Goal: Task Accomplishment & Management: Complete application form

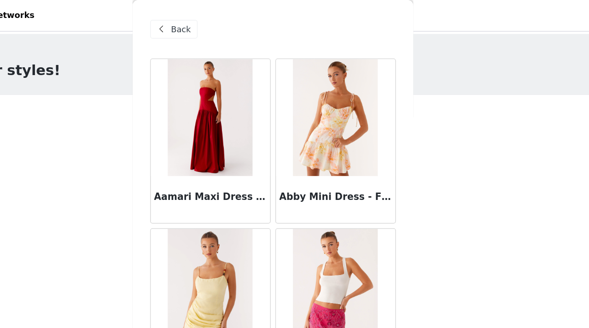
scroll to position [30907, 0]
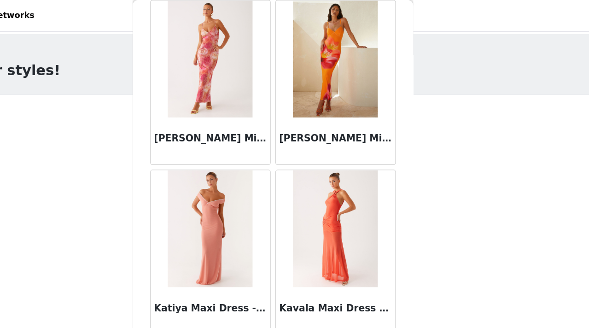
click at [342, 208] on img at bounding box center [343, 180] width 67 height 92
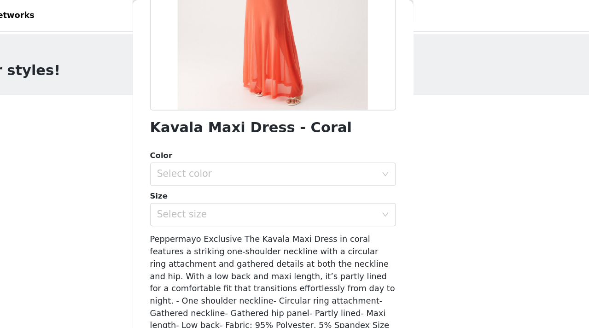
scroll to position [167, 0]
click at [321, 134] on div "Select color" at bounding box center [290, 136] width 172 height 9
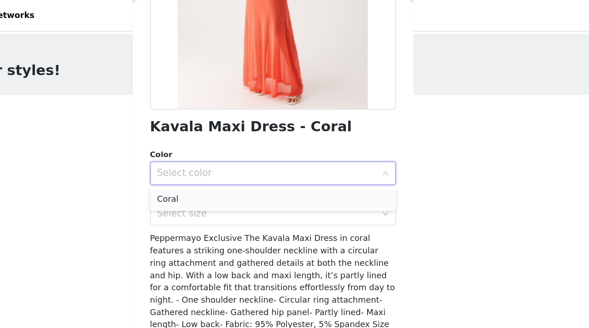
click at [317, 153] on li "Coral" at bounding box center [294, 156] width 193 height 15
click at [314, 168] on div "Select size" at bounding box center [290, 168] width 172 height 9
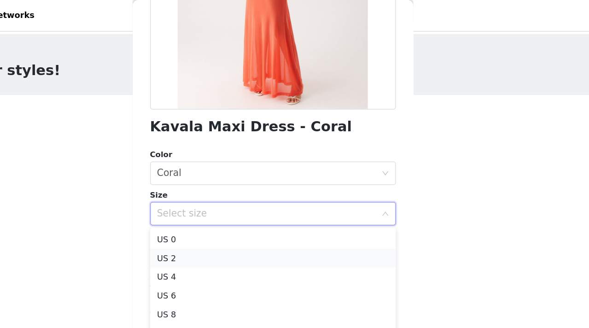
click at [298, 200] on li "US 2" at bounding box center [294, 203] width 193 height 15
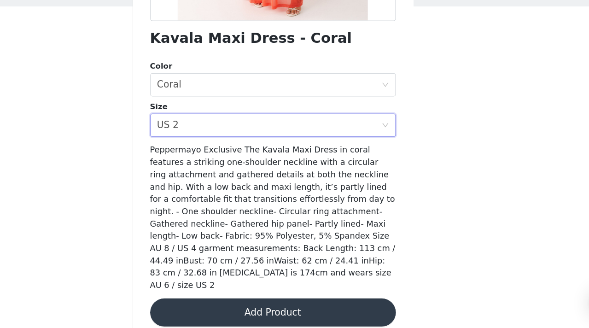
click at [293, 305] on button "Add Product" at bounding box center [294, 316] width 193 height 22
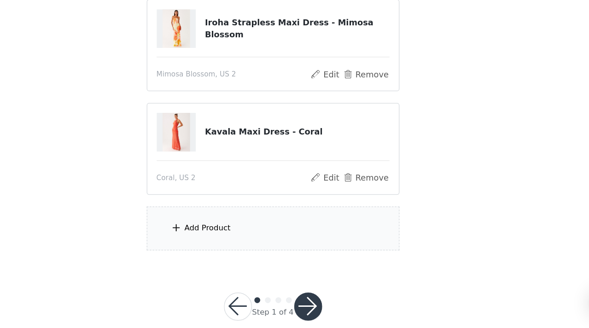
scroll to position [59, 0]
click at [276, 246] on div "Add Product" at bounding box center [294, 248] width 199 height 35
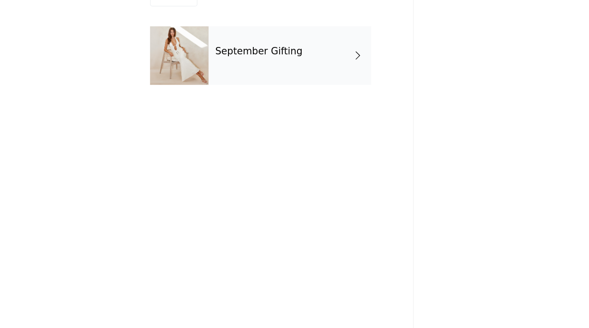
click at [332, 67] on div "September Gifting" at bounding box center [308, 69] width 128 height 46
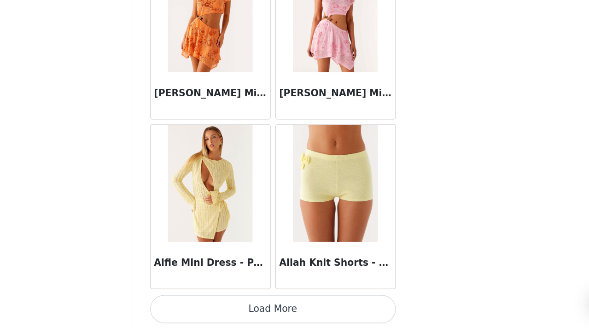
scroll to position [74, 0]
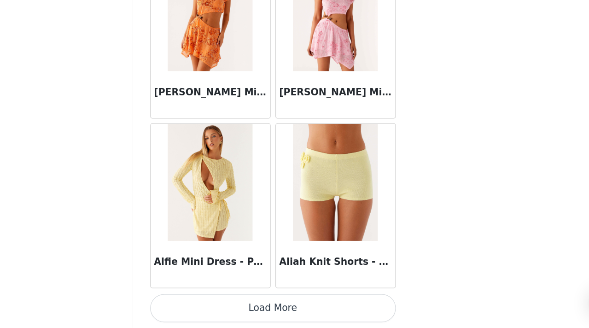
click at [287, 313] on button "Load More" at bounding box center [294, 312] width 193 height 22
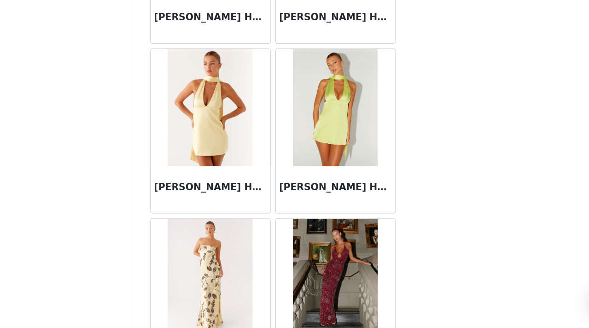
scroll to position [2418, 0]
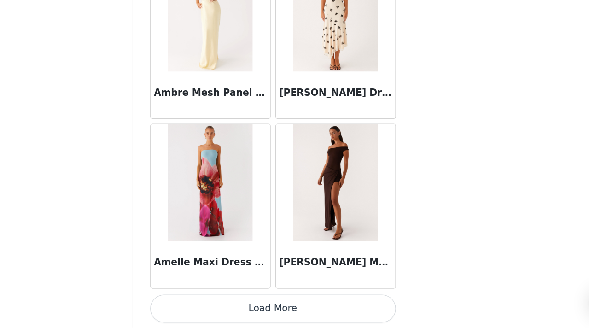
click at [289, 316] on button "Load More" at bounding box center [294, 312] width 193 height 22
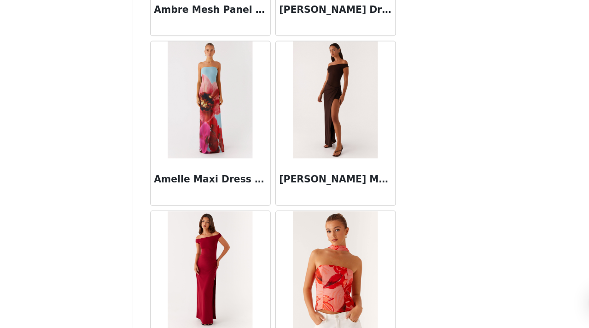
scroll to position [2483, 0]
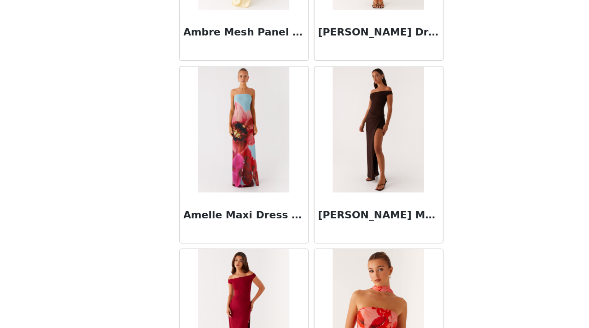
click at [247, 146] on img at bounding box center [245, 148] width 67 height 92
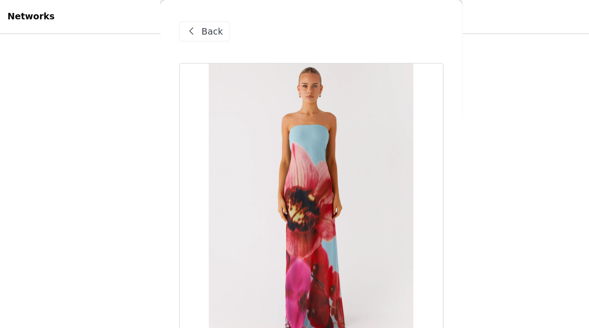
scroll to position [52, 0]
click at [288, 129] on div at bounding box center [294, 149] width 193 height 207
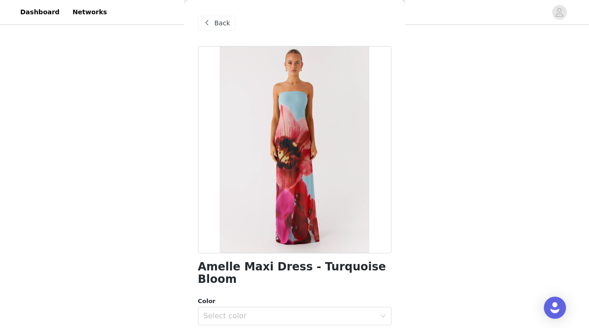
scroll to position [0, 0]
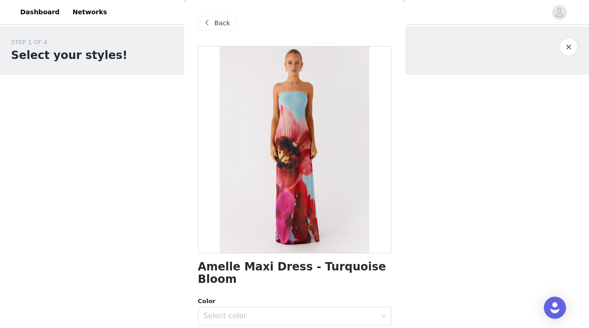
click at [210, 24] on span at bounding box center [207, 23] width 11 height 11
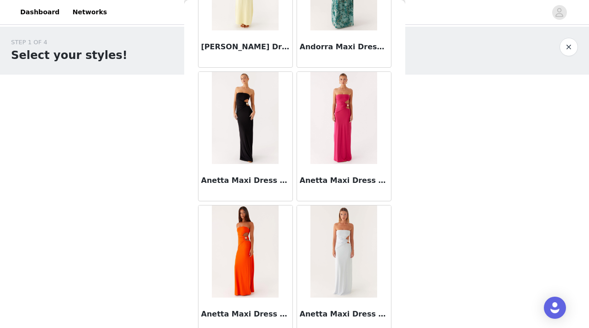
scroll to position [3754, 0]
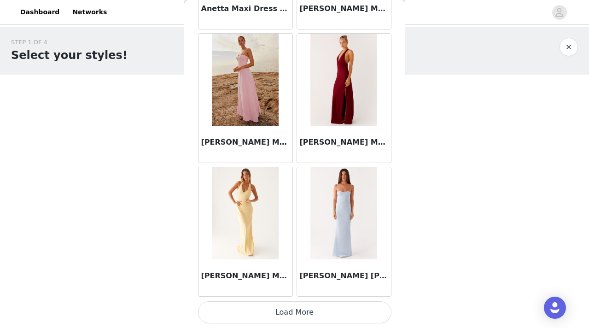
click at [294, 310] on button "Load More" at bounding box center [294, 312] width 193 height 22
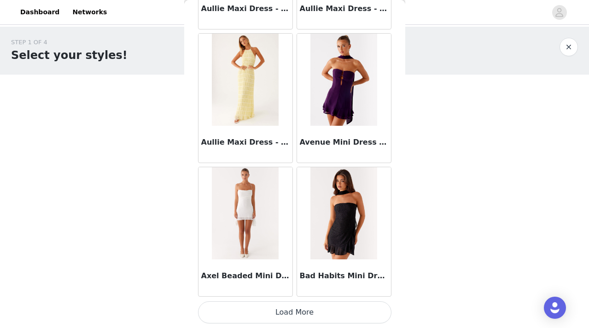
scroll to position [74, 0]
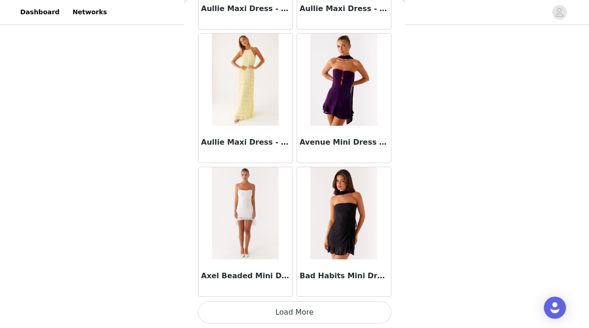
click at [294, 310] on button "Load More" at bounding box center [294, 312] width 193 height 22
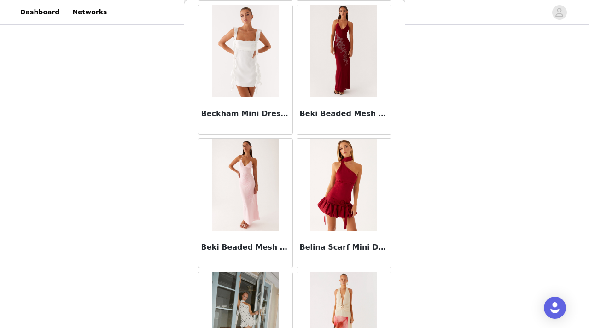
scroll to position [6426, 0]
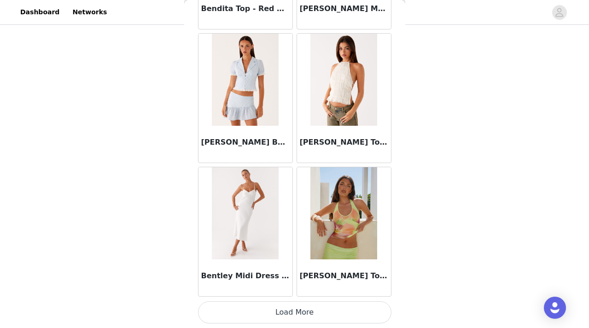
click at [307, 313] on button "Load More" at bounding box center [294, 312] width 193 height 22
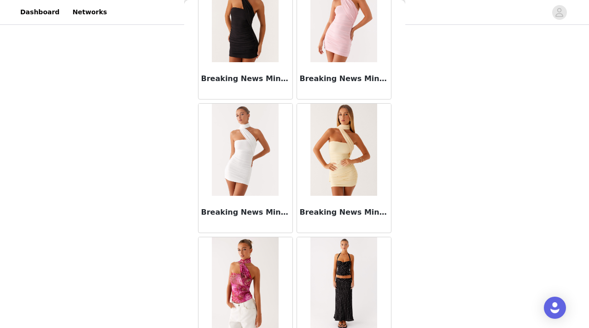
scroll to position [7762, 0]
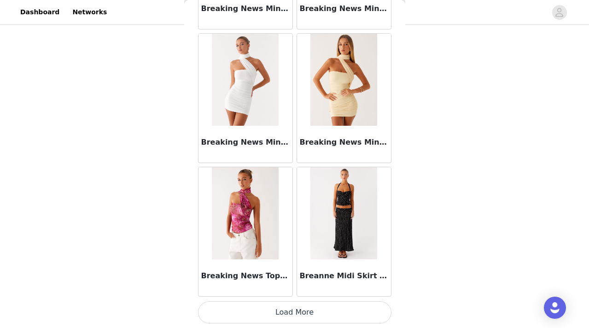
click at [290, 315] on button "Load More" at bounding box center [294, 312] width 193 height 22
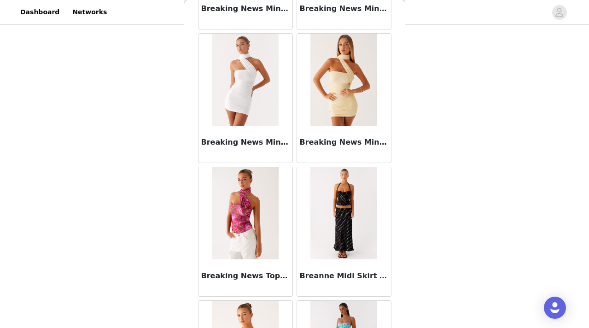
scroll to position [9098, 0]
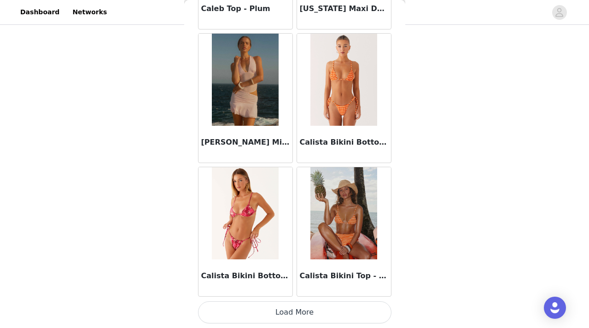
click at [298, 318] on button "Load More" at bounding box center [294, 312] width 193 height 22
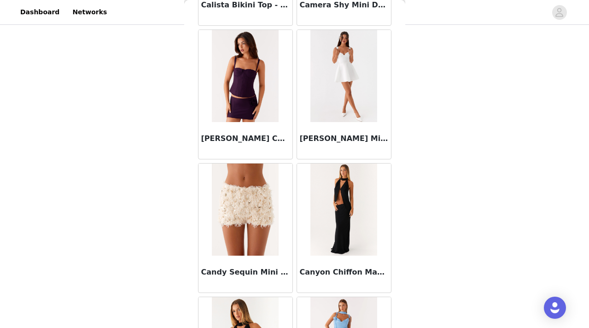
scroll to position [10434, 0]
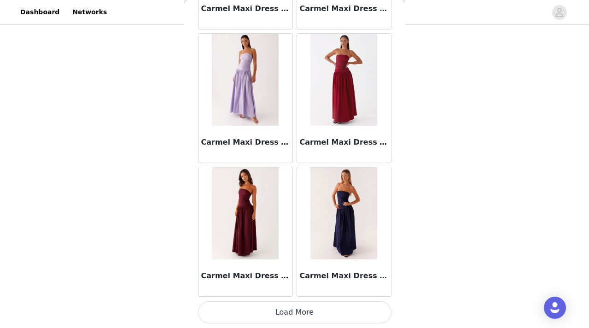
click at [287, 308] on button "Load More" at bounding box center [294, 312] width 193 height 22
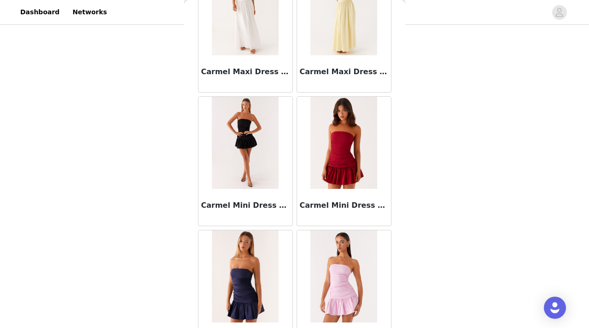
scroll to position [11769, 0]
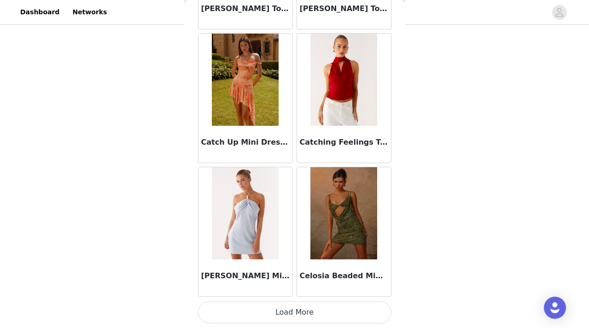
click at [296, 315] on button "Load More" at bounding box center [294, 312] width 193 height 22
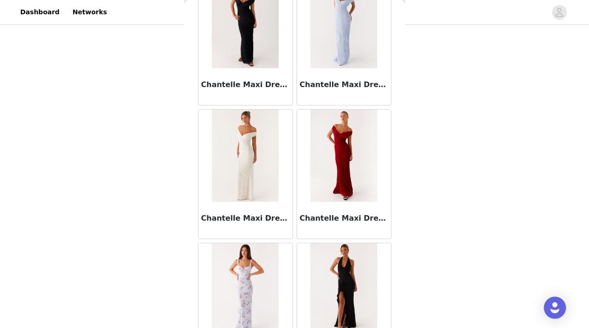
scroll to position [13105, 0]
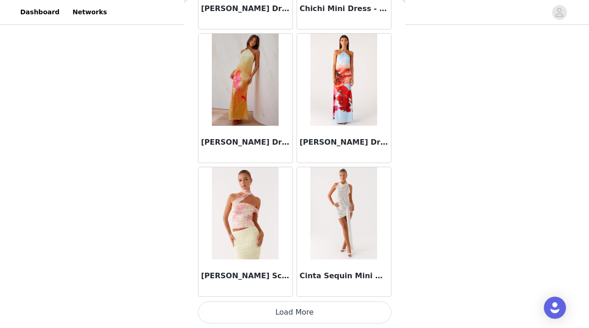
click at [293, 308] on button "Load More" at bounding box center [294, 312] width 193 height 22
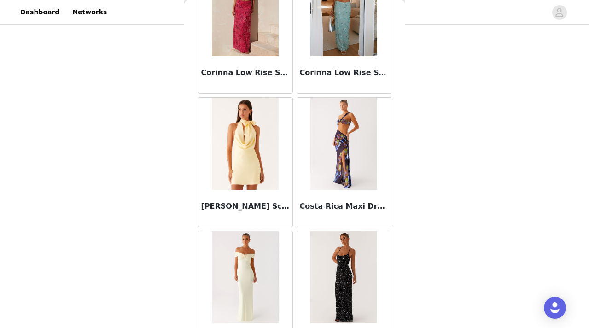
scroll to position [14441, 0]
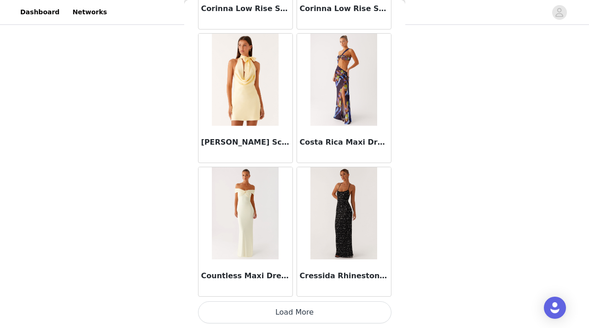
click at [293, 308] on button "Load More" at bounding box center [294, 312] width 193 height 22
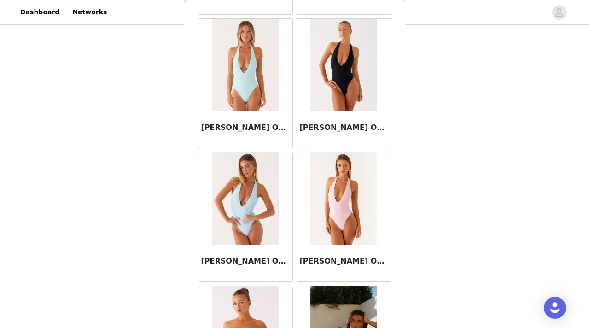
scroll to position [15777, 0]
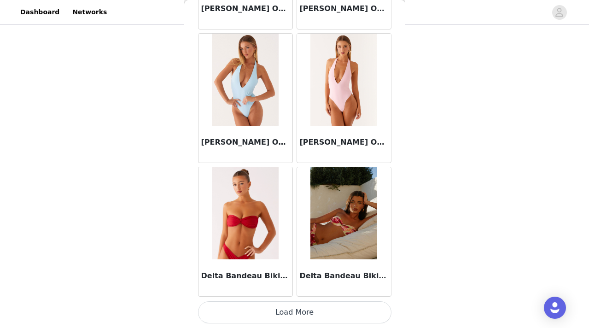
click at [305, 313] on button "Load More" at bounding box center [294, 312] width 193 height 22
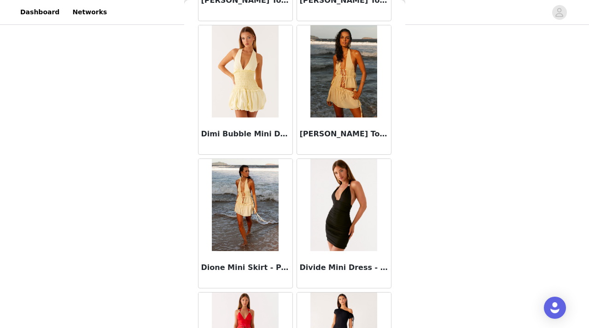
scroll to position [17113, 0]
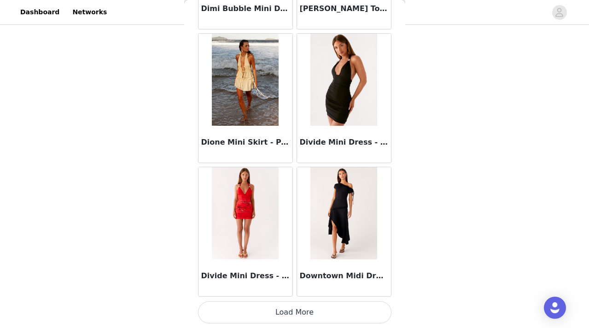
click at [296, 313] on button "Load More" at bounding box center [294, 312] width 193 height 22
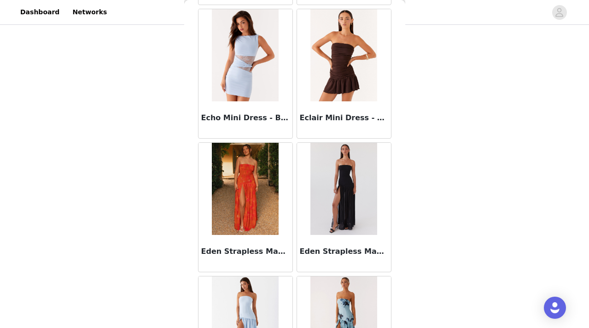
scroll to position [18449, 0]
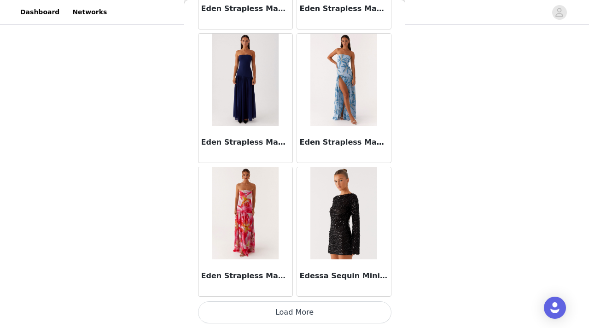
click at [269, 313] on button "Load More" at bounding box center [294, 312] width 193 height 22
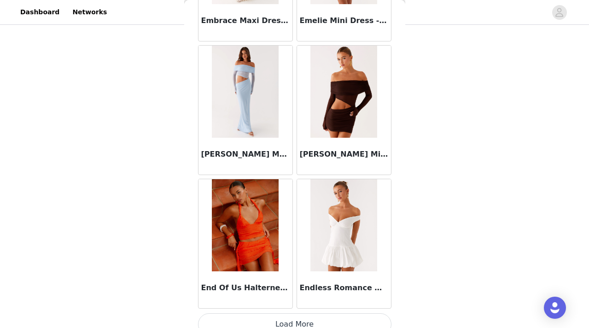
scroll to position [19785, 0]
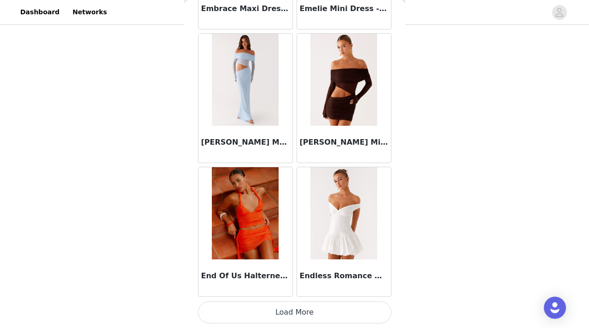
click at [292, 314] on button "Load More" at bounding box center [294, 312] width 193 height 22
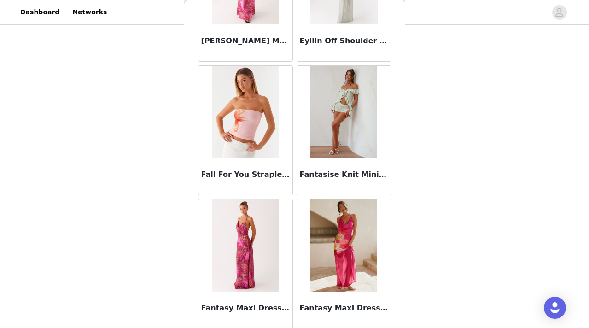
scroll to position [21121, 0]
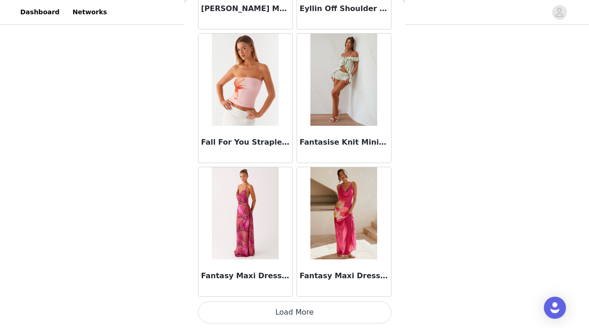
click at [282, 313] on button "Load More" at bounding box center [294, 312] width 193 height 22
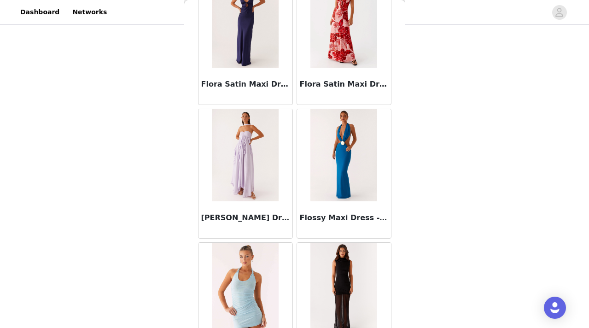
scroll to position [22457, 0]
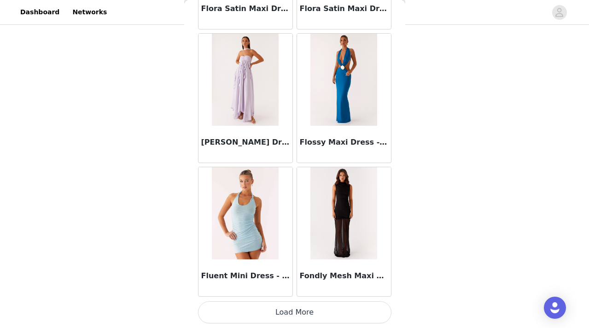
click at [292, 311] on button "Load More" at bounding box center [294, 312] width 193 height 22
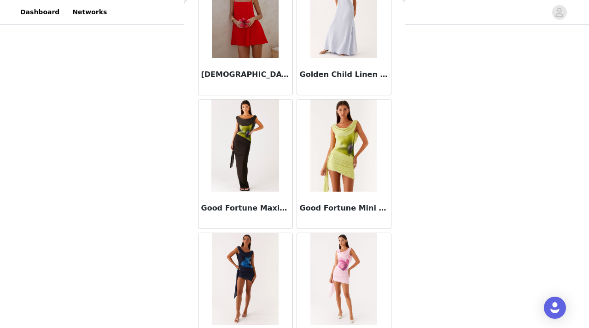
scroll to position [23793, 0]
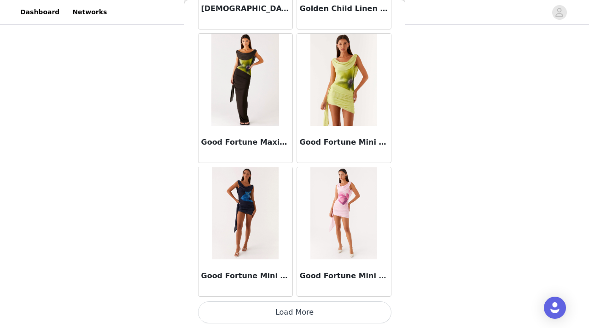
click at [295, 314] on button "Load More" at bounding box center [294, 312] width 193 height 22
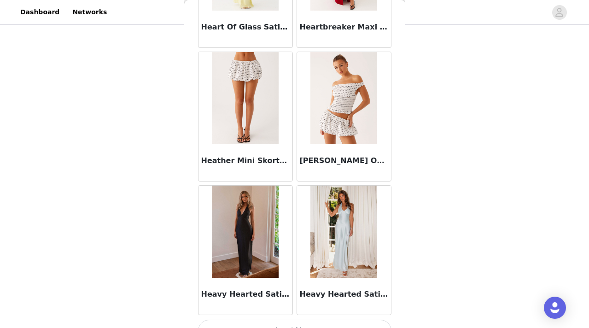
scroll to position [25129, 0]
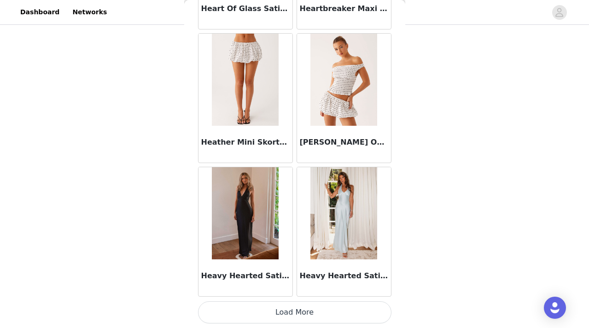
click at [289, 312] on button "Load More" at bounding box center [294, 312] width 193 height 22
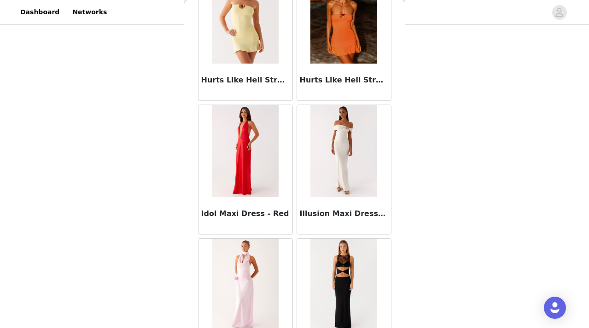
scroll to position [26465, 0]
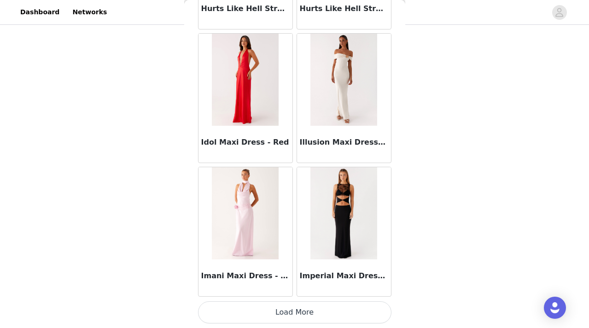
click at [299, 317] on button "Load More" at bounding box center [294, 312] width 193 height 22
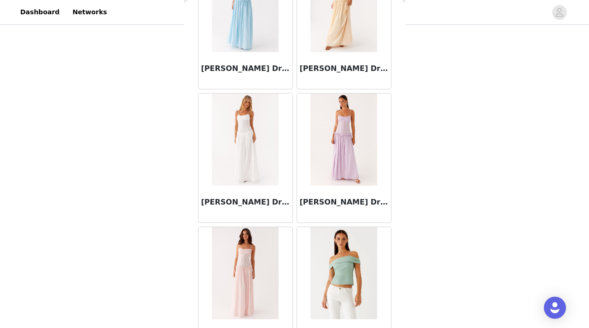
scroll to position [27801, 0]
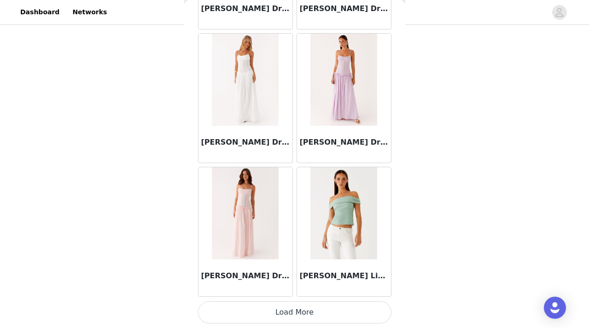
click at [290, 308] on button "Load More" at bounding box center [294, 312] width 193 height 22
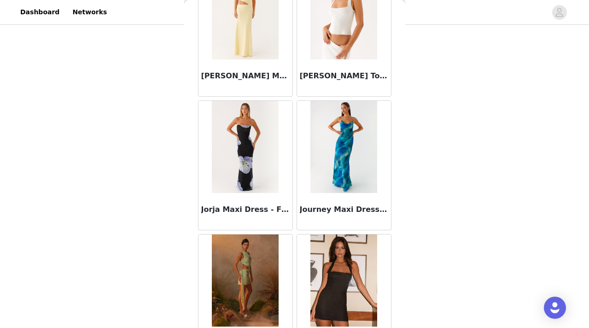
scroll to position [29137, 0]
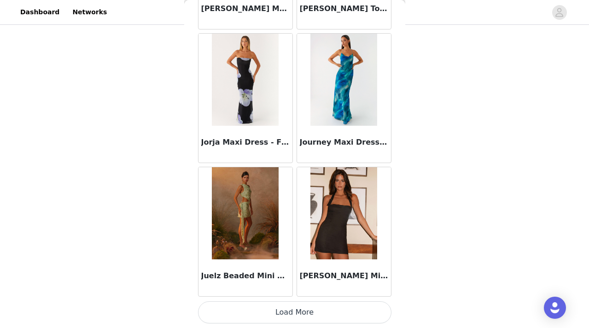
click at [293, 310] on button "Load More" at bounding box center [294, 312] width 193 height 22
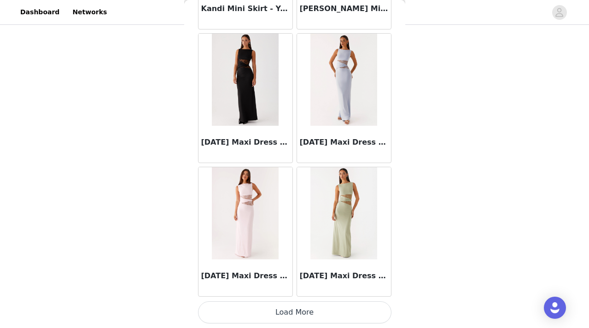
scroll to position [30473, 0]
click at [300, 311] on button "Load More" at bounding box center [294, 313] width 193 height 22
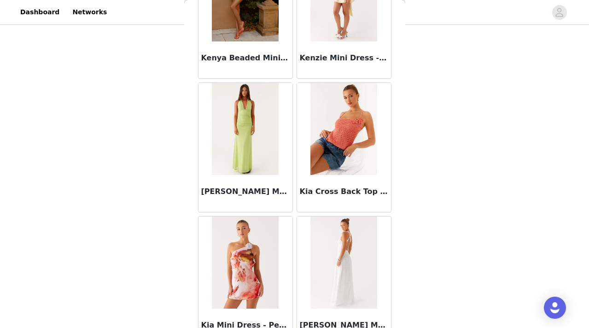
scroll to position [31809, 0]
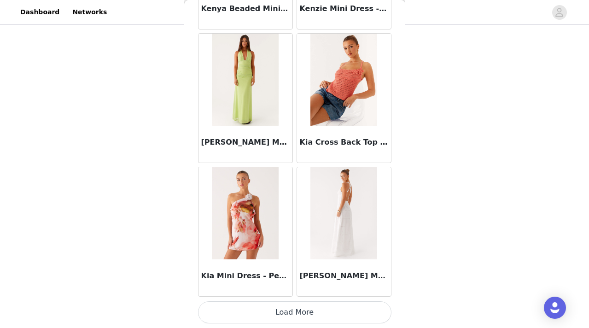
click at [296, 316] on button "Load More" at bounding box center [294, 312] width 193 height 22
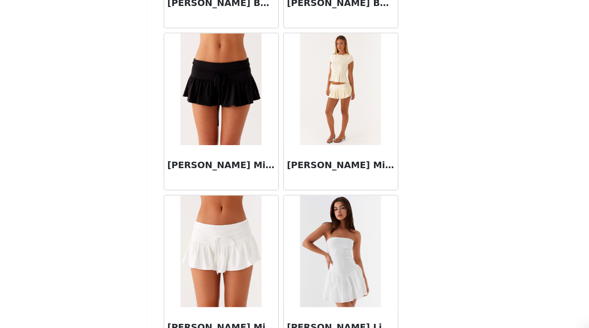
scroll to position [33145, 0]
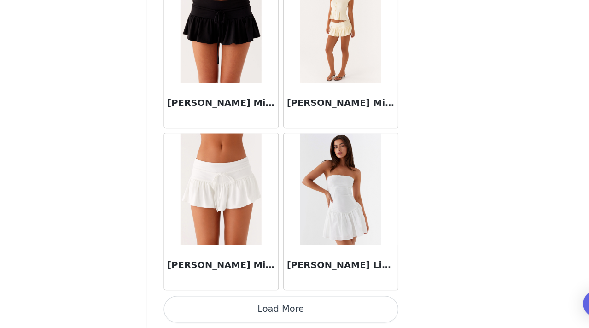
click at [288, 316] on button "Load More" at bounding box center [294, 312] width 193 height 22
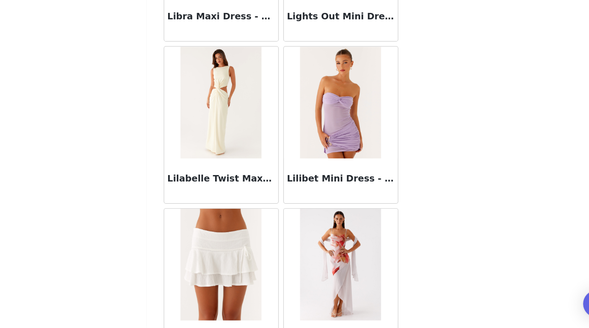
scroll to position [34481, 0]
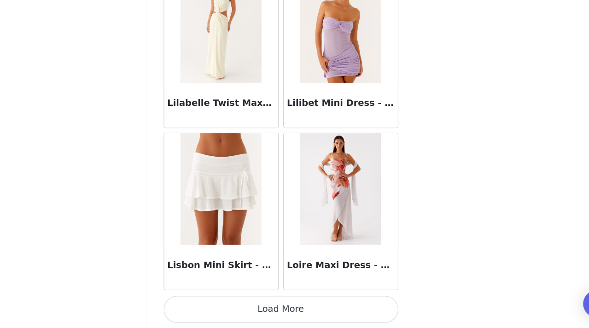
click at [293, 313] on button "Load More" at bounding box center [294, 312] width 193 height 22
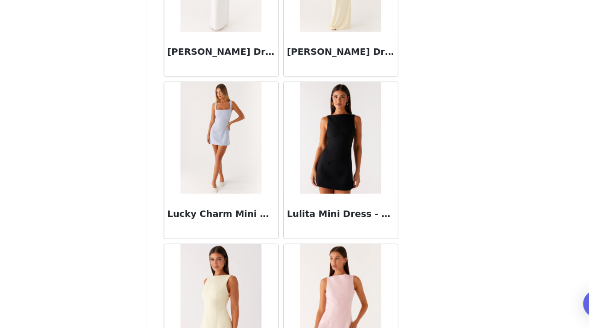
scroll to position [35817, 0]
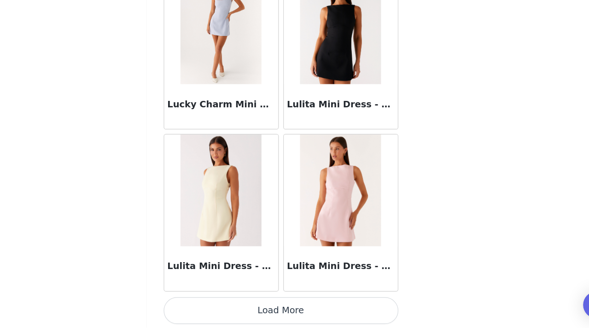
click at [285, 314] on button "Load More" at bounding box center [294, 312] width 193 height 22
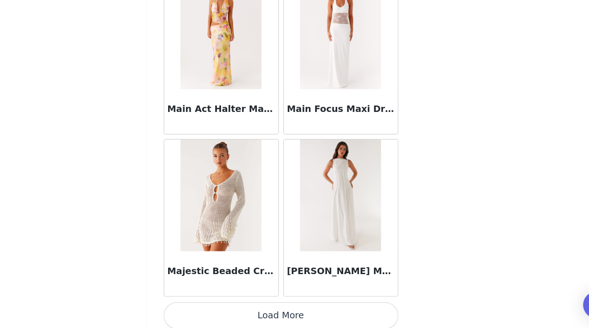
scroll to position [37151, 0]
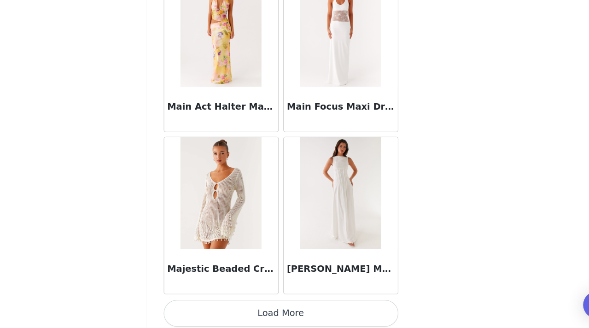
click at [297, 316] on button "Load More" at bounding box center [294, 315] width 193 height 22
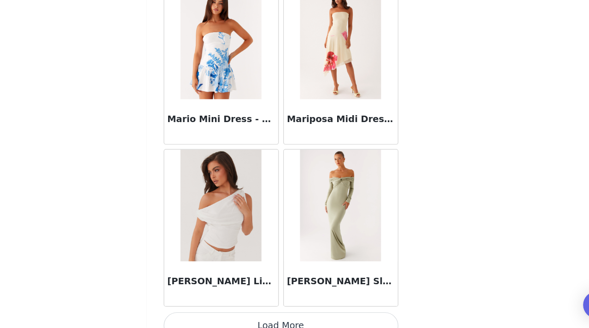
scroll to position [38489, 0]
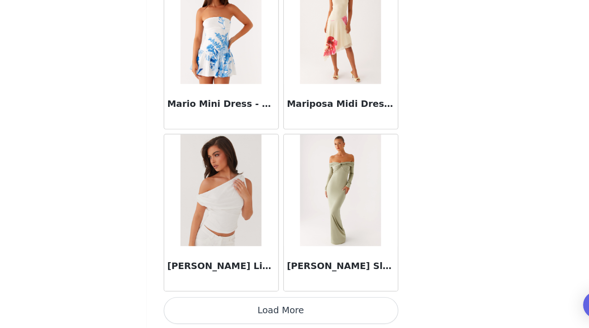
click at [291, 308] on button "Load More" at bounding box center [294, 312] width 193 height 22
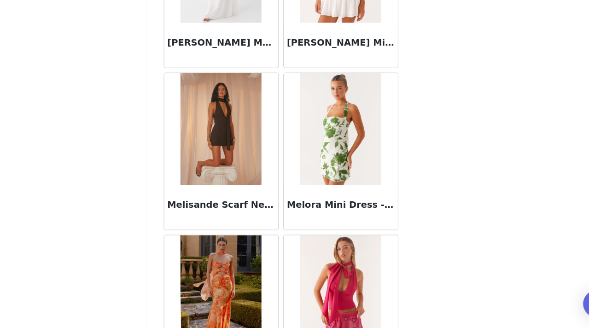
scroll to position [39825, 0]
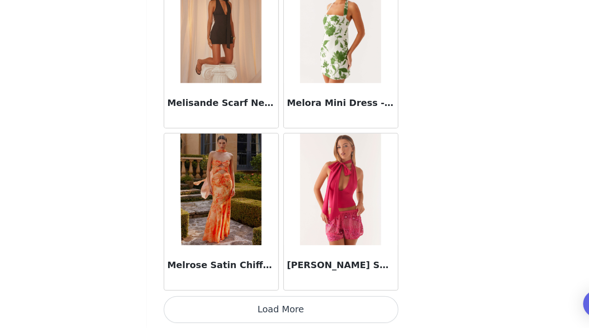
click at [287, 316] on button "Load More" at bounding box center [294, 312] width 193 height 22
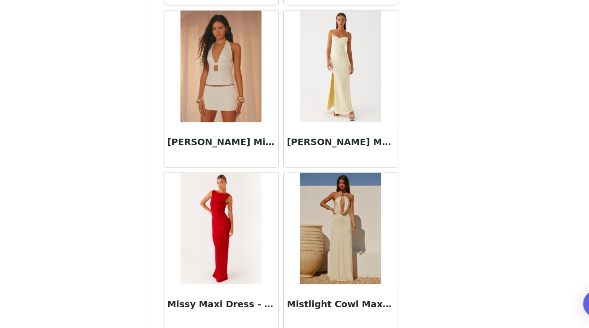
scroll to position [41161, 0]
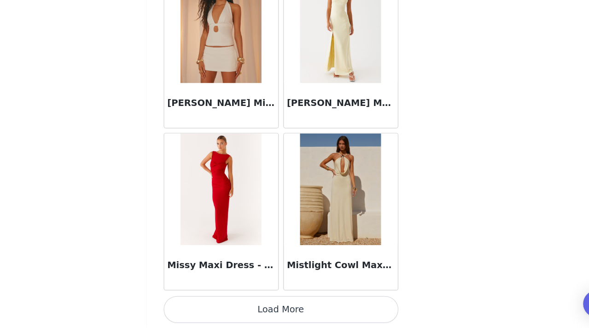
click at [294, 310] on button "Load More" at bounding box center [294, 312] width 193 height 22
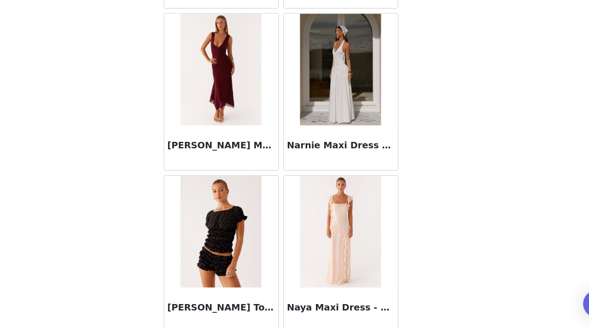
scroll to position [42497, 0]
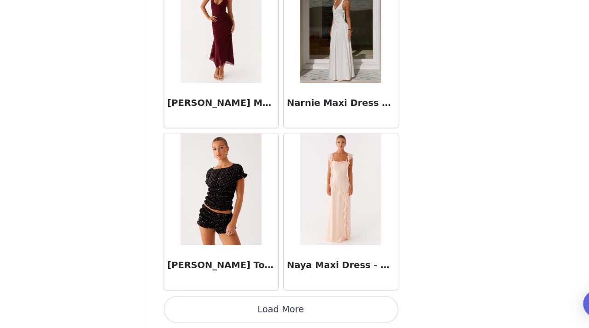
click at [288, 310] on button "Load More" at bounding box center [294, 312] width 193 height 22
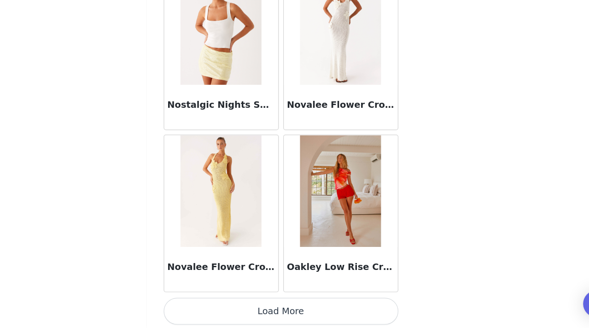
scroll to position [43833, 0]
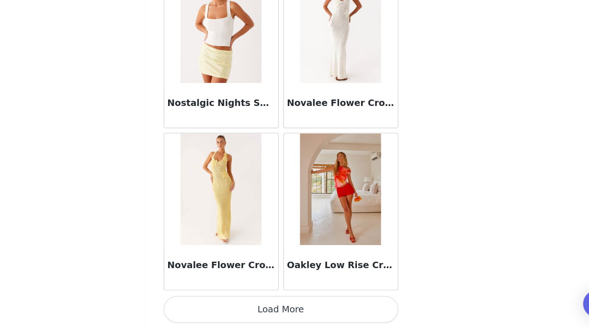
click at [278, 317] on button "Load More" at bounding box center [294, 312] width 193 height 22
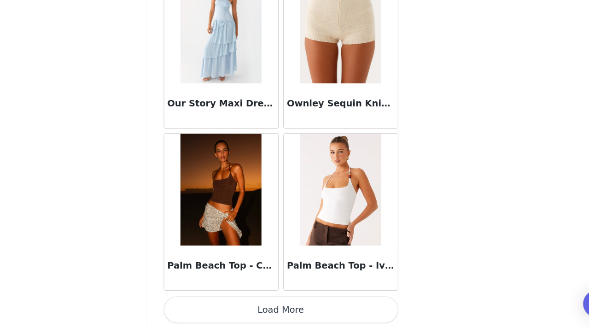
scroll to position [45169, 0]
click at [289, 319] on button "Load More" at bounding box center [294, 312] width 193 height 22
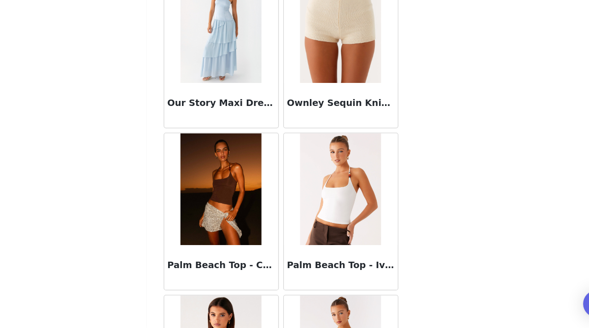
scroll to position [45216, 0]
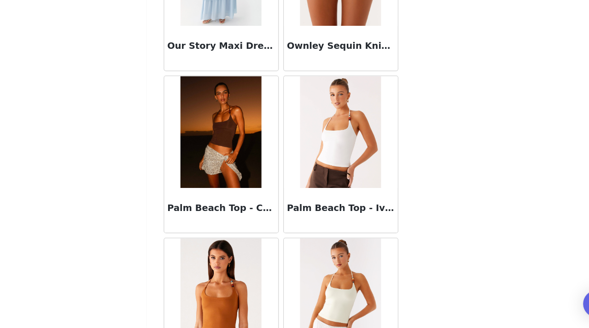
click at [339, 185] on img at bounding box center [343, 166] width 67 height 92
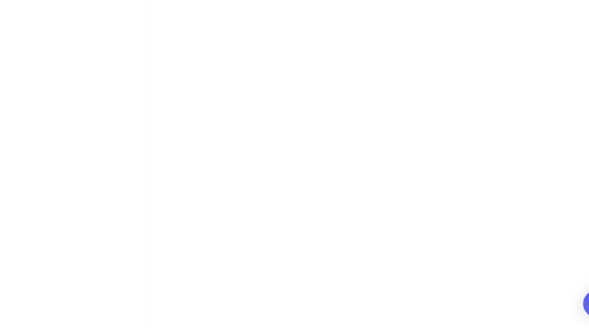
scroll to position [167, 0]
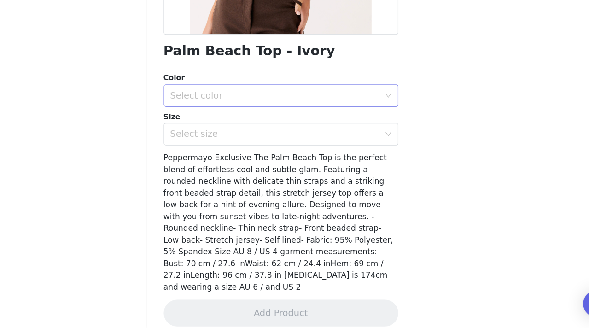
click at [339, 138] on div "Select color" at bounding box center [290, 136] width 172 height 9
click at [333, 156] on li "Ivory" at bounding box center [294, 156] width 193 height 15
click at [330, 167] on div "Select size" at bounding box center [290, 168] width 172 height 9
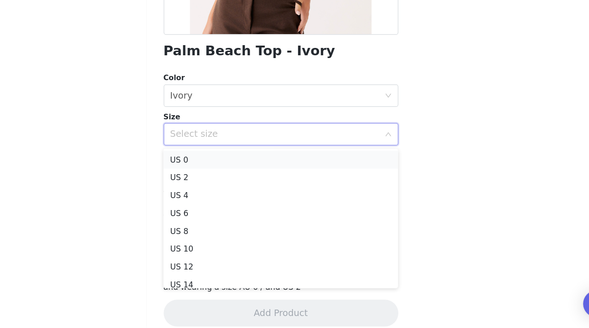
click at [318, 191] on li "US 0" at bounding box center [294, 189] width 193 height 15
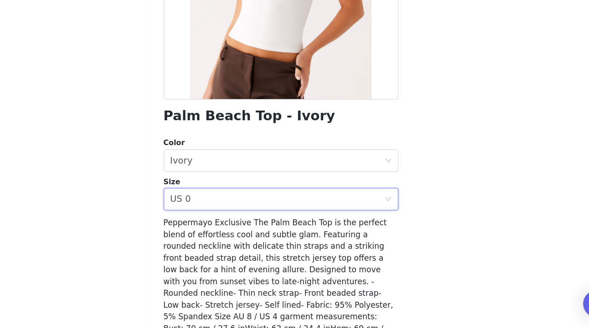
scroll to position [114, 0]
click at [319, 223] on div "Select size US 0" at bounding box center [292, 221] width 176 height 18
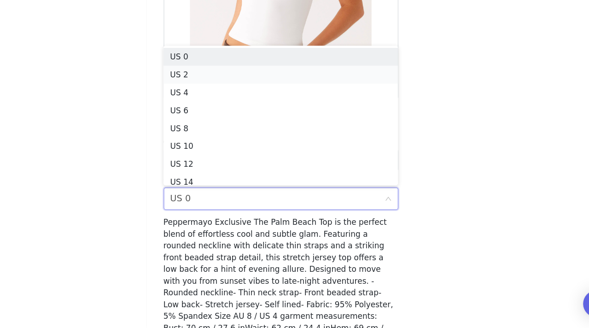
scroll to position [5, 0]
click at [331, 112] on li "US 2" at bounding box center [294, 114] width 193 height 15
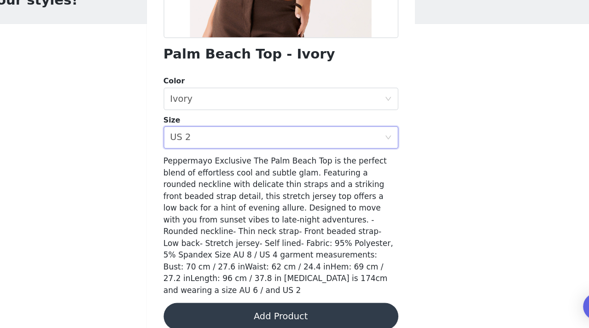
scroll to position [0, 0]
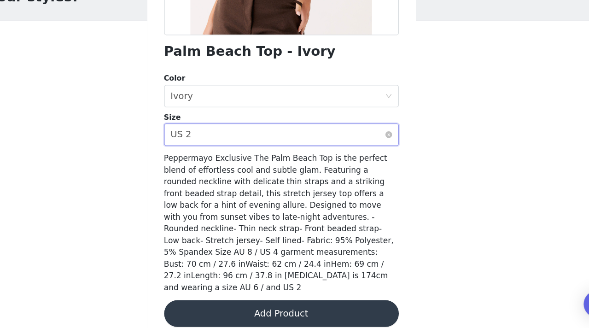
click at [344, 166] on div "Select size US 2" at bounding box center [292, 168] width 176 height 18
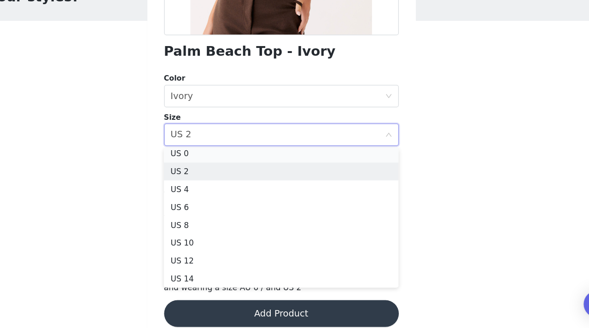
scroll to position [2, 0]
click at [320, 184] on li "US 0" at bounding box center [294, 186] width 193 height 15
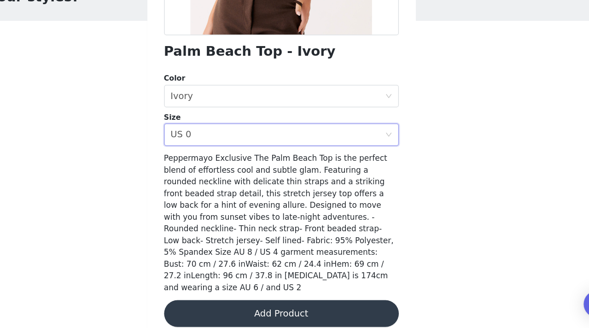
click at [293, 311] on button "Add Product" at bounding box center [294, 316] width 193 height 22
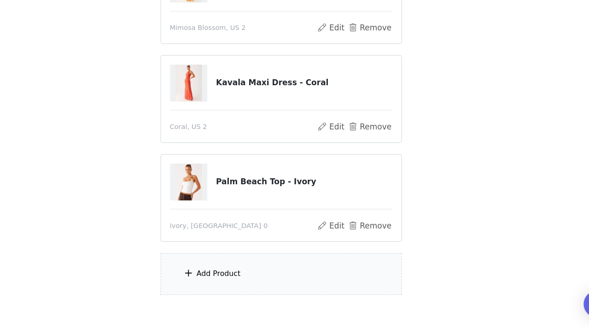
scroll to position [107, 0]
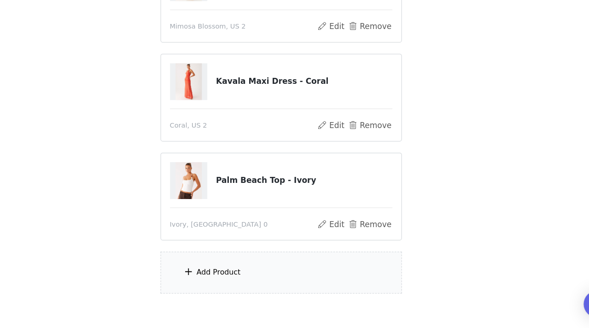
click at [294, 280] on div "Add Product" at bounding box center [294, 281] width 199 height 35
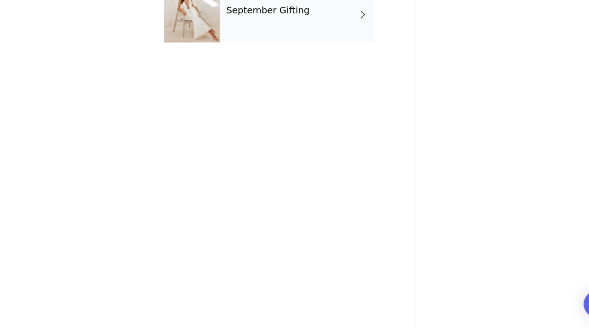
click at [320, 70] on div "September Gifting" at bounding box center [308, 69] width 128 height 46
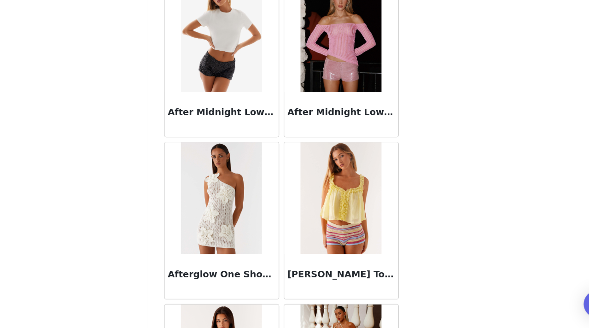
scroll to position [1082, 0]
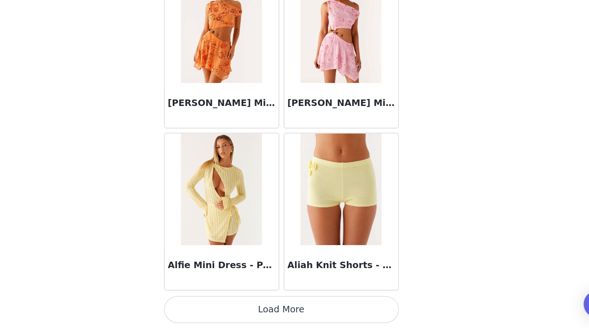
click at [297, 317] on button "Load More" at bounding box center [294, 312] width 193 height 22
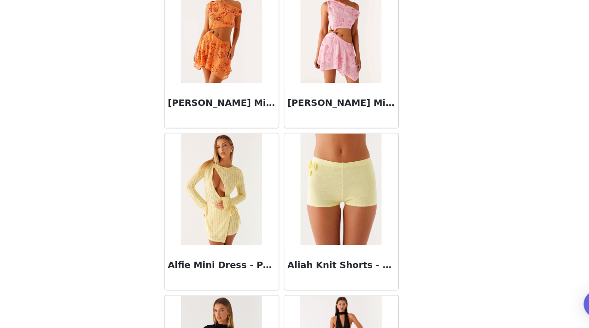
scroll to position [2418, 0]
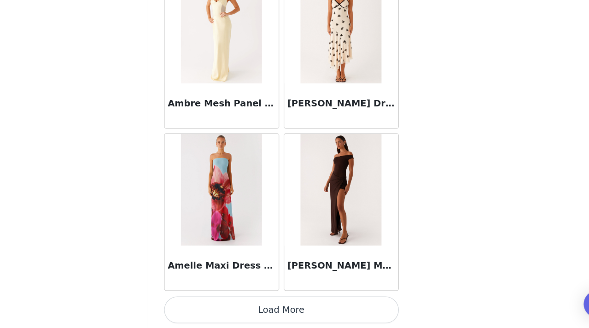
click at [284, 311] on button "Load More" at bounding box center [294, 312] width 193 height 22
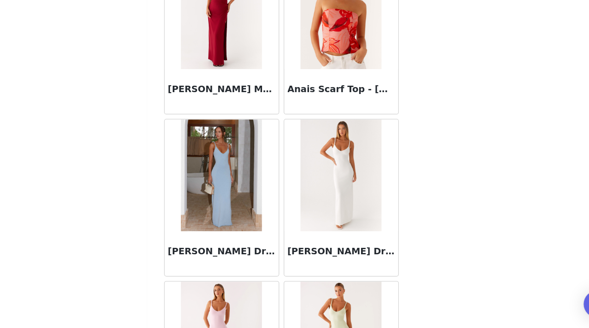
scroll to position [3754, 0]
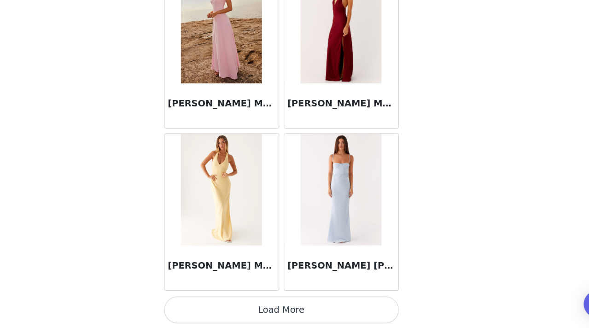
click at [290, 314] on button "Load More" at bounding box center [294, 312] width 193 height 22
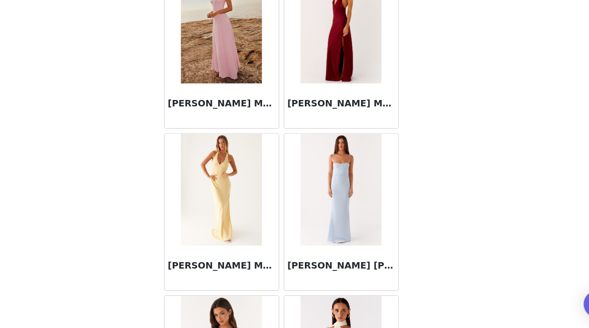
scroll to position [5090, 0]
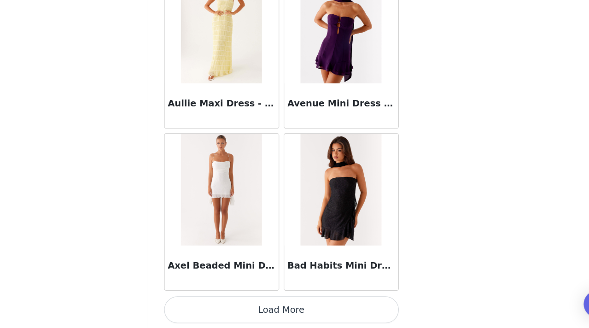
click at [288, 312] on button "Load More" at bounding box center [294, 312] width 193 height 22
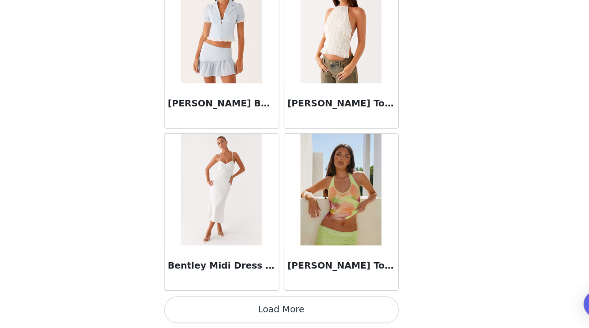
click at [293, 311] on button "Load More" at bounding box center [294, 312] width 193 height 22
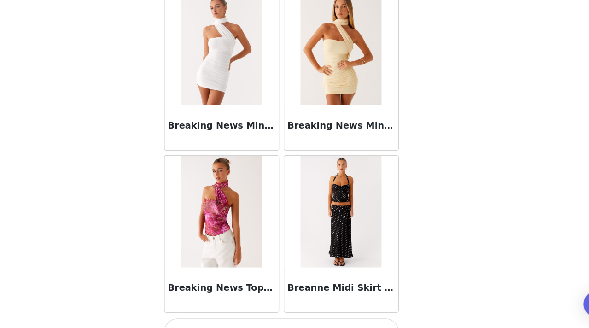
scroll to position [7762, 0]
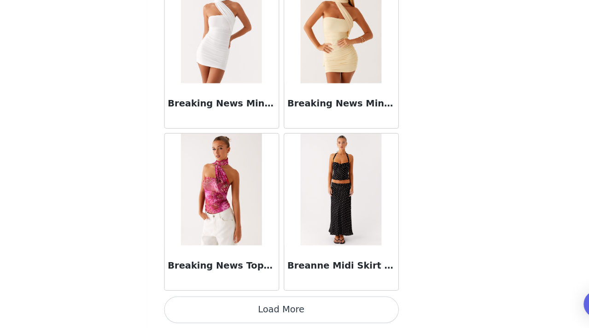
click at [296, 315] on button "Load More" at bounding box center [294, 312] width 193 height 22
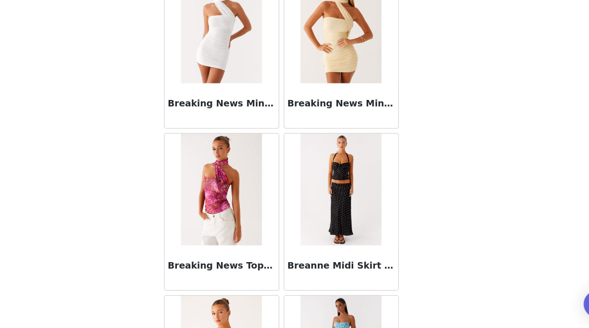
scroll to position [9098, 0]
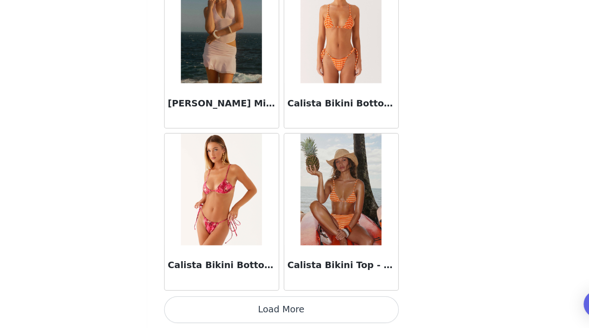
click at [293, 305] on button "Load More" at bounding box center [294, 312] width 193 height 22
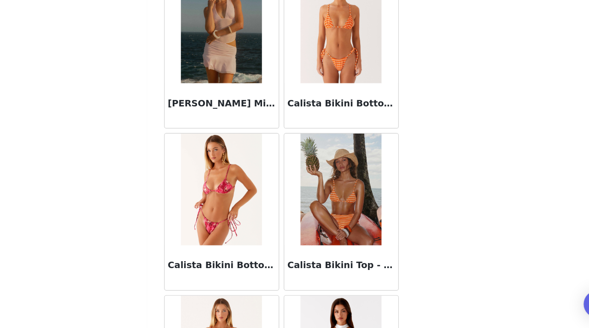
scroll to position [10434, 0]
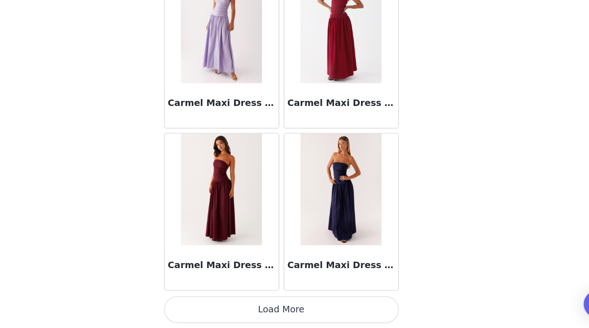
click at [279, 315] on button "Load More" at bounding box center [294, 312] width 193 height 22
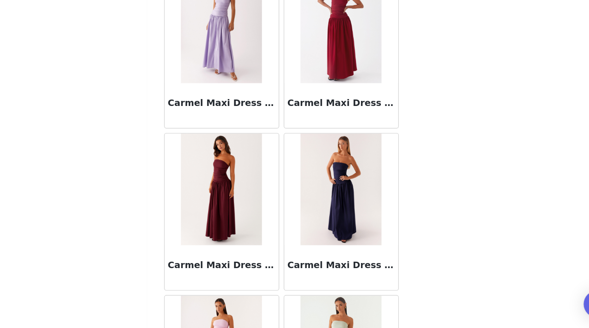
scroll to position [11769, 0]
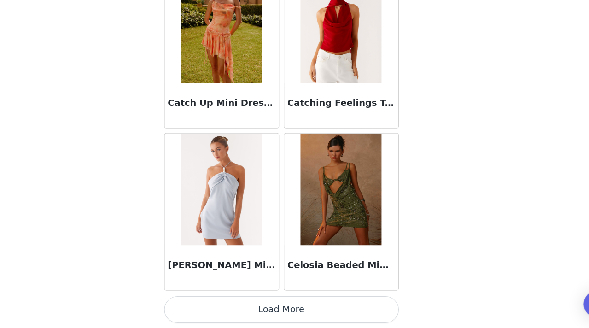
click at [291, 312] on button "Load More" at bounding box center [294, 312] width 193 height 22
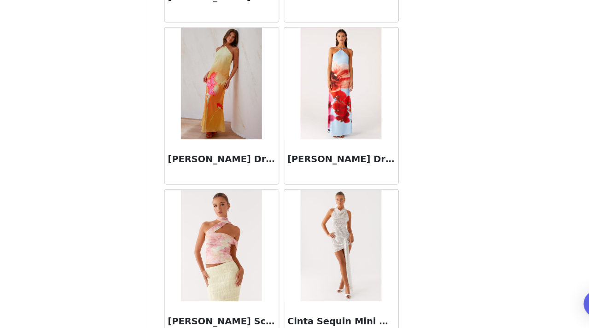
scroll to position [13105, 0]
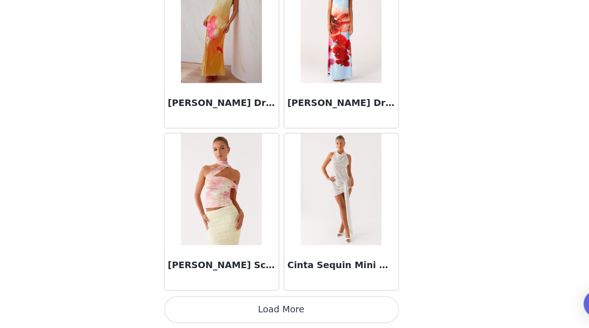
click at [291, 311] on button "Load More" at bounding box center [294, 312] width 193 height 22
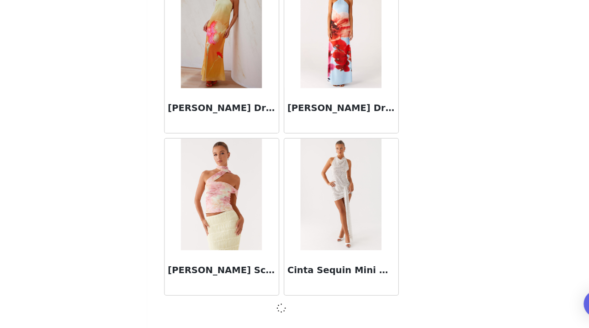
scroll to position [0, 0]
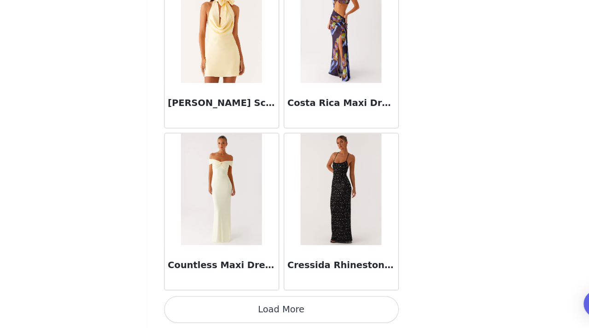
click at [288, 305] on button "Load More" at bounding box center [294, 312] width 193 height 22
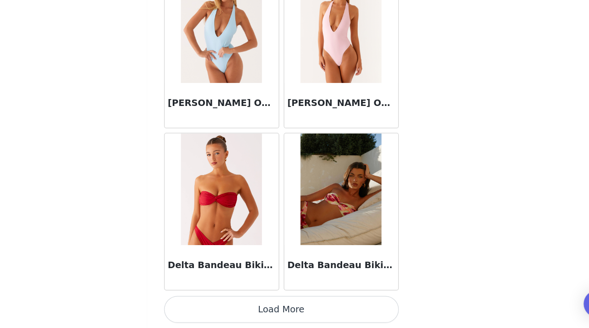
click at [292, 313] on button "Load More" at bounding box center [294, 312] width 193 height 22
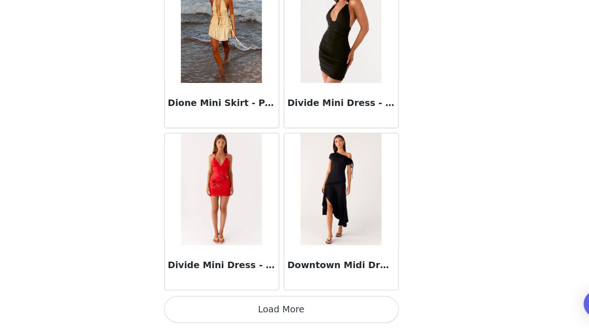
click at [299, 310] on button "Load More" at bounding box center [294, 312] width 193 height 22
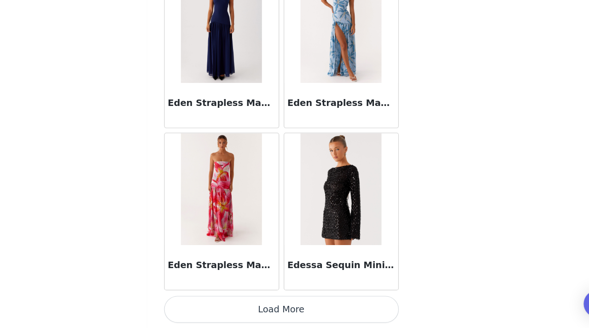
click at [288, 307] on button "Load More" at bounding box center [294, 312] width 193 height 22
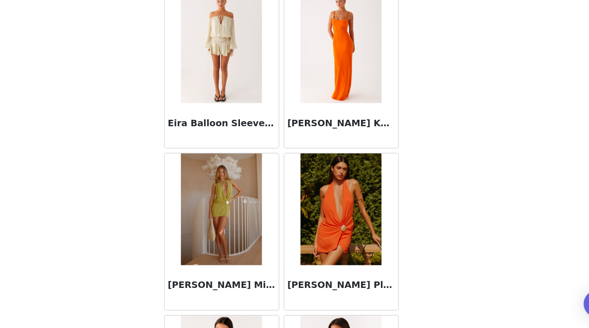
scroll to position [19785, 0]
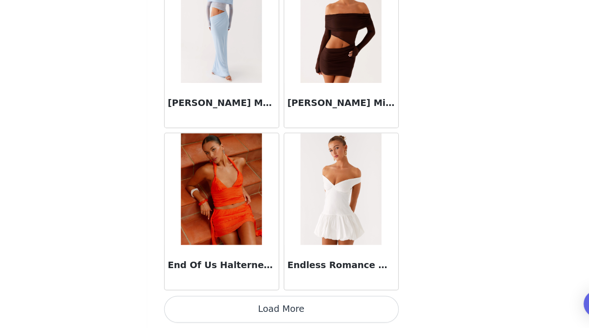
click at [292, 310] on button "Load More" at bounding box center [294, 312] width 193 height 22
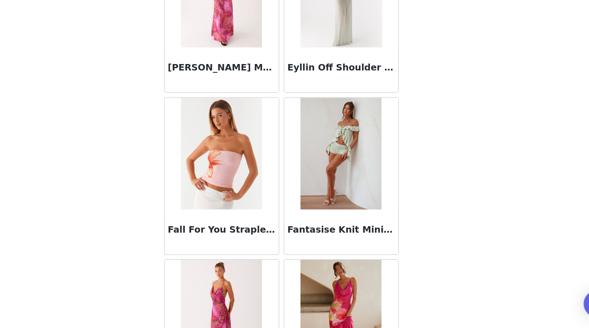
scroll to position [21121, 0]
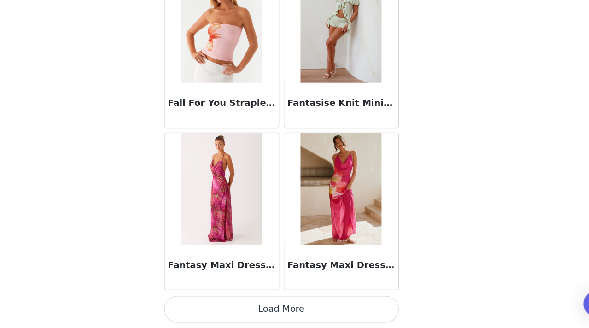
click at [293, 314] on button "Load More" at bounding box center [294, 312] width 193 height 22
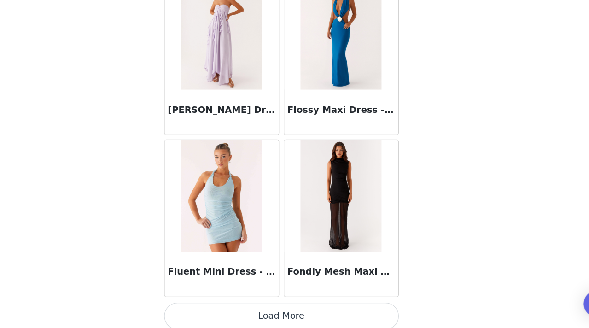
scroll to position [22457, 0]
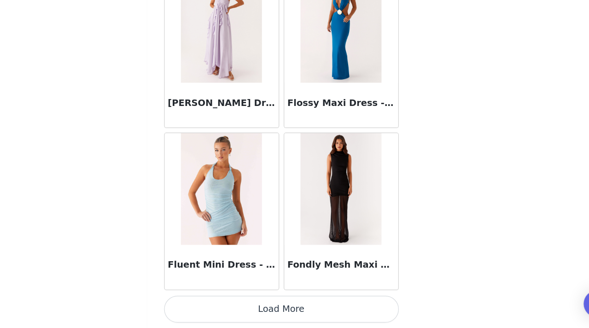
click at [294, 313] on button "Load More" at bounding box center [294, 312] width 193 height 22
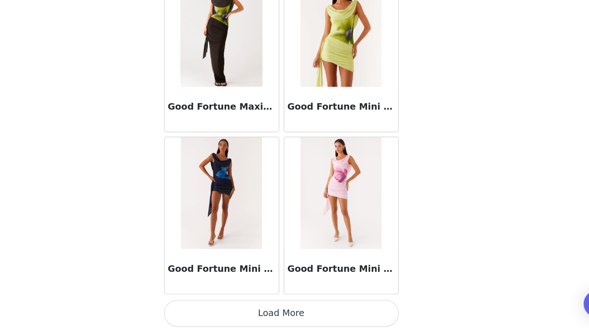
scroll to position [23793, 0]
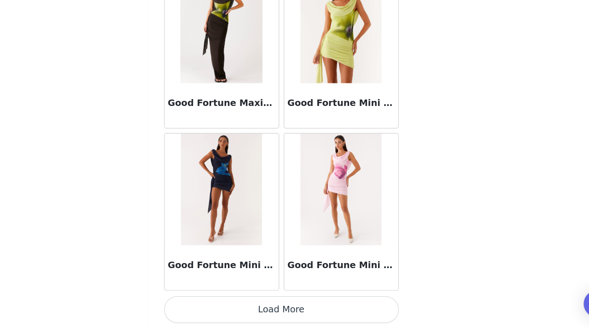
click at [293, 307] on button "Load More" at bounding box center [294, 312] width 193 height 22
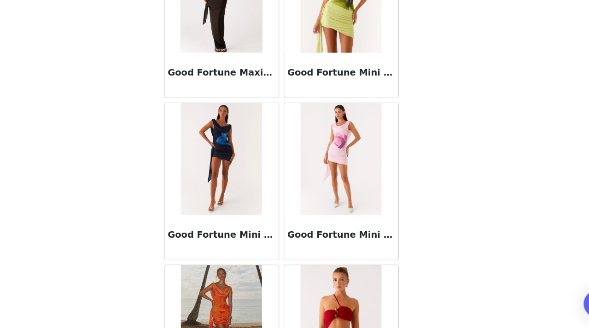
scroll to position [25129, 0]
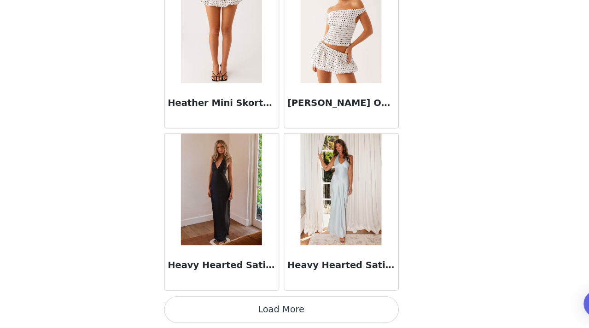
click at [289, 311] on button "Load More" at bounding box center [294, 312] width 193 height 22
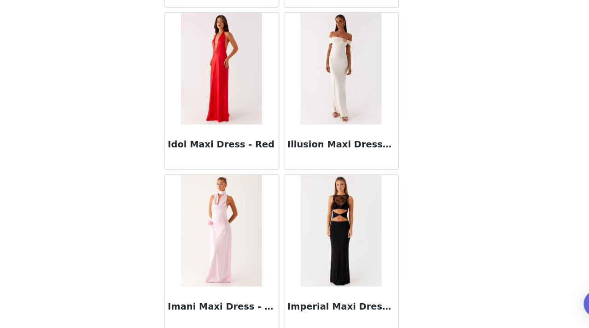
scroll to position [26465, 0]
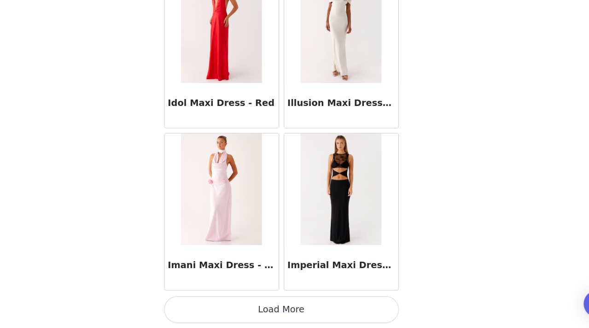
click at [296, 310] on button "Load More" at bounding box center [294, 312] width 193 height 22
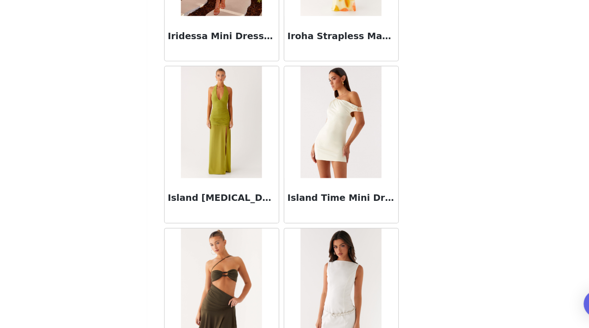
scroll to position [27801, 0]
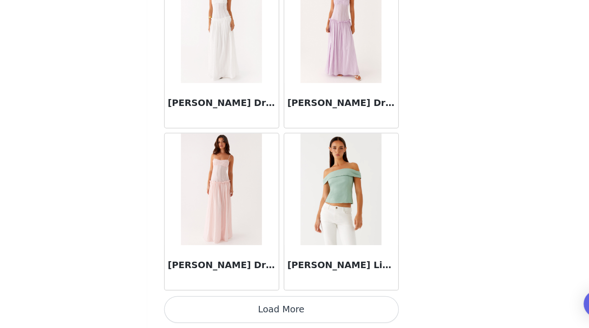
click at [293, 315] on button "Load More" at bounding box center [294, 312] width 193 height 22
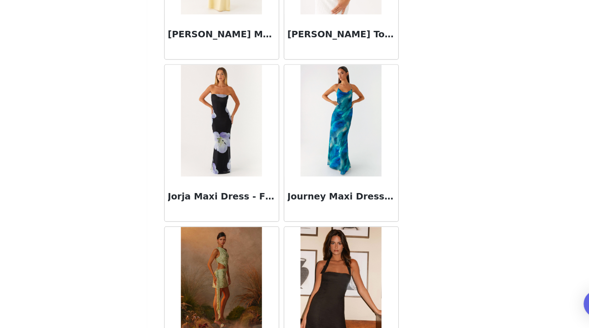
scroll to position [29137, 0]
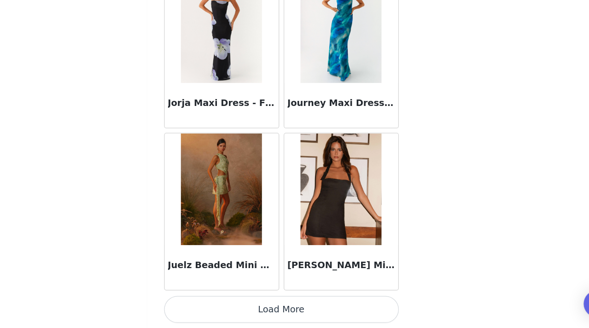
click at [298, 309] on button "Load More" at bounding box center [294, 312] width 193 height 22
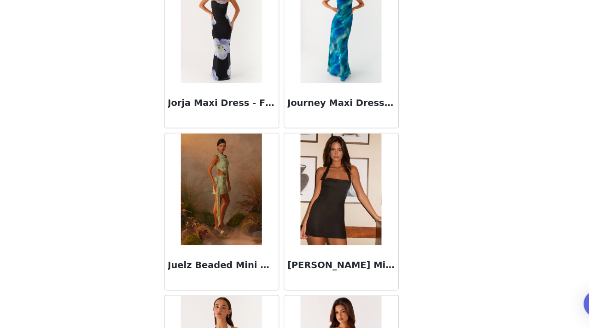
scroll to position [30473, 0]
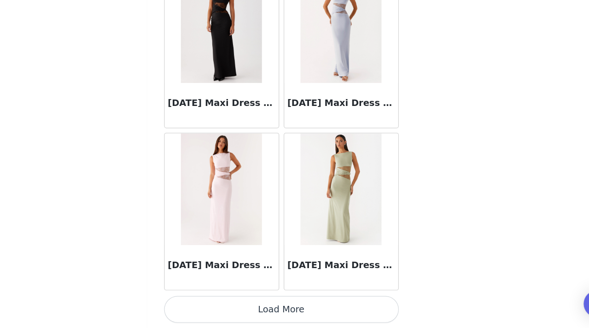
click at [293, 310] on button "Load More" at bounding box center [294, 312] width 193 height 22
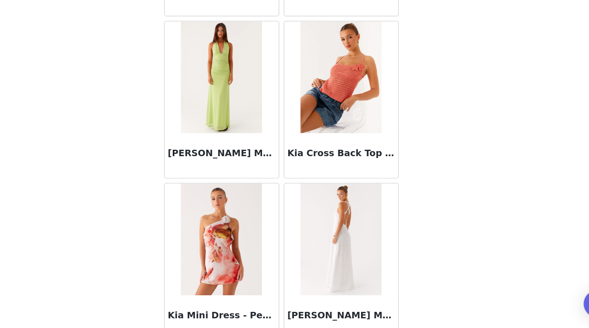
scroll to position [31809, 0]
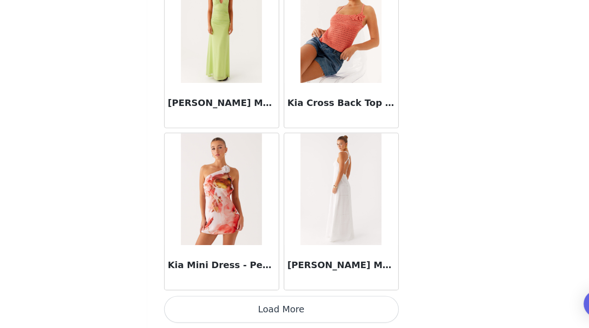
click at [293, 313] on button "Load More" at bounding box center [294, 312] width 193 height 22
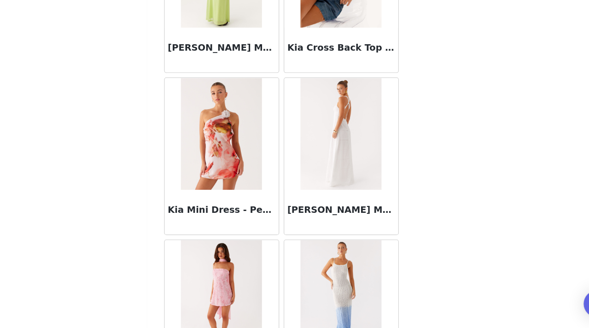
scroll to position [33145, 0]
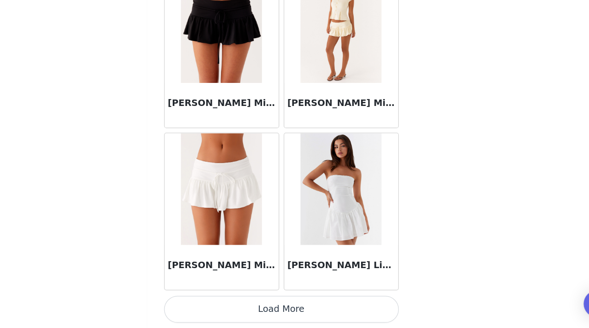
click at [293, 313] on button "Load More" at bounding box center [294, 312] width 193 height 22
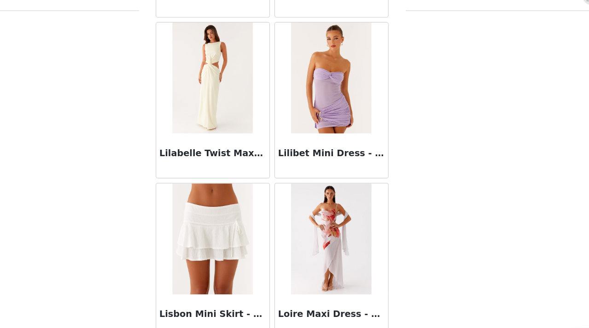
scroll to position [34481, 0]
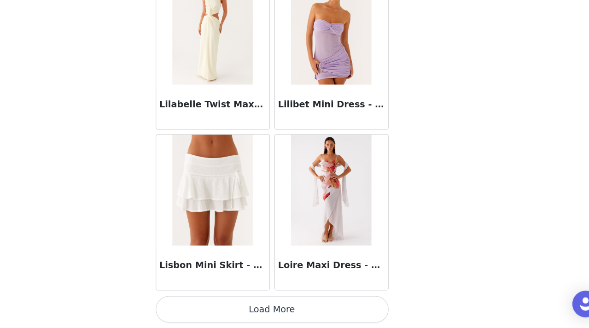
click at [291, 308] on button "Load More" at bounding box center [294, 312] width 193 height 22
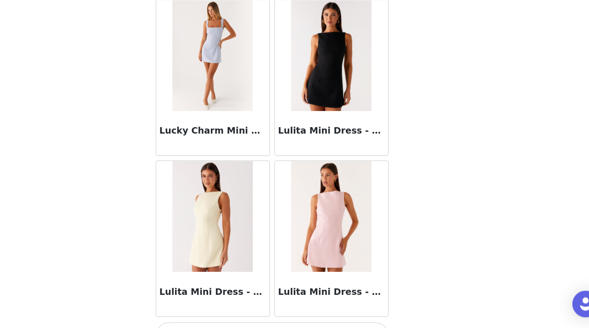
scroll to position [35817, 0]
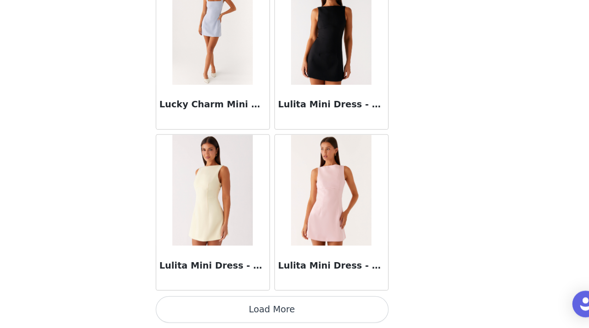
click at [293, 310] on button "Load More" at bounding box center [294, 312] width 193 height 22
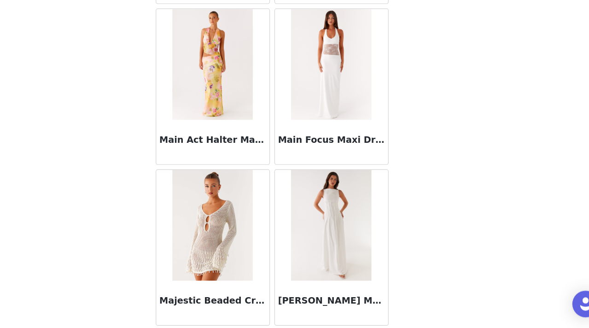
scroll to position [37153, 0]
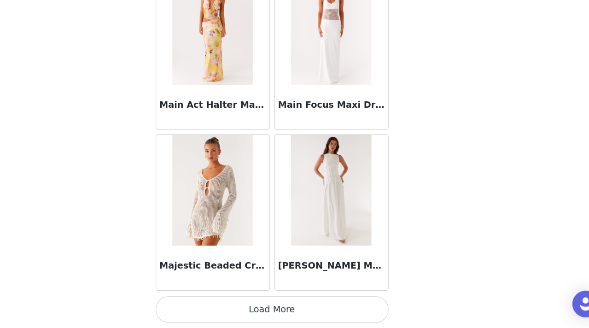
click at [290, 309] on button "Load More" at bounding box center [294, 312] width 193 height 22
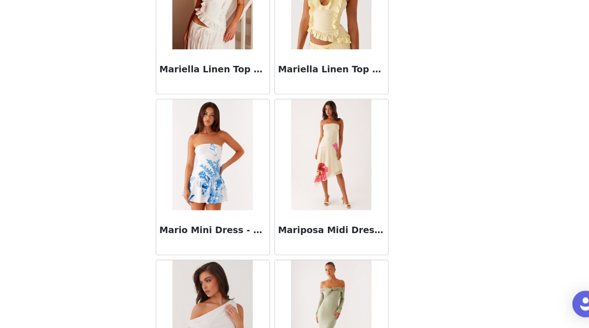
scroll to position [38489, 0]
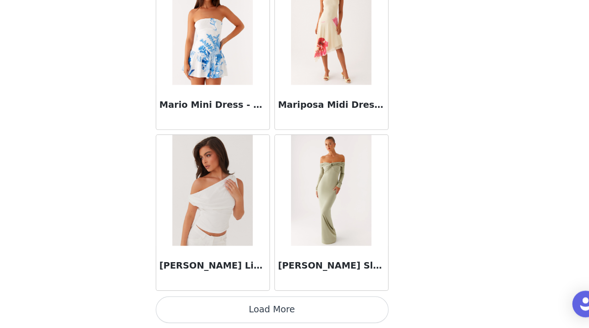
click at [292, 308] on button "Load More" at bounding box center [294, 312] width 193 height 22
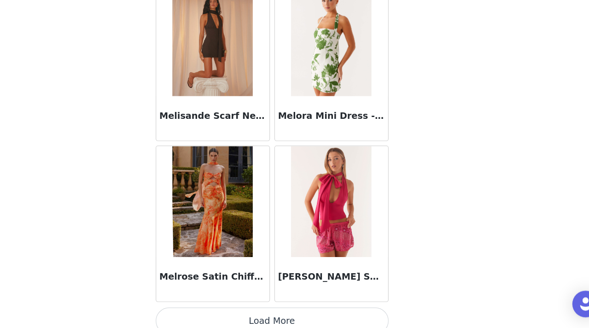
scroll to position [39825, 0]
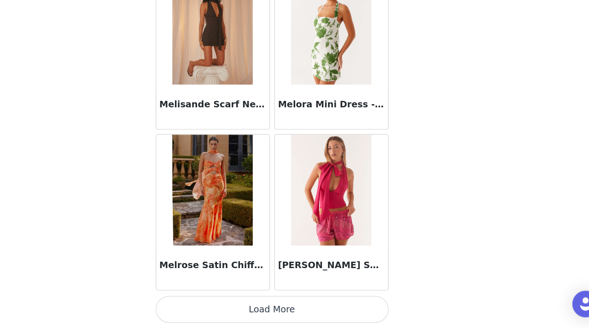
click at [291, 304] on button "Load More" at bounding box center [294, 312] width 193 height 22
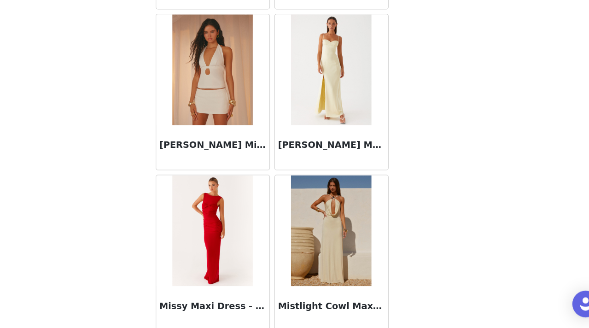
scroll to position [41161, 0]
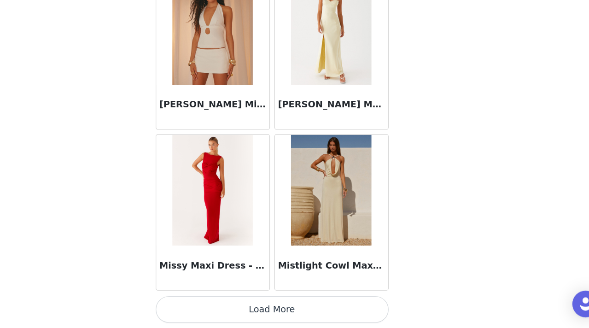
click at [303, 316] on button "Load More" at bounding box center [294, 312] width 193 height 22
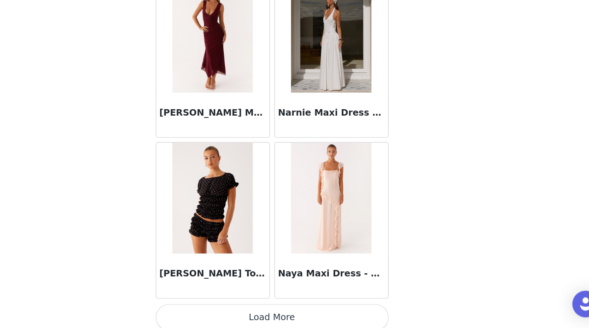
scroll to position [42497, 0]
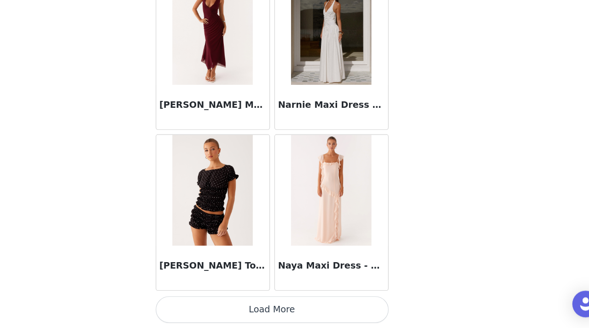
click at [293, 312] on button "Load More" at bounding box center [294, 312] width 193 height 22
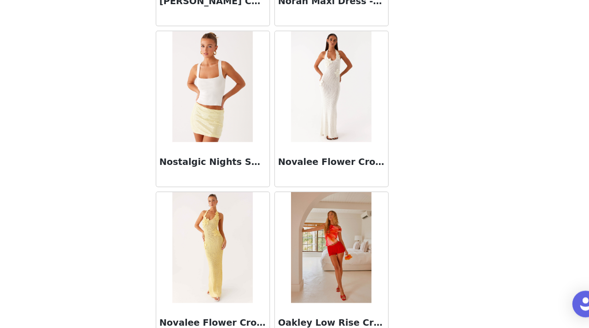
scroll to position [43833, 0]
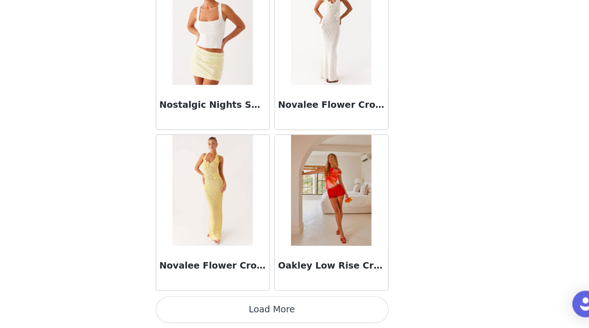
click at [286, 312] on button "Load More" at bounding box center [294, 312] width 193 height 22
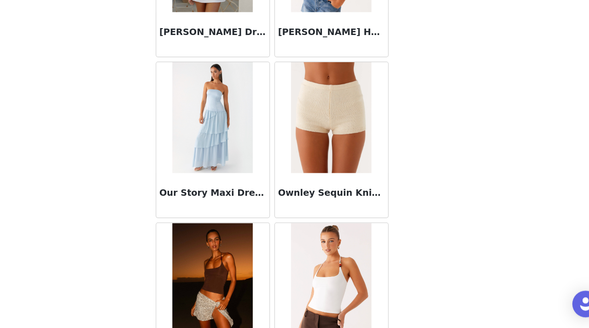
scroll to position [45169, 0]
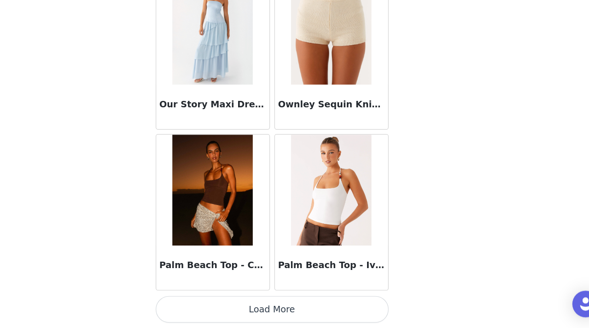
click at [296, 313] on button "Load More" at bounding box center [294, 312] width 193 height 22
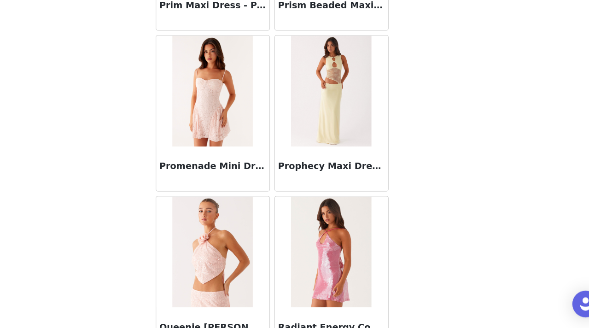
scroll to position [46505, 0]
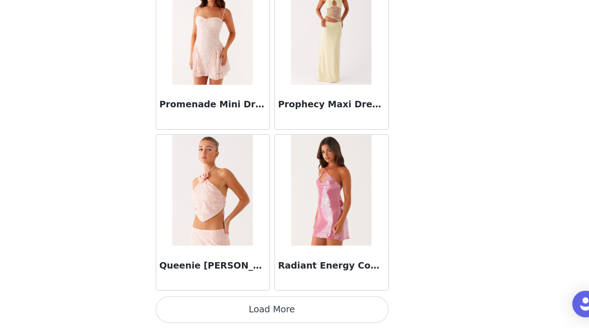
click at [297, 308] on button "Load More" at bounding box center [294, 312] width 193 height 22
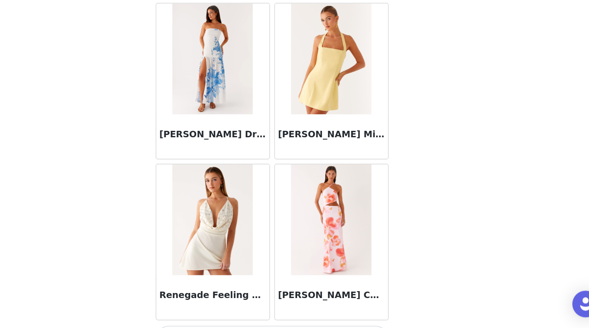
scroll to position [47841, 0]
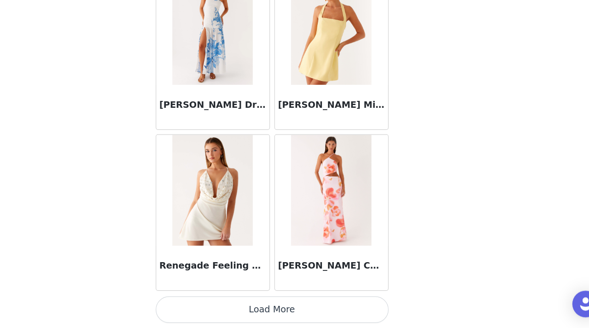
click at [346, 216] on img at bounding box center [343, 213] width 67 height 92
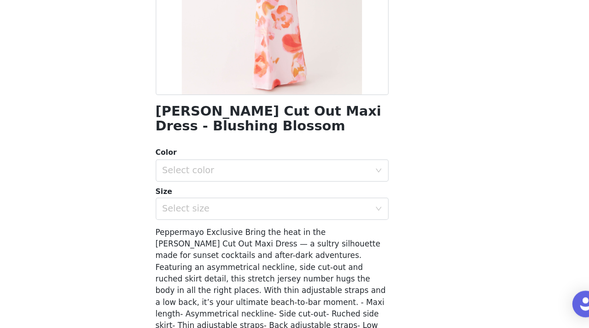
scroll to position [135, 0]
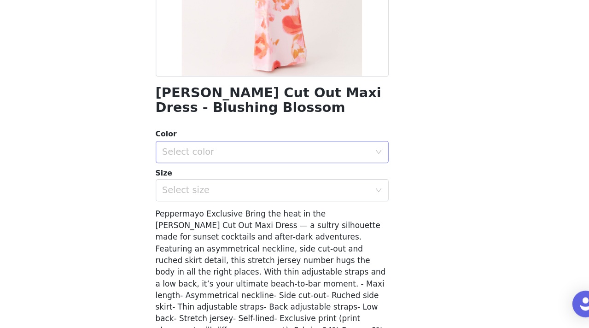
click at [340, 186] on div "Select color" at bounding box center [292, 182] width 176 height 18
click at [334, 204] on li "Blushing Blossom" at bounding box center [294, 201] width 193 height 15
click at [334, 214] on div "Select size" at bounding box center [290, 213] width 172 height 9
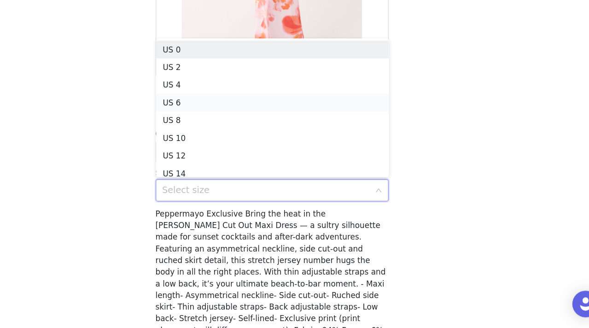
scroll to position [5, 0]
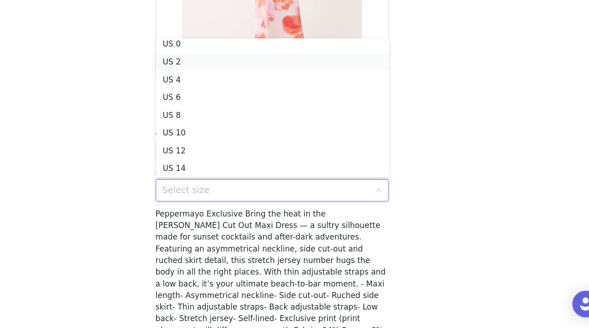
click at [311, 104] on li "US 2" at bounding box center [294, 106] width 193 height 15
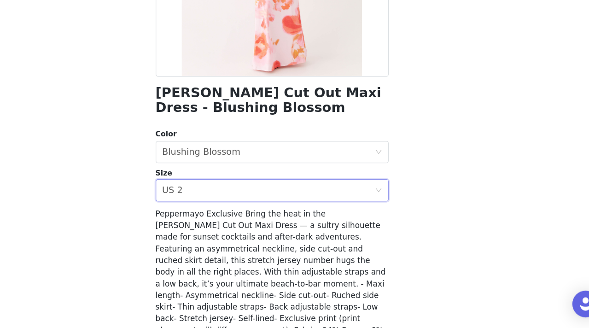
scroll to position [199, 0]
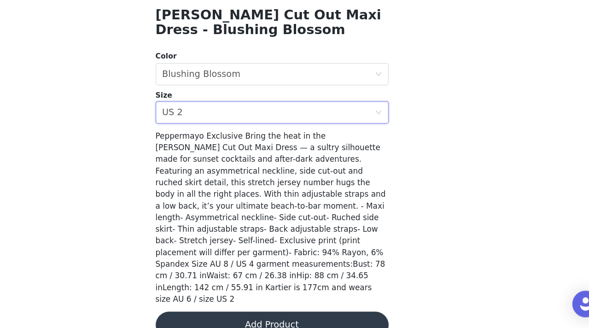
click at [312, 314] on button "Add Product" at bounding box center [294, 325] width 193 height 22
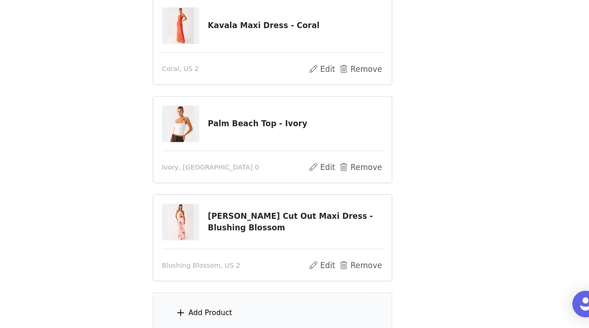
click at [303, 308] on div "Add Product" at bounding box center [294, 315] width 199 height 35
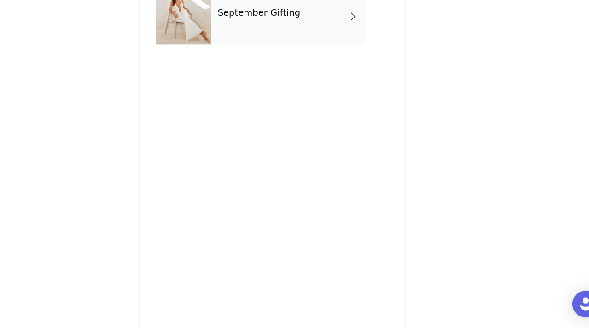
click at [298, 67] on h4 "September Gifting" at bounding box center [284, 66] width 69 height 8
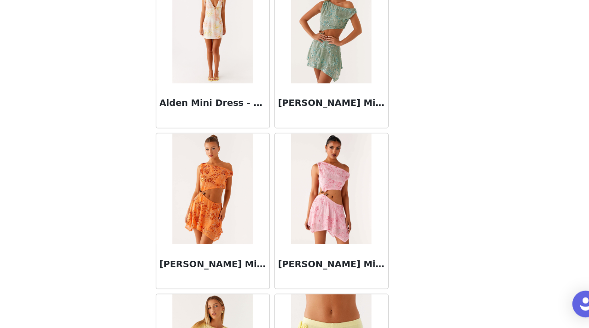
scroll to position [1082, 0]
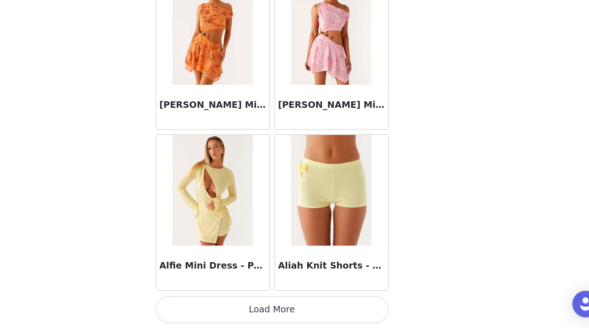
click at [282, 308] on button "Load More" at bounding box center [294, 312] width 193 height 22
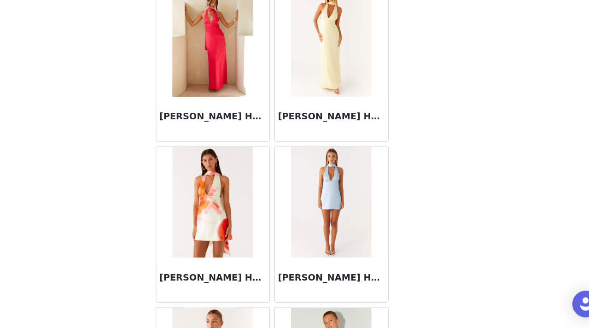
scroll to position [2418, 0]
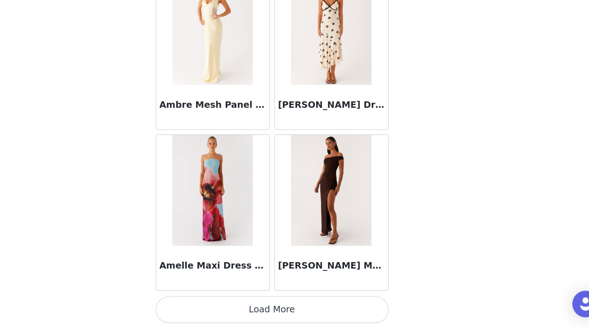
click at [283, 309] on button "Load More" at bounding box center [294, 312] width 193 height 22
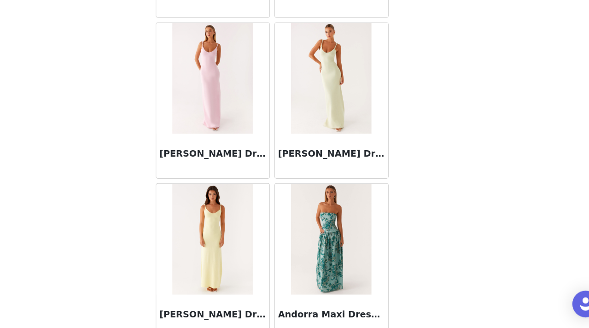
scroll to position [3754, 0]
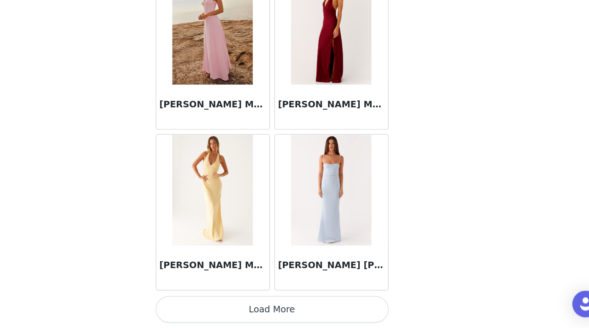
click at [297, 313] on button "Load More" at bounding box center [294, 312] width 193 height 22
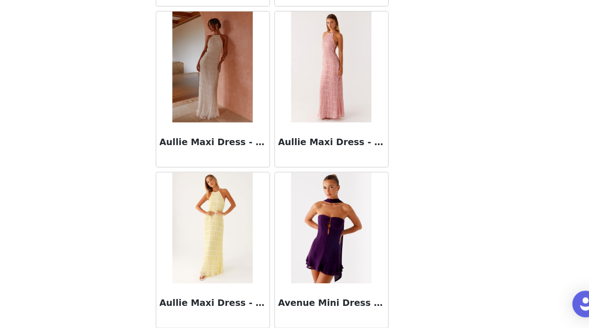
scroll to position [5090, 0]
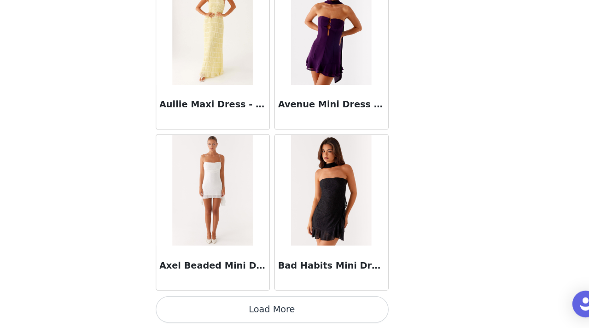
click at [284, 308] on button "Load More" at bounding box center [294, 312] width 193 height 22
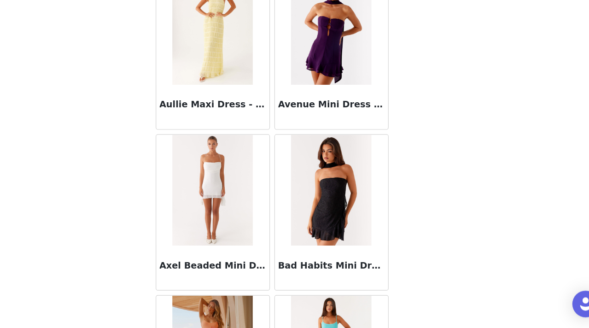
scroll to position [6426, 0]
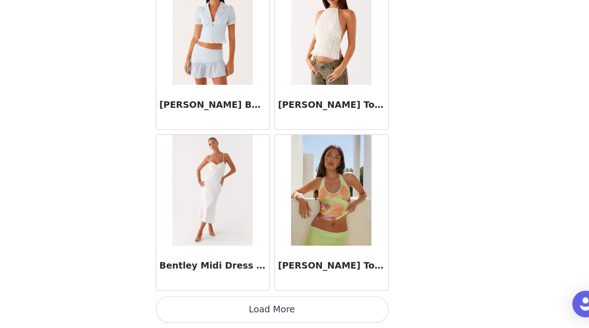
click at [307, 310] on button "Load More" at bounding box center [294, 312] width 193 height 22
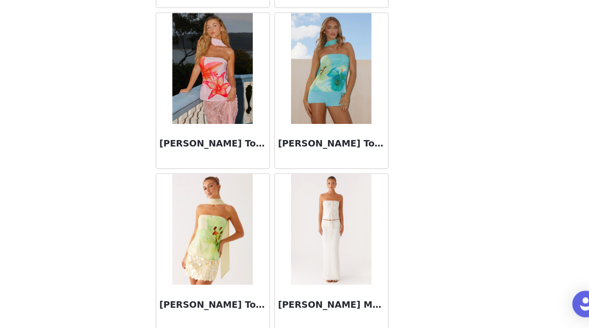
scroll to position [7762, 0]
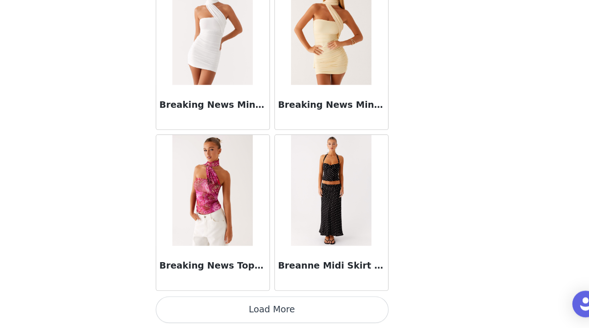
click at [299, 316] on button "Load More" at bounding box center [294, 312] width 193 height 22
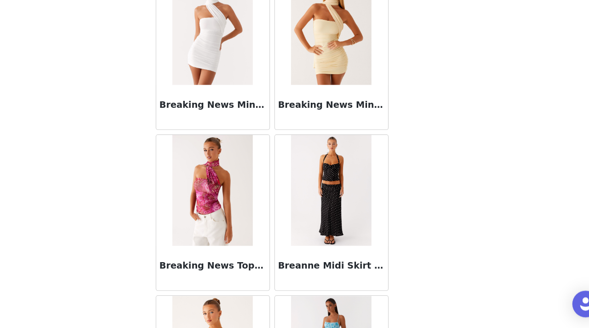
scroll to position [9098, 0]
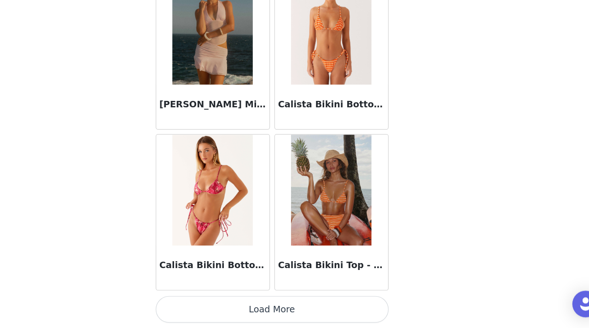
click at [295, 311] on button "Load More" at bounding box center [294, 312] width 193 height 22
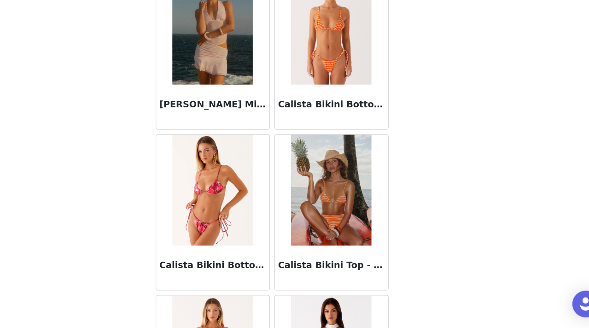
scroll to position [10434, 0]
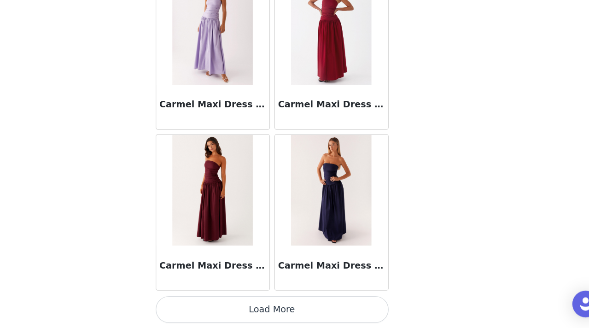
click at [299, 308] on button "Load More" at bounding box center [294, 312] width 193 height 22
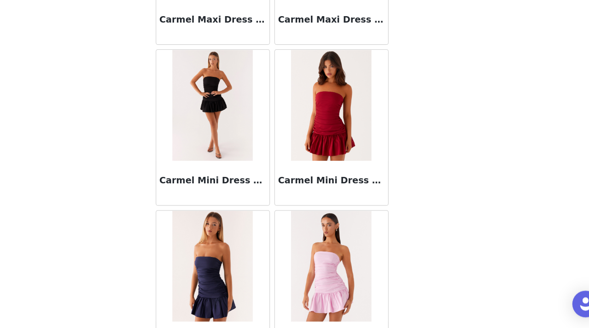
scroll to position [11769, 0]
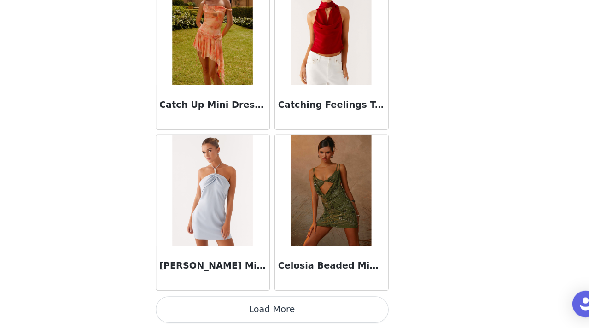
click at [287, 308] on button "Load More" at bounding box center [294, 312] width 193 height 22
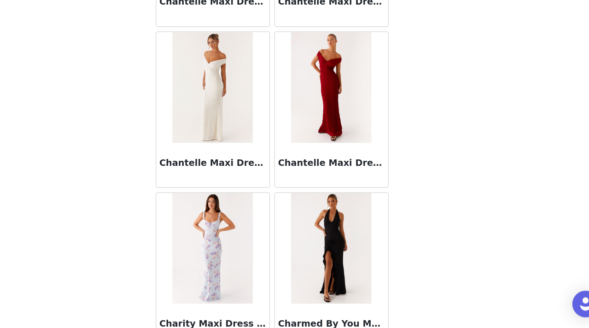
scroll to position [13105, 0]
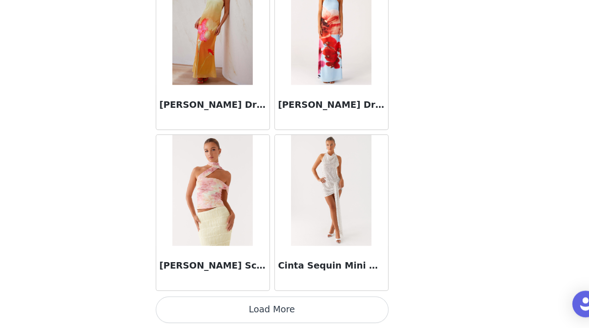
click at [293, 313] on button "Load More" at bounding box center [294, 312] width 193 height 22
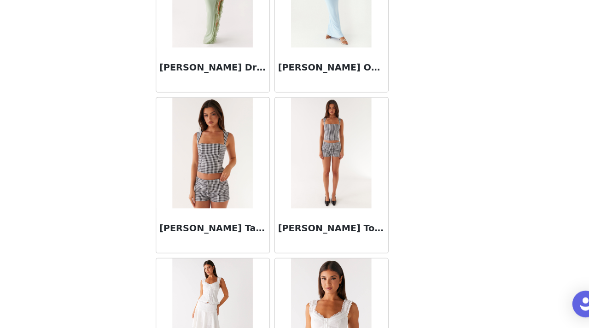
scroll to position [14441, 0]
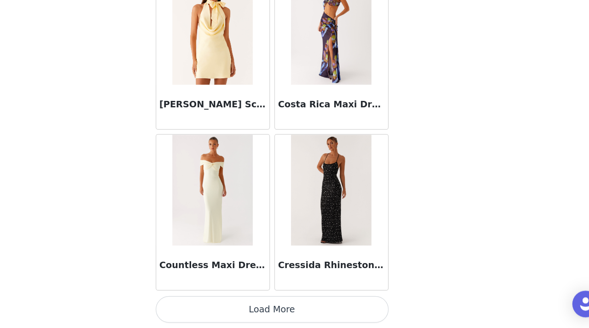
click at [289, 309] on button "Load More" at bounding box center [294, 312] width 193 height 22
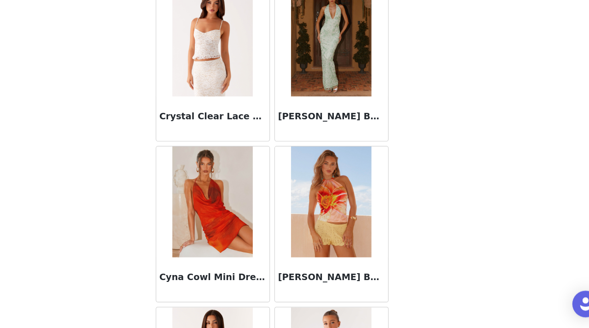
scroll to position [15777, 0]
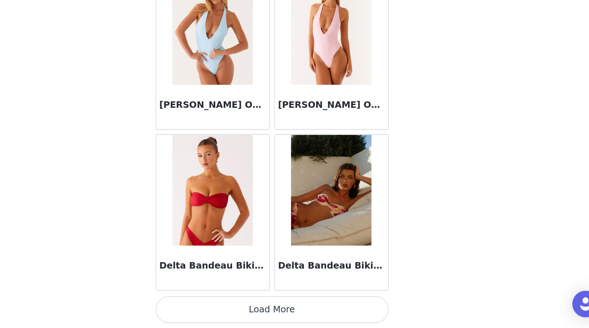
click at [294, 313] on button "Load More" at bounding box center [294, 312] width 193 height 22
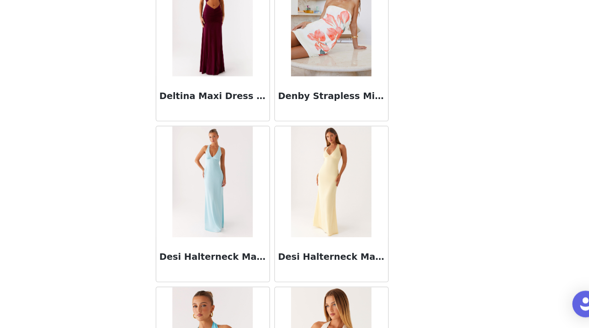
scroll to position [17113, 0]
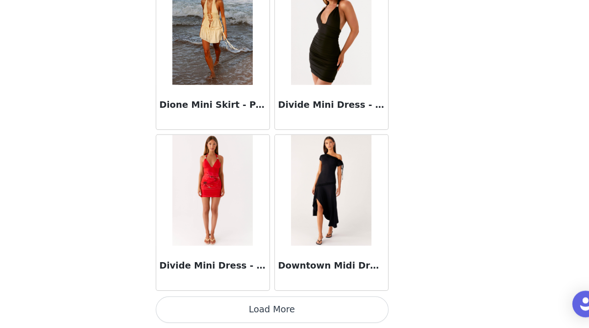
click at [288, 306] on button "Load More" at bounding box center [294, 312] width 193 height 22
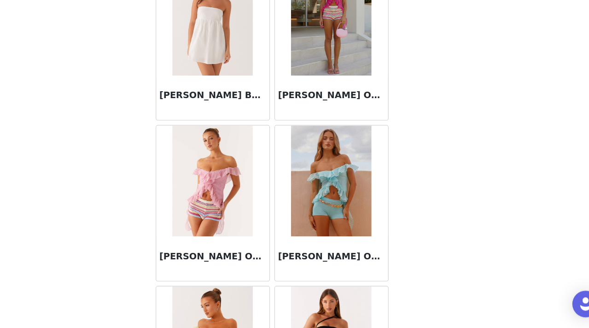
scroll to position [18449, 0]
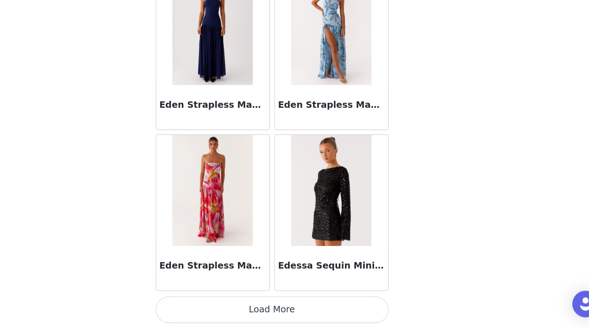
click at [293, 308] on button "Load More" at bounding box center [294, 312] width 193 height 22
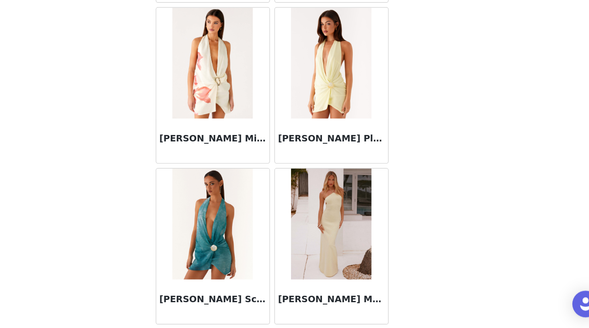
scroll to position [19785, 0]
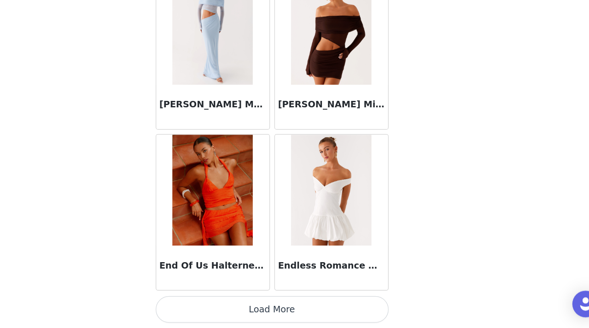
click at [294, 316] on button "Load More" at bounding box center [294, 312] width 193 height 22
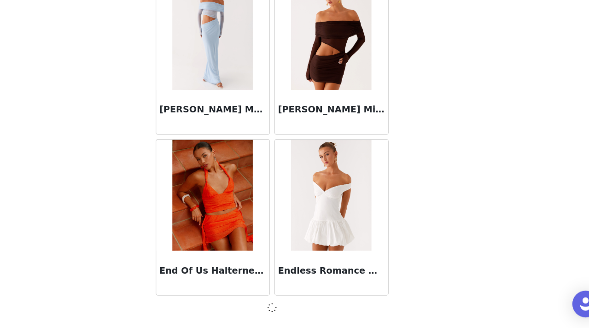
scroll to position [19781, 0]
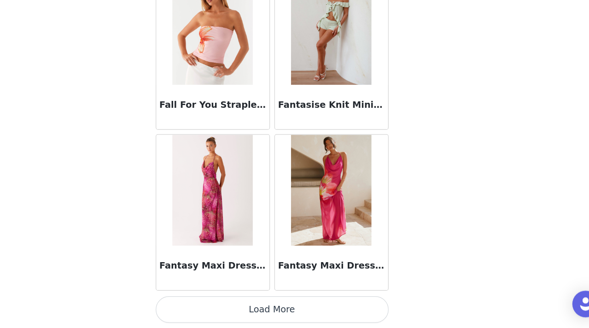
click at [294, 315] on button "Load More" at bounding box center [294, 312] width 193 height 22
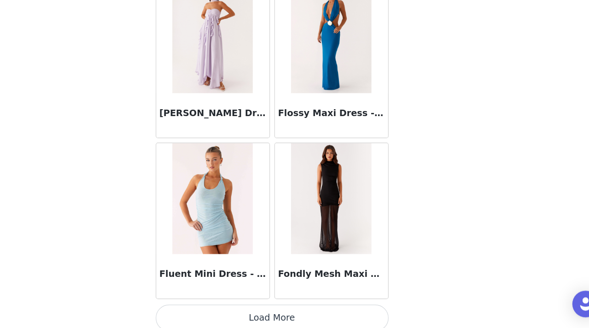
scroll to position [22457, 0]
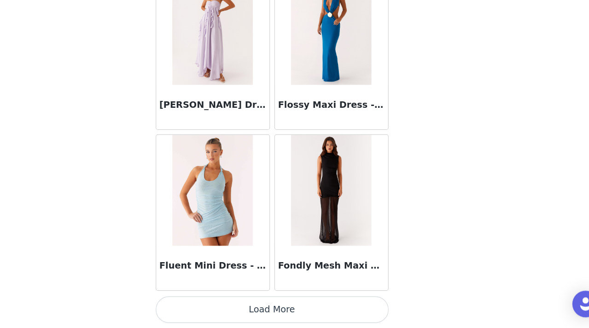
click at [302, 313] on button "Load More" at bounding box center [294, 312] width 193 height 22
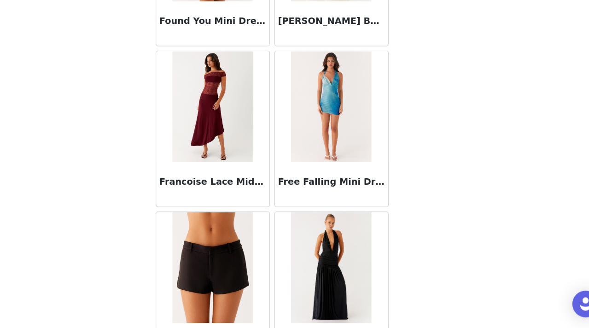
scroll to position [23793, 0]
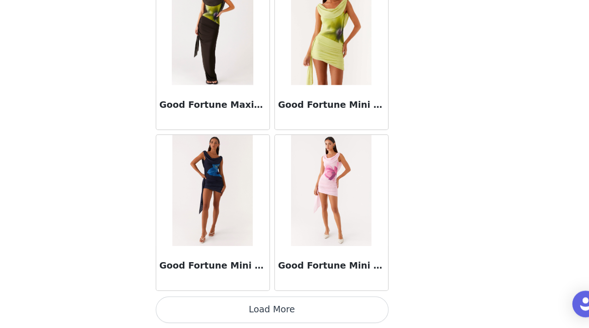
click at [291, 315] on button "Load More" at bounding box center [294, 312] width 193 height 22
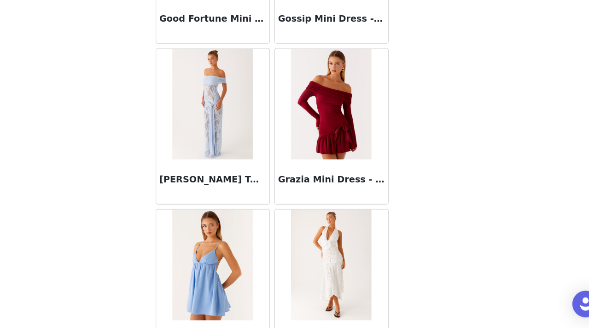
scroll to position [25129, 0]
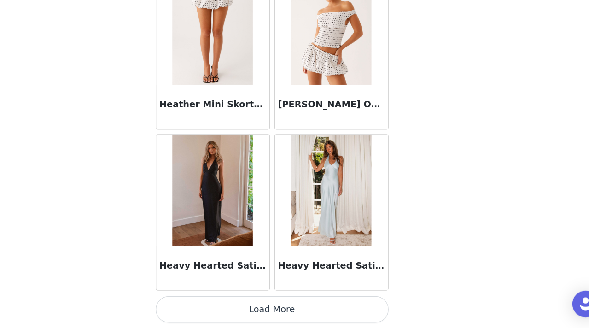
click at [294, 311] on button "Load More" at bounding box center [294, 312] width 193 height 22
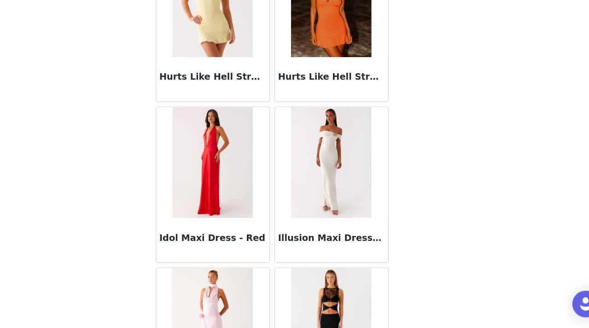
scroll to position [26465, 0]
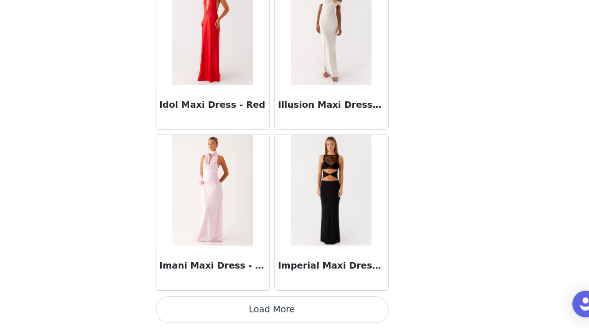
click at [289, 316] on button "Load More" at bounding box center [294, 312] width 193 height 22
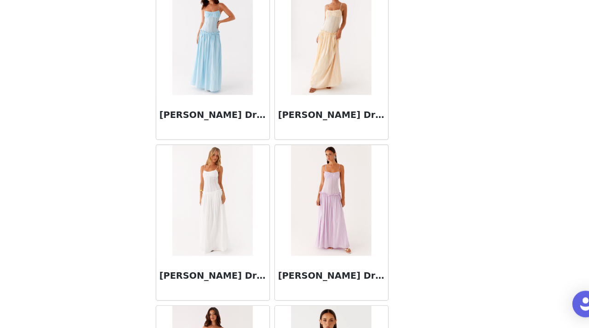
scroll to position [27801, 0]
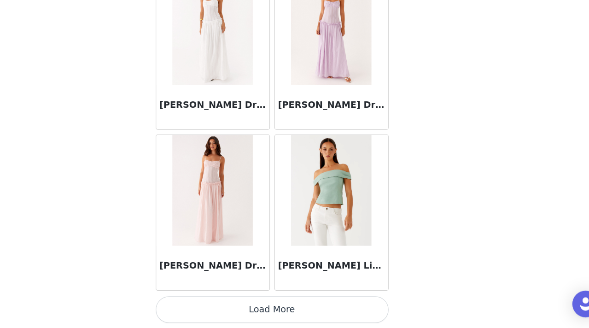
click at [285, 309] on button "Load More" at bounding box center [294, 312] width 193 height 22
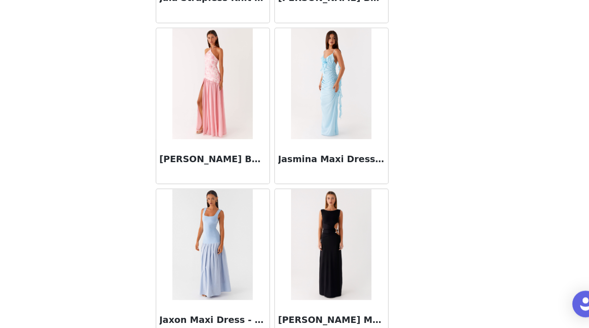
scroll to position [29137, 0]
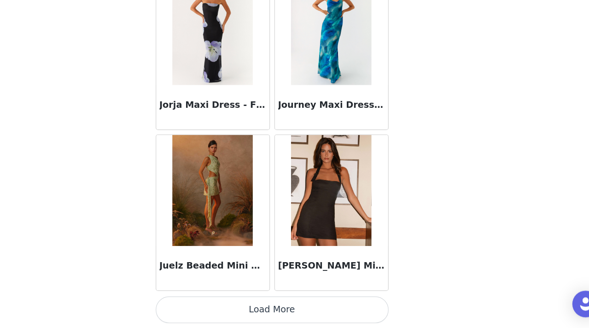
click at [290, 313] on button "Load More" at bounding box center [294, 312] width 193 height 22
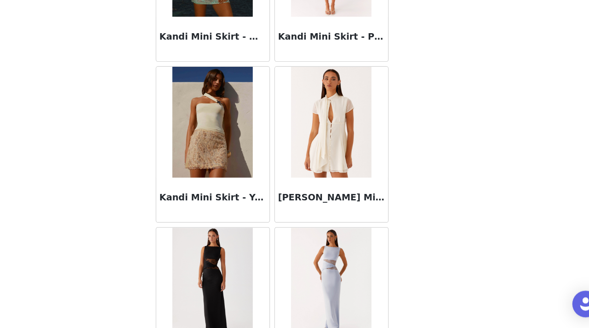
scroll to position [30473, 0]
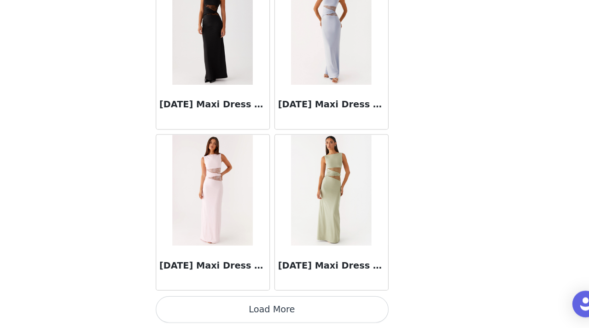
click at [289, 309] on button "Load More" at bounding box center [294, 312] width 193 height 22
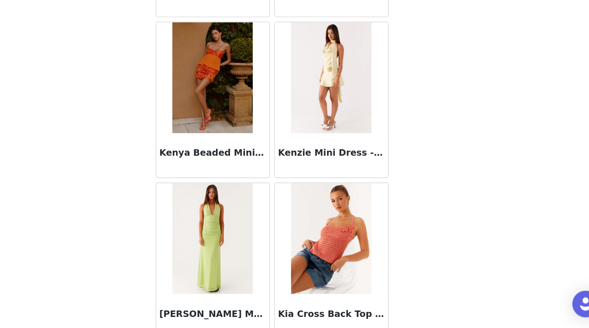
scroll to position [31809, 0]
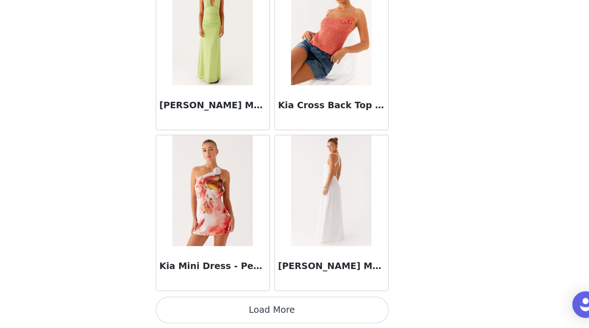
click at [292, 312] on button "Load More" at bounding box center [294, 312] width 193 height 22
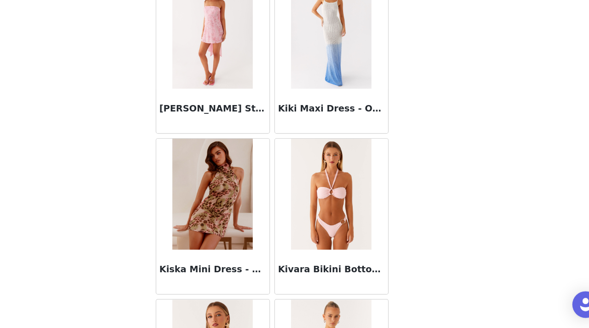
scroll to position [33145, 0]
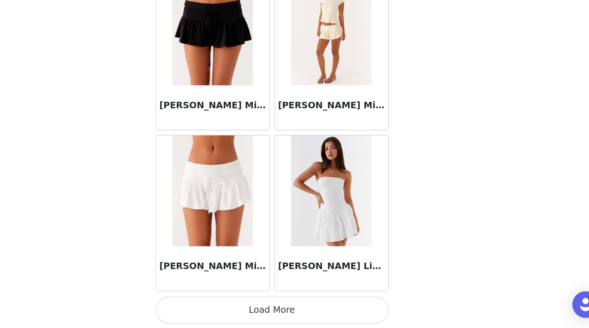
click at [292, 312] on button "Load More" at bounding box center [294, 312] width 193 height 22
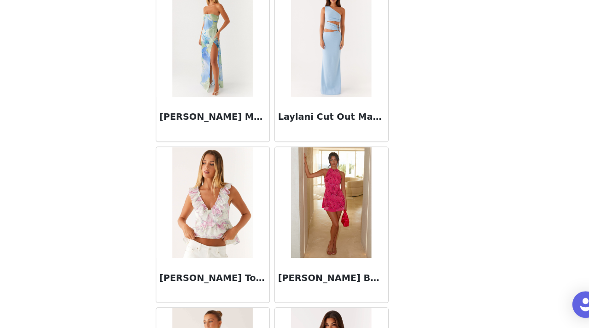
scroll to position [34481, 0]
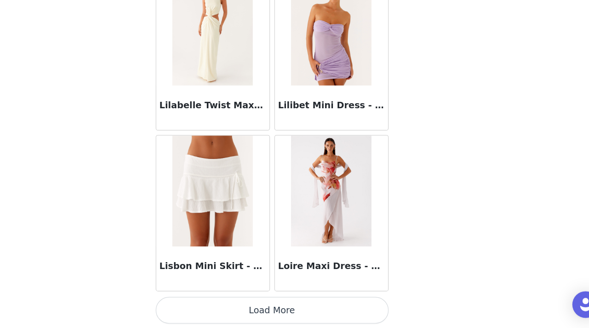
click at [292, 315] on button "Load More" at bounding box center [294, 312] width 193 height 22
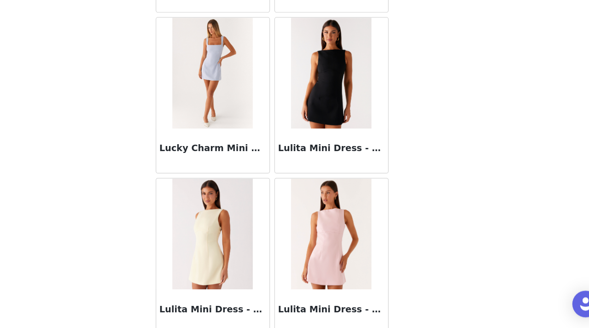
scroll to position [35817, 0]
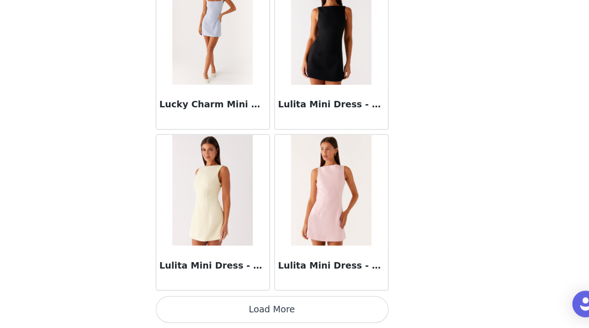
click at [292, 316] on button "Load More" at bounding box center [294, 312] width 193 height 22
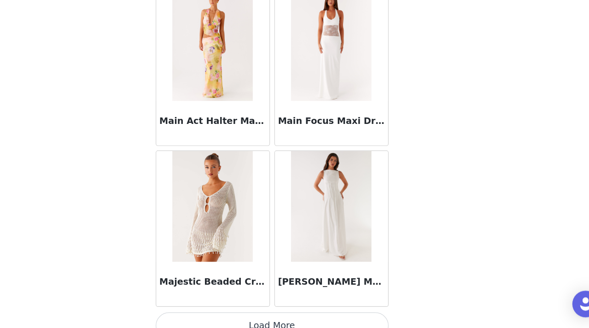
scroll to position [37153, 0]
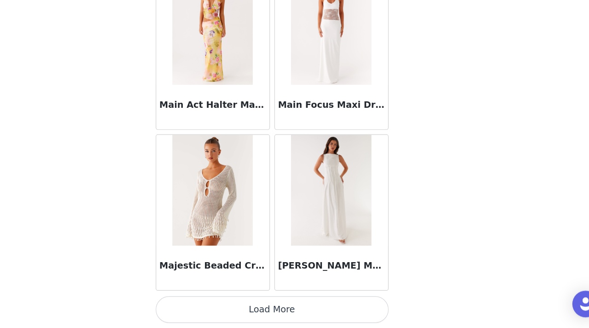
click at [293, 308] on button "Load More" at bounding box center [294, 312] width 193 height 22
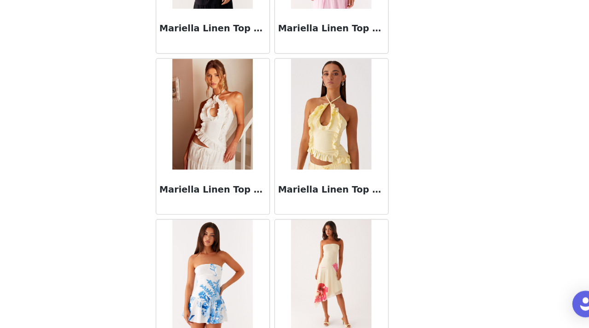
scroll to position [38489, 0]
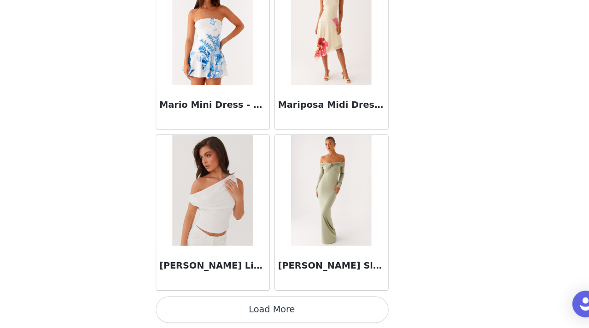
click at [293, 308] on button "Load More" at bounding box center [294, 312] width 193 height 22
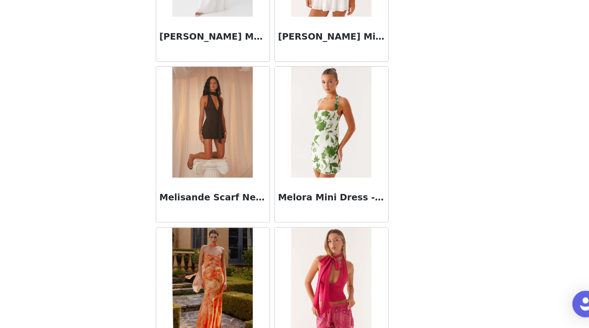
scroll to position [39825, 0]
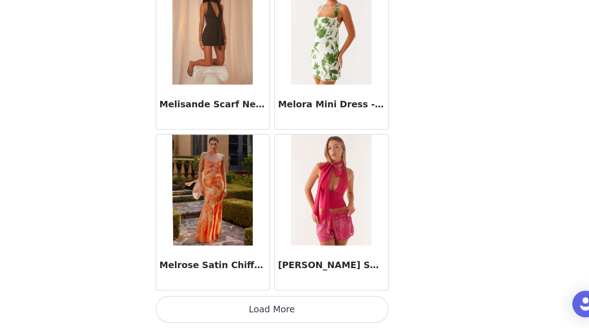
click at [295, 310] on button "Load More" at bounding box center [294, 312] width 193 height 22
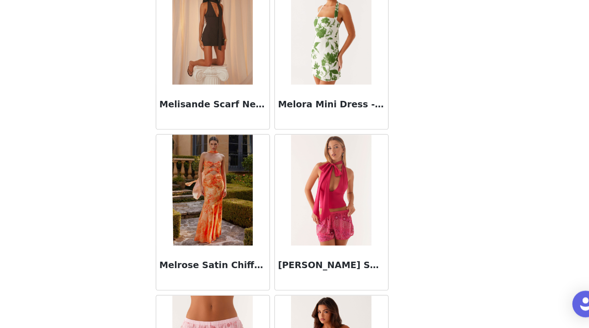
scroll to position [41161, 0]
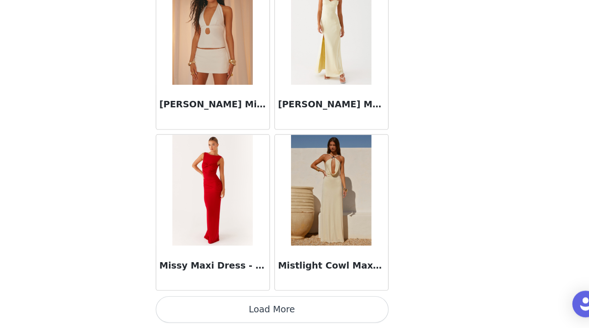
click at [299, 309] on button "Load More" at bounding box center [294, 312] width 193 height 22
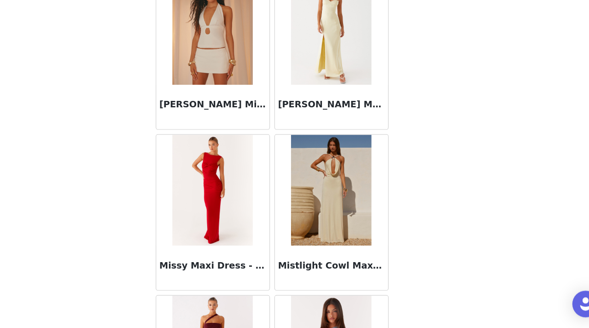
scroll to position [42497, 0]
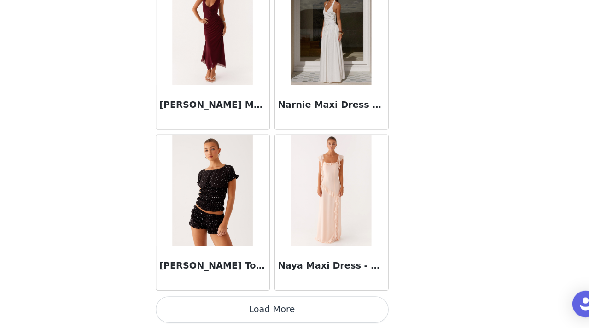
click at [291, 313] on button "Load More" at bounding box center [294, 312] width 193 height 22
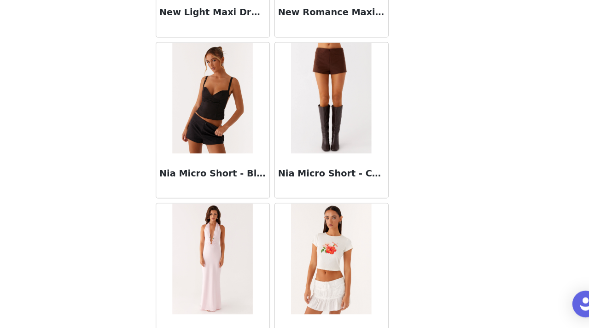
scroll to position [43833, 0]
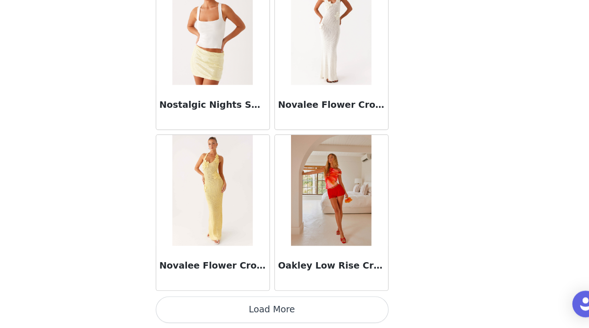
click at [294, 305] on button "Load More" at bounding box center [294, 312] width 193 height 22
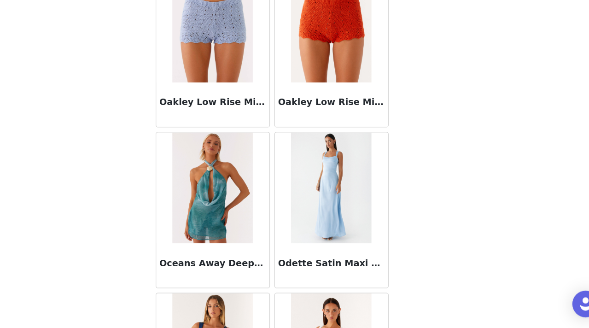
scroll to position [45169, 0]
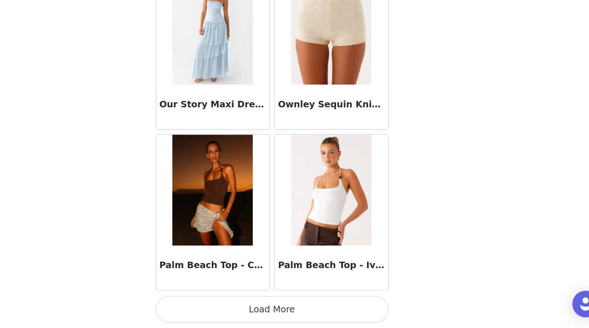
click at [296, 307] on button "Load More" at bounding box center [294, 312] width 193 height 22
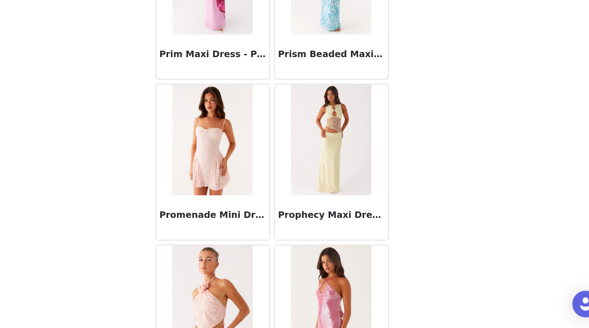
scroll to position [46505, 0]
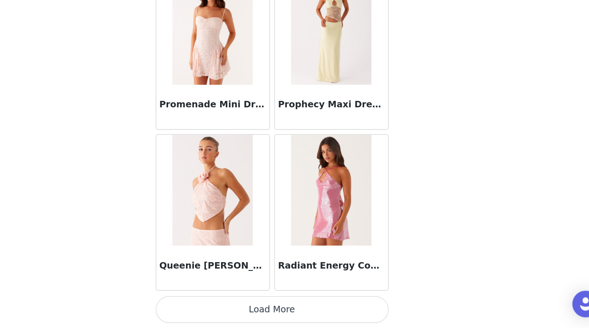
click at [298, 313] on button "Load More" at bounding box center [294, 312] width 193 height 22
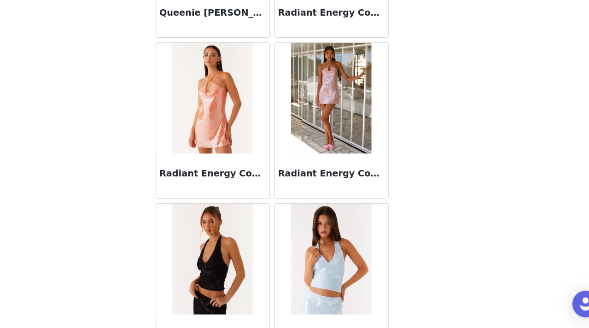
scroll to position [47841, 0]
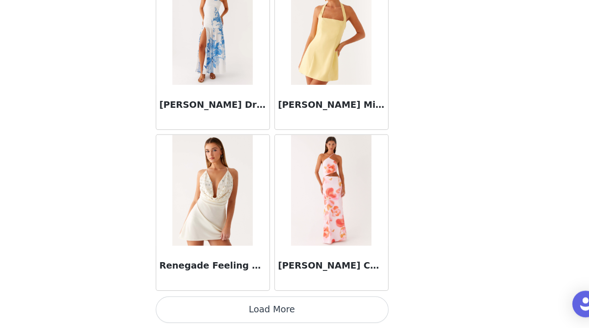
click at [299, 311] on button "Load More" at bounding box center [294, 312] width 193 height 22
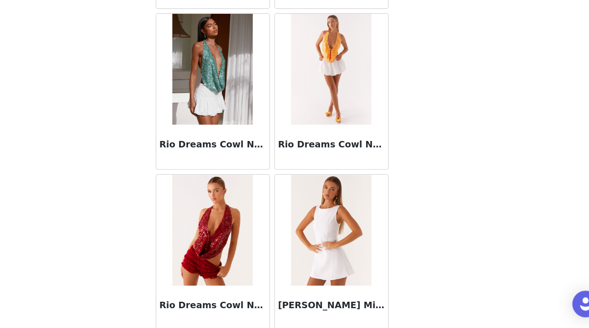
scroll to position [49177, 0]
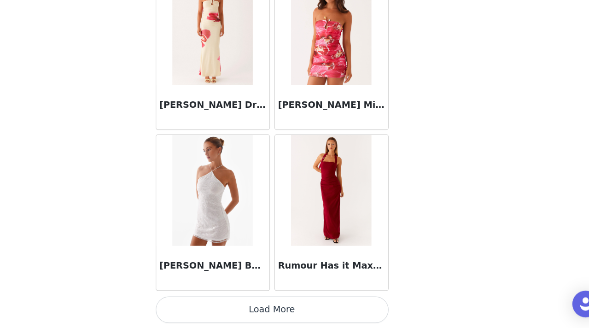
click at [290, 318] on button "Load More" at bounding box center [294, 312] width 193 height 22
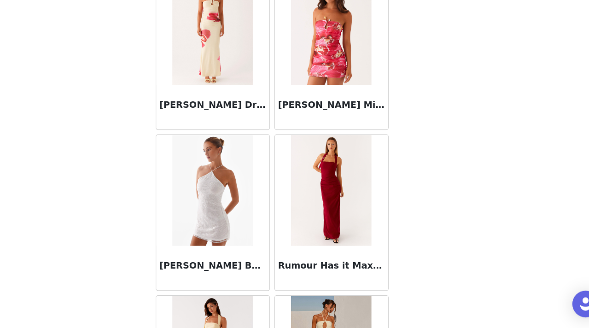
scroll to position [50513, 0]
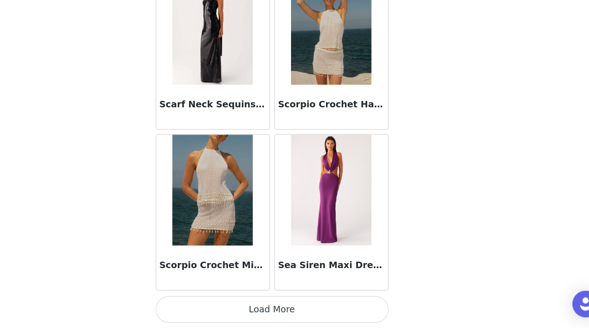
click at [293, 312] on button "Load More" at bounding box center [294, 312] width 193 height 22
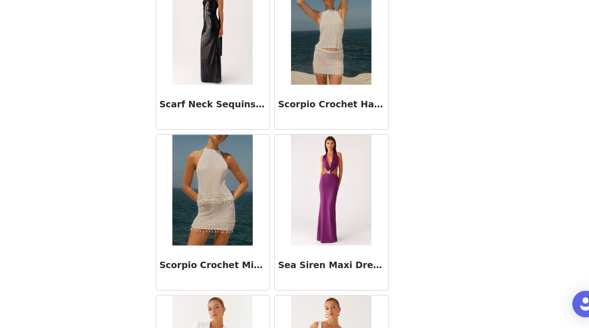
scroll to position [51849, 0]
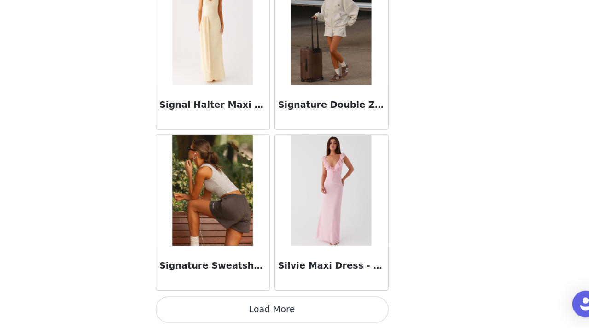
click at [292, 306] on button "Load More" at bounding box center [294, 312] width 193 height 22
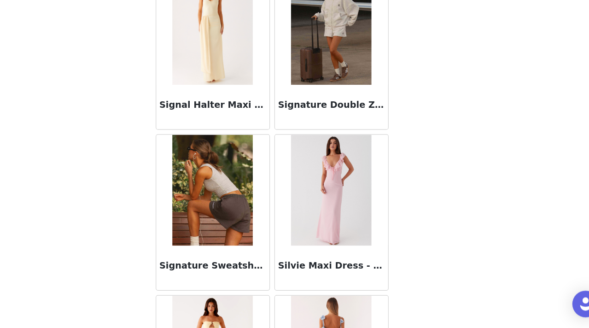
scroll to position [53185, 0]
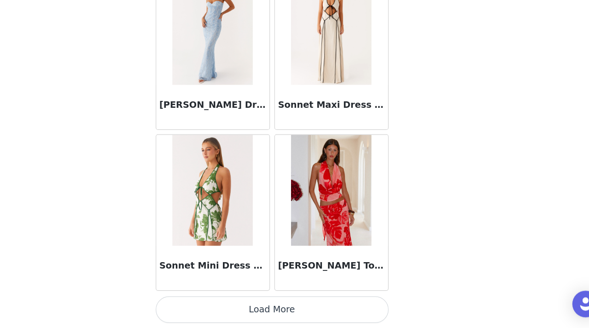
click at [296, 311] on button "Load More" at bounding box center [294, 312] width 193 height 22
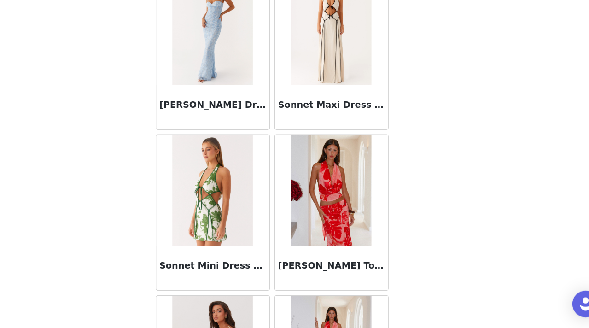
scroll to position [54521, 0]
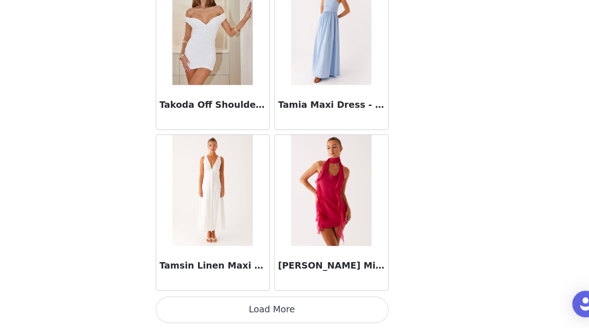
click at [293, 317] on button "Load More" at bounding box center [294, 312] width 193 height 22
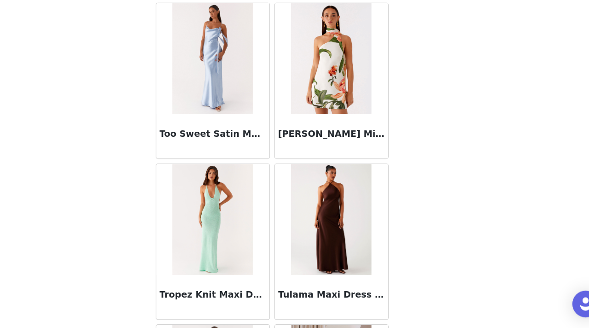
scroll to position [55857, 0]
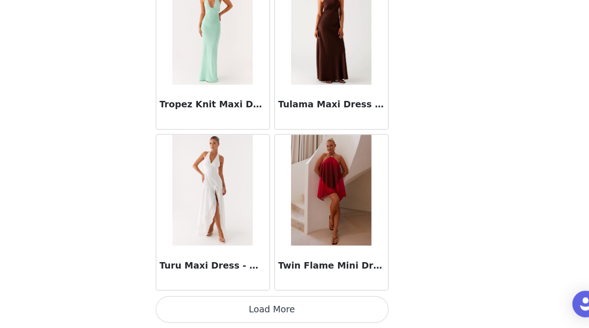
click at [292, 313] on button "Load More" at bounding box center [294, 312] width 193 height 22
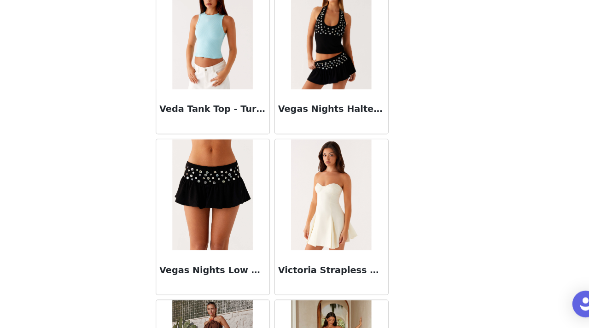
scroll to position [57193, 0]
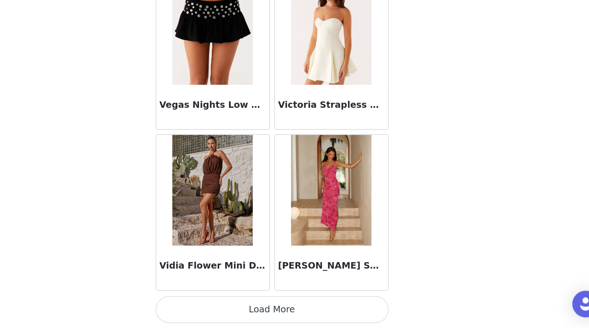
click at [295, 312] on button "Load More" at bounding box center [294, 312] width 193 height 22
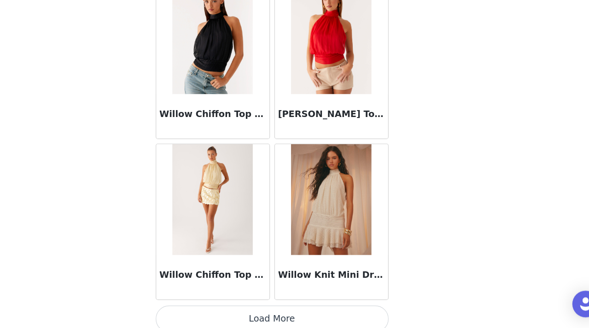
scroll to position [58529, 0]
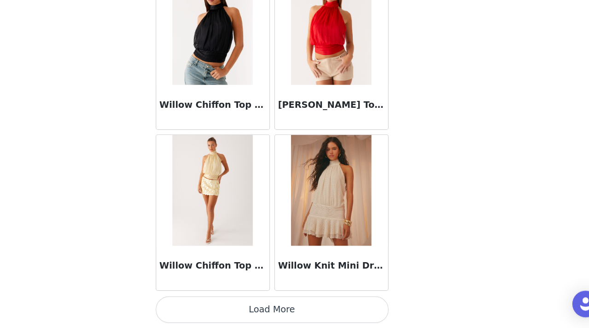
click at [298, 310] on button "Load More" at bounding box center [294, 312] width 193 height 22
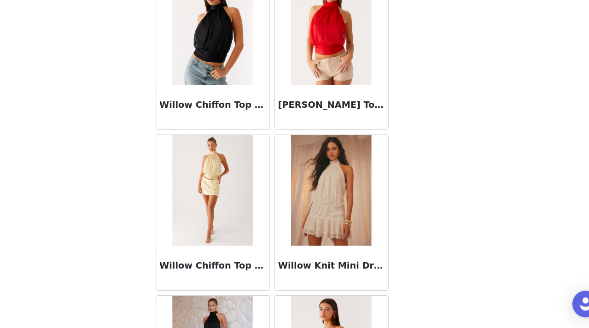
scroll to position [59865, 0]
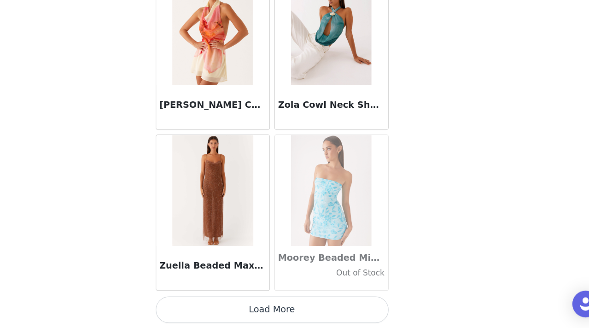
click at [296, 312] on button "Load More" at bounding box center [294, 312] width 193 height 22
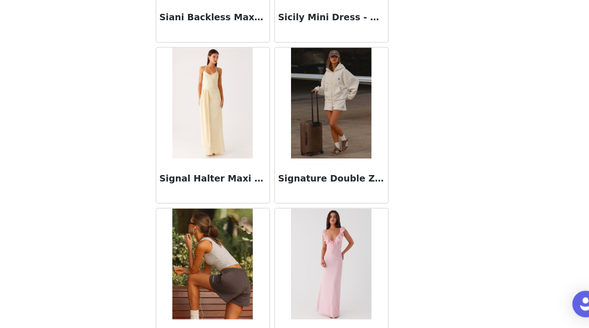
scroll to position [51787, 0]
click at [248, 268] on img at bounding box center [245, 275] width 67 height 92
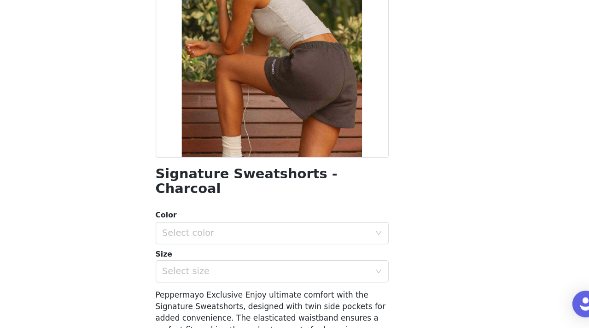
scroll to position [77, 0]
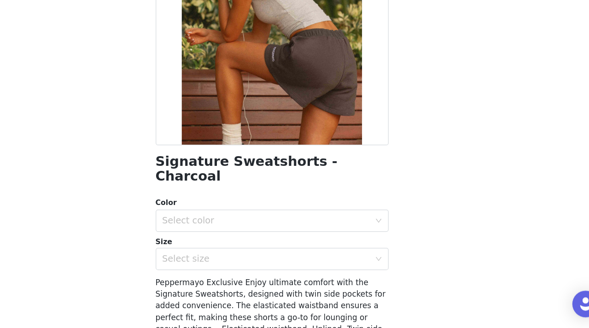
click at [280, 219] on div "Color" at bounding box center [294, 223] width 193 height 9
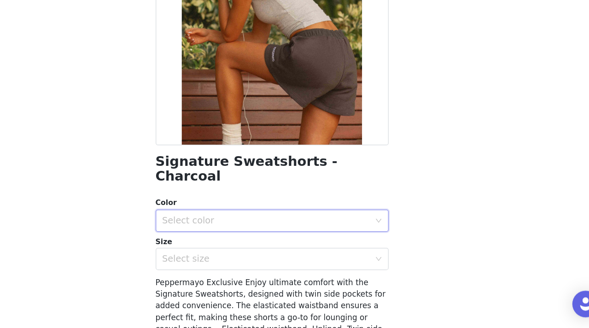
click at [280, 230] on div "Select color" at bounding box center [292, 239] width 176 height 18
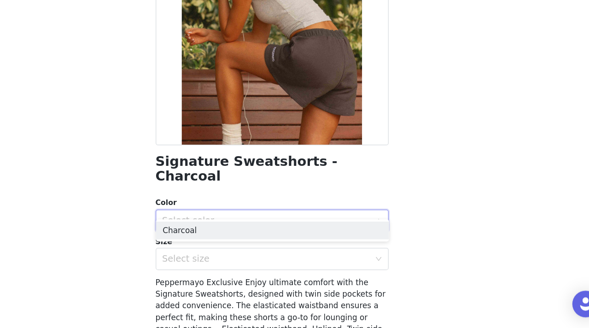
click at [287, 202] on div "Signature Sweatshorts - Charcoal Color Select color Size Select size Peppermayo…" at bounding box center [294, 195] width 193 height 452
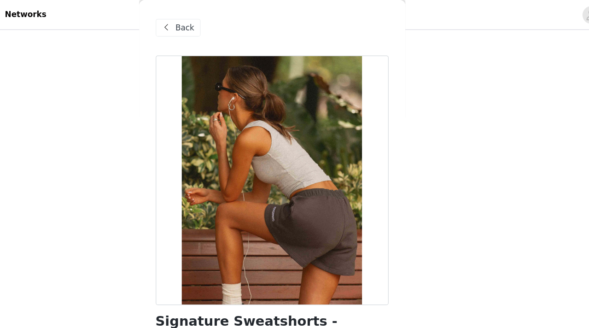
scroll to position [216, 0]
click at [223, 19] on span "Back" at bounding box center [223, 23] width 16 height 10
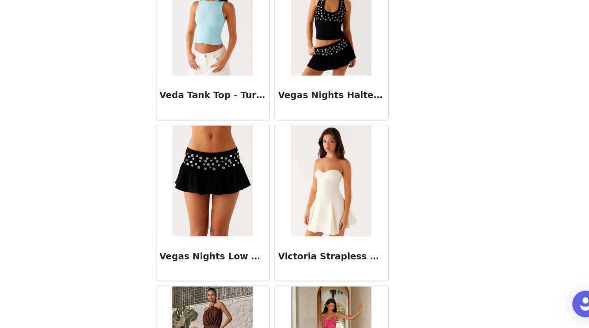
scroll to position [57066, 0]
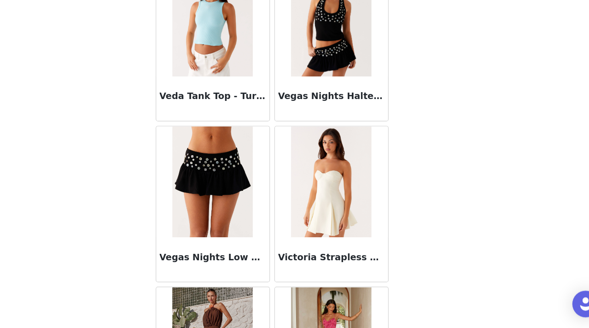
click at [256, 231] on img at bounding box center [245, 206] width 67 height 92
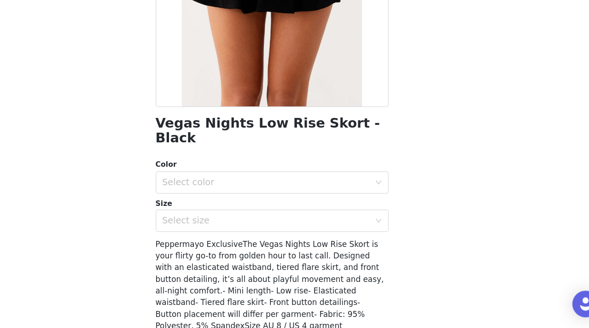
scroll to position [110, 0]
click at [325, 202] on div "Select color" at bounding box center [290, 206] width 172 height 9
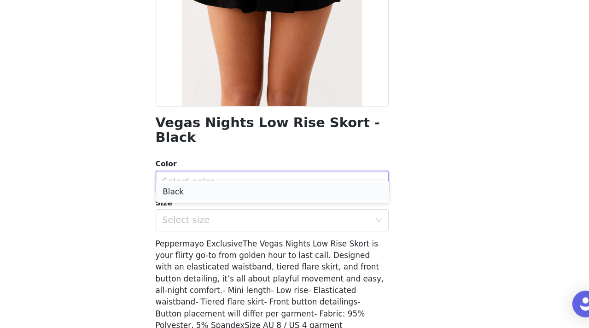
click at [321, 213] on li "Black" at bounding box center [294, 214] width 193 height 15
click at [319, 234] on div "Select size" at bounding box center [290, 238] width 172 height 9
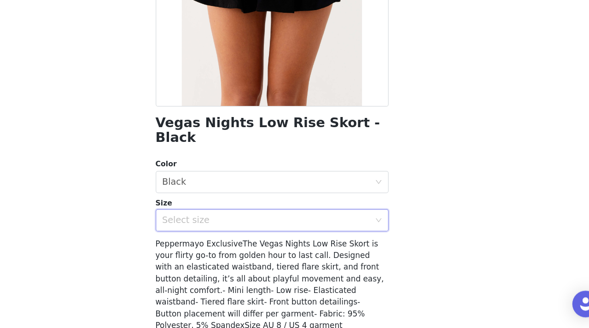
click at [347, 261] on span "Peppermayo ExclusiveThe Vegas Nights Low Rise Skort is your flirty go-to from g…" at bounding box center [293, 306] width 190 height 104
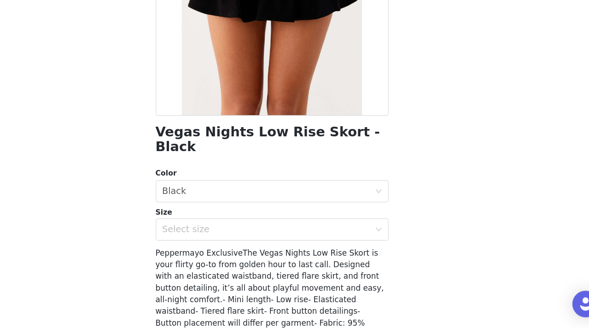
scroll to position [102, 0]
click at [332, 241] on div "Select size" at bounding box center [290, 245] width 172 height 9
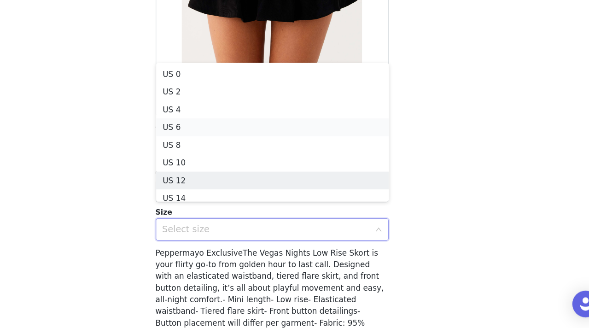
scroll to position [5, 0]
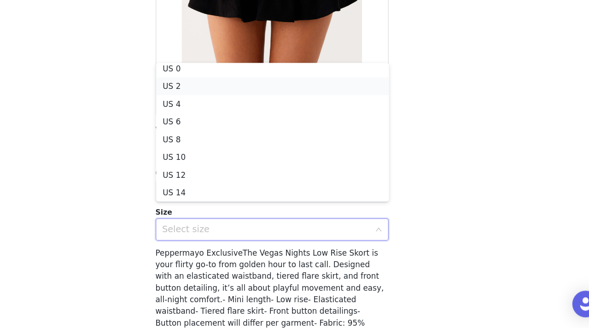
click at [322, 132] on li "US 2" at bounding box center [294, 126] width 193 height 15
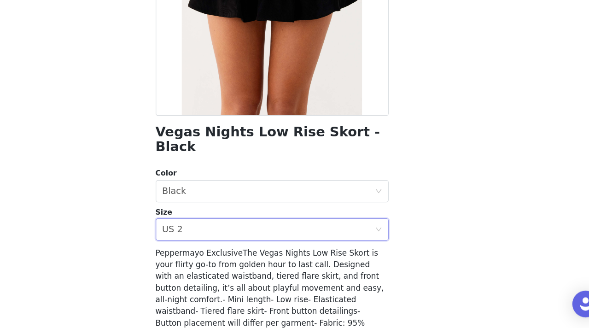
scroll to position [158, 0]
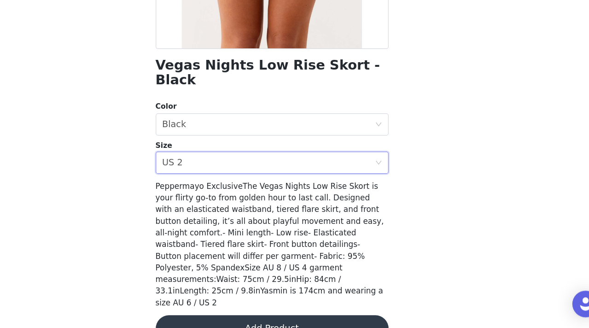
click at [318, 317] on button "Add Product" at bounding box center [294, 328] width 193 height 22
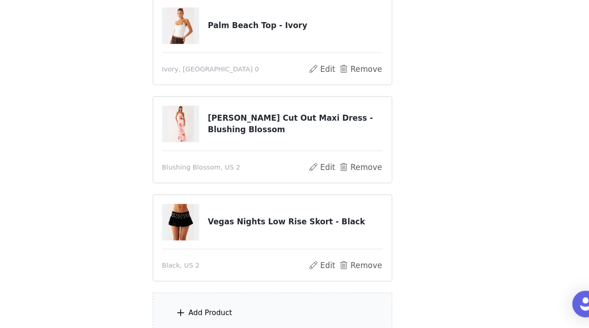
scroll to position [309, 0]
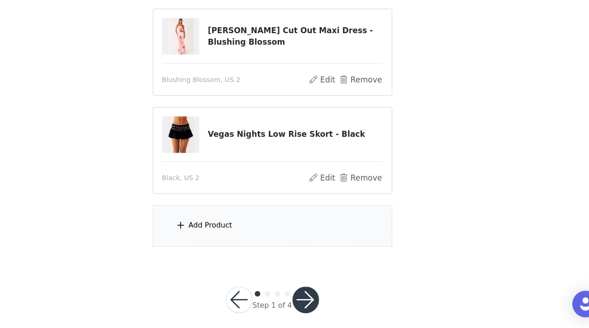
click at [291, 253] on div "Add Product" at bounding box center [294, 243] width 199 height 35
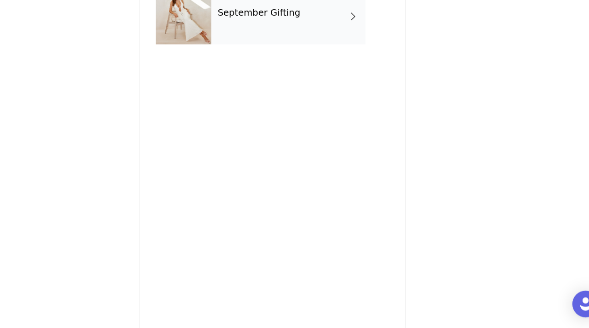
click at [309, 83] on div "September Gifting" at bounding box center [308, 69] width 128 height 46
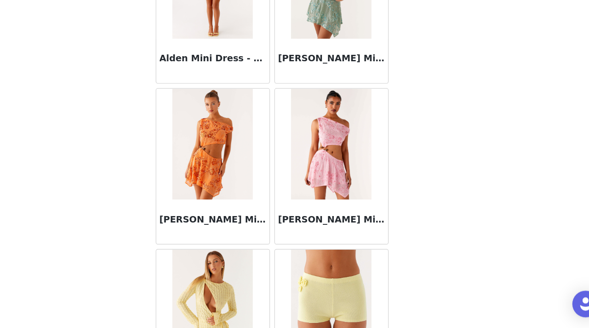
scroll to position [1082, 0]
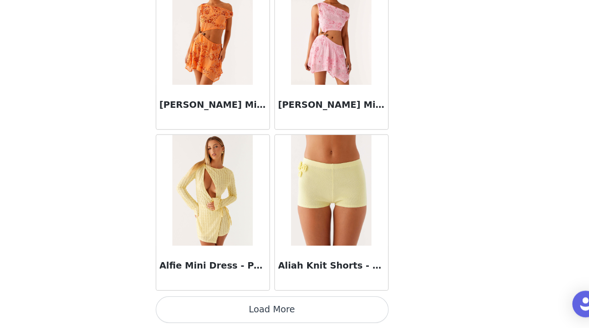
click at [305, 311] on button "Load More" at bounding box center [294, 312] width 193 height 22
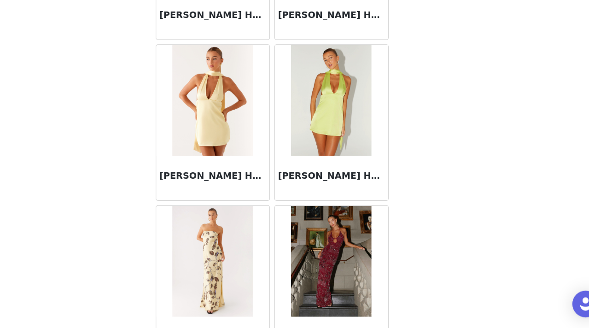
scroll to position [2418, 0]
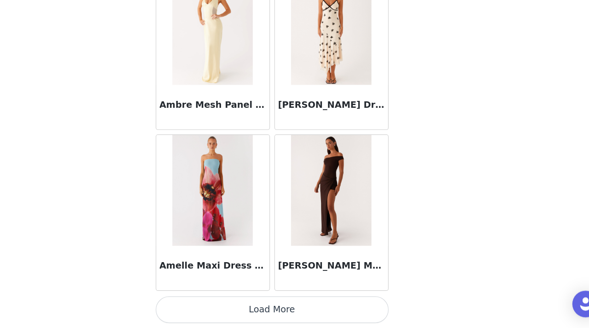
click at [298, 310] on button "Load More" at bounding box center [294, 312] width 193 height 22
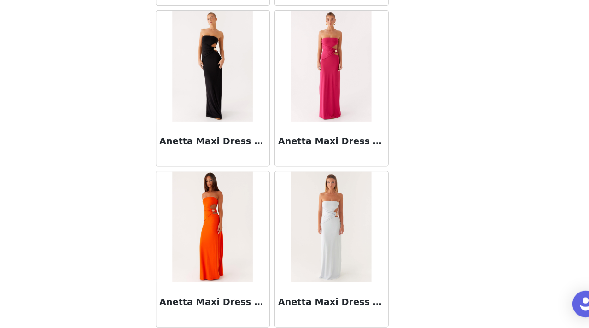
scroll to position [3754, 0]
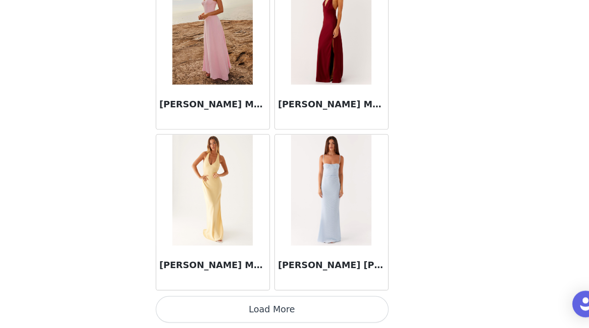
click at [297, 308] on button "Load More" at bounding box center [294, 312] width 193 height 22
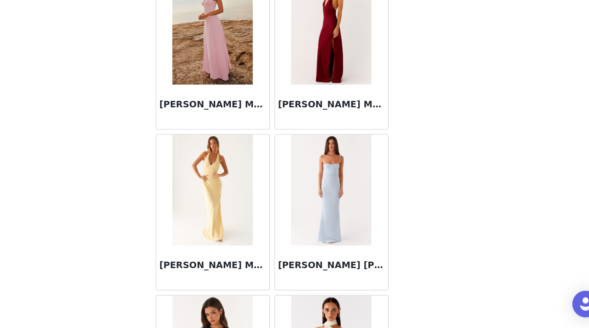
scroll to position [5090, 0]
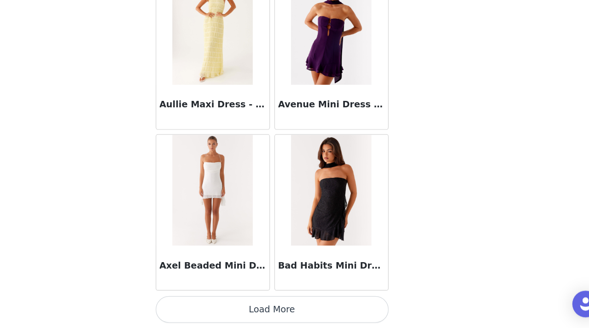
click at [290, 311] on button "Load More" at bounding box center [294, 312] width 193 height 22
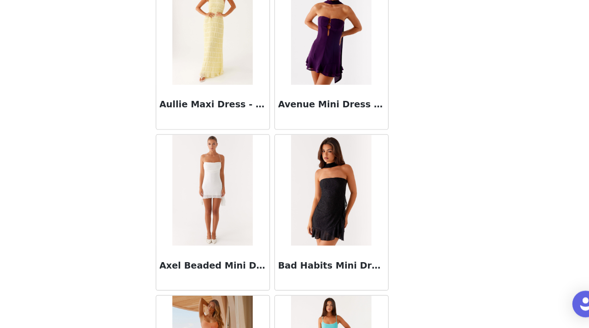
scroll to position [6426, 0]
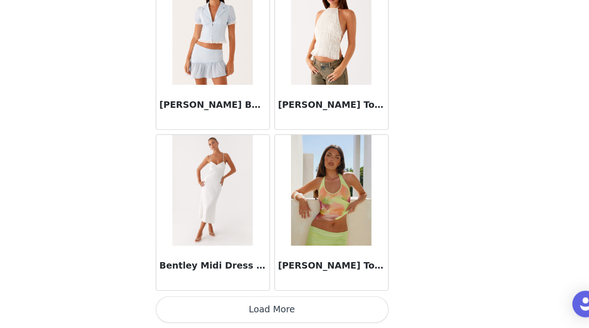
click at [289, 311] on button "Load More" at bounding box center [294, 312] width 193 height 22
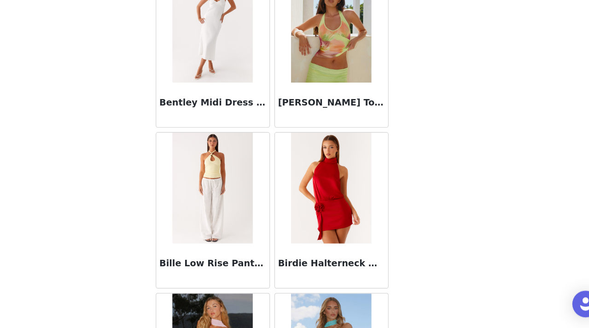
scroll to position [7762, 0]
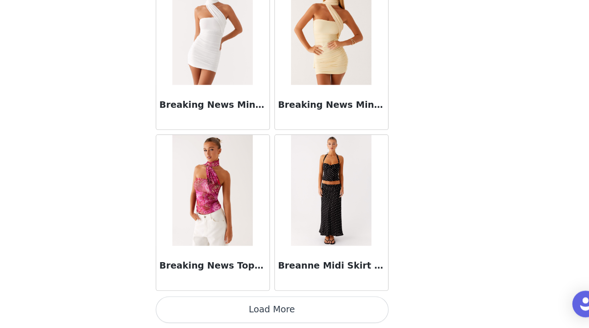
click at [301, 313] on button "Load More" at bounding box center [294, 312] width 193 height 22
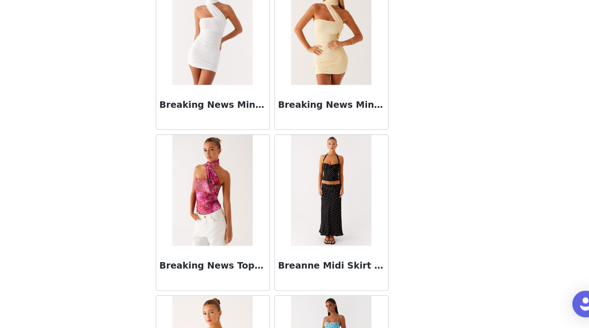
scroll to position [9098, 0]
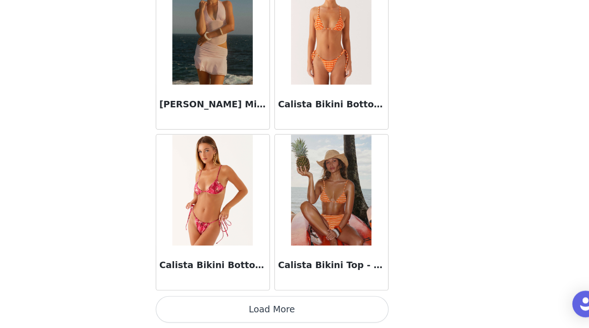
click at [301, 313] on button "Load More" at bounding box center [294, 312] width 193 height 22
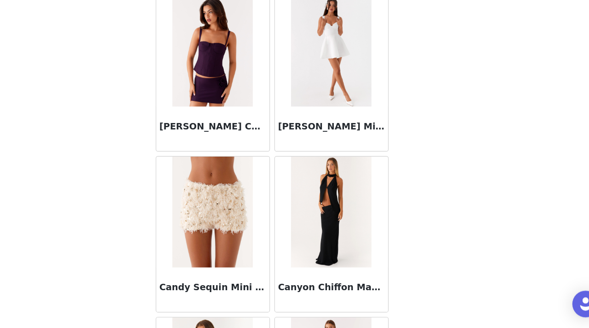
scroll to position [10434, 0]
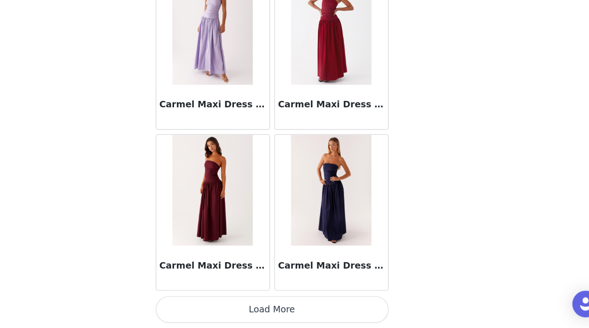
click at [290, 316] on button "Load More" at bounding box center [294, 312] width 193 height 22
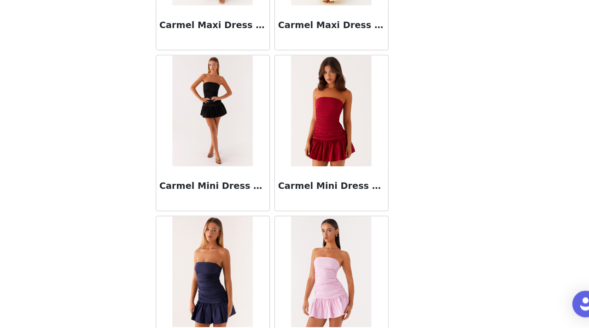
scroll to position [11769, 0]
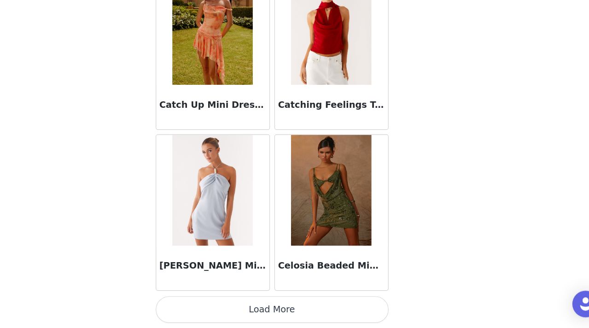
click at [307, 316] on button "Load More" at bounding box center [294, 312] width 193 height 22
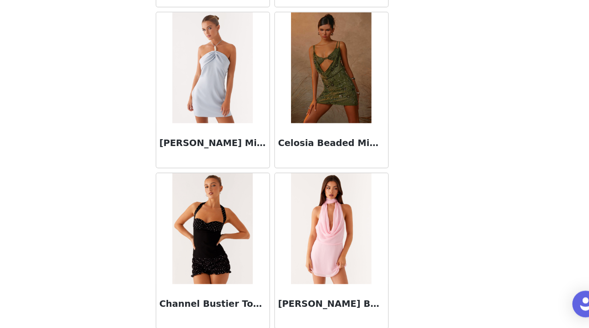
scroll to position [13105, 0]
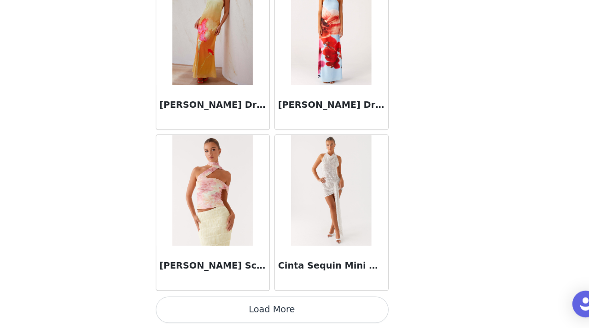
click at [283, 312] on button "Load More" at bounding box center [294, 312] width 193 height 22
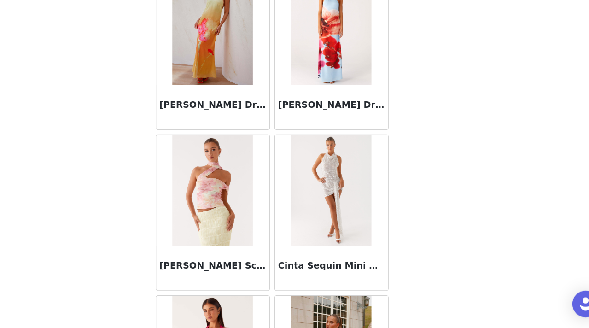
scroll to position [14441, 0]
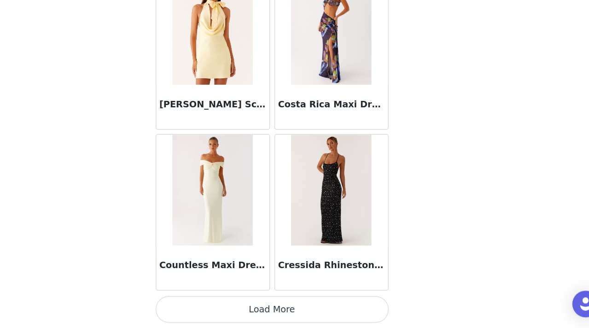
click at [289, 310] on button "Load More" at bounding box center [294, 312] width 193 height 22
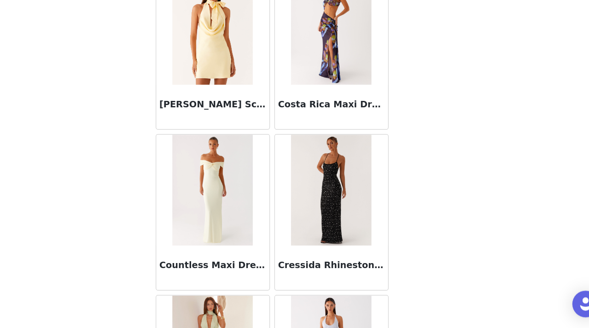
scroll to position [15777, 0]
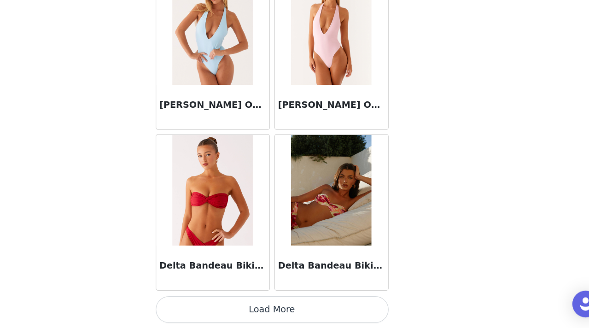
click at [295, 313] on button "Load More" at bounding box center [294, 312] width 193 height 22
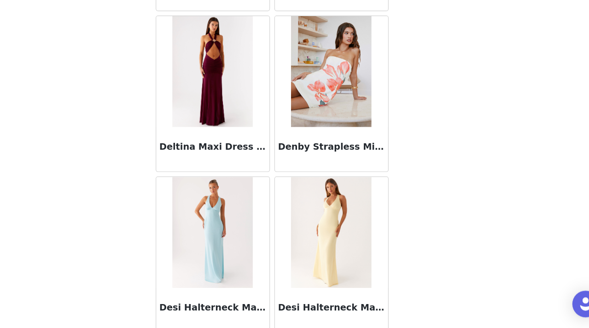
scroll to position [17113, 0]
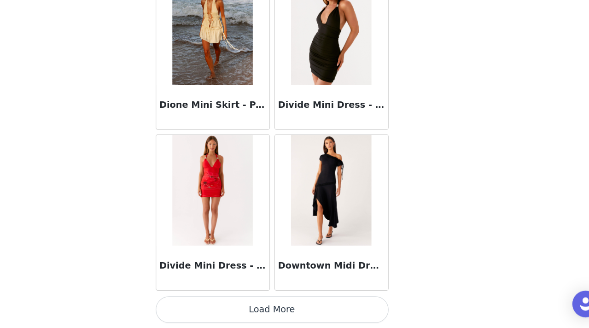
click at [289, 310] on button "Load More" at bounding box center [294, 312] width 193 height 22
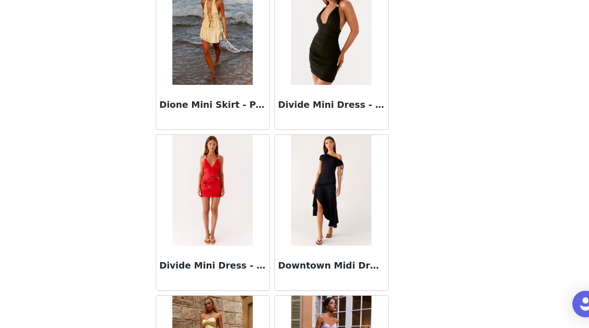
scroll to position [18449, 0]
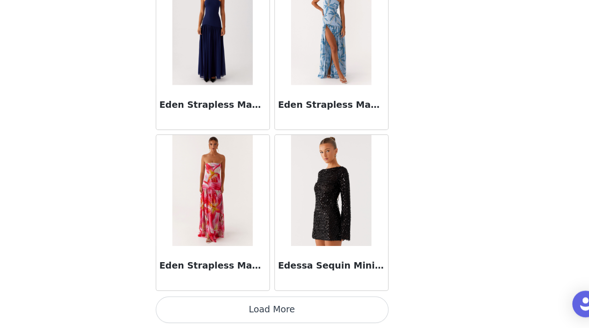
click at [303, 308] on button "Load More" at bounding box center [294, 312] width 193 height 22
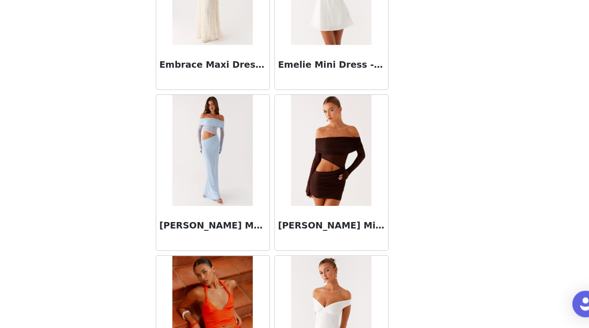
scroll to position [19785, 0]
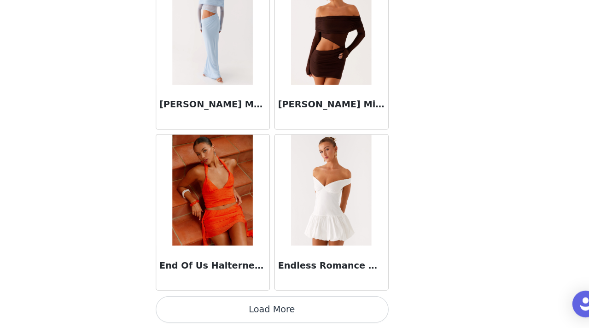
click at [309, 306] on button "Load More" at bounding box center [294, 312] width 193 height 22
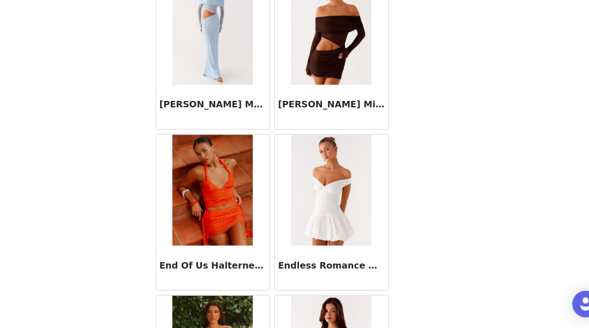
scroll to position [21121, 0]
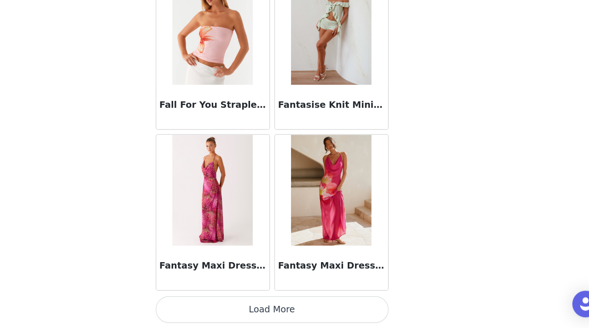
click at [299, 308] on button "Load More" at bounding box center [294, 312] width 193 height 22
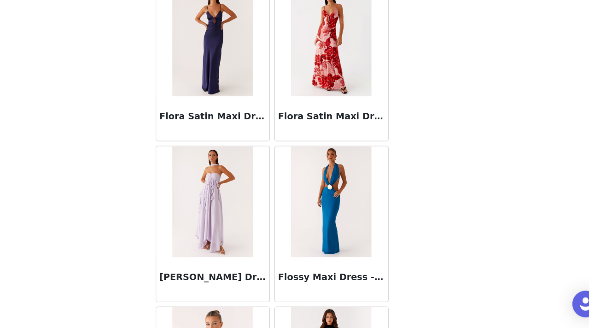
scroll to position [22457, 0]
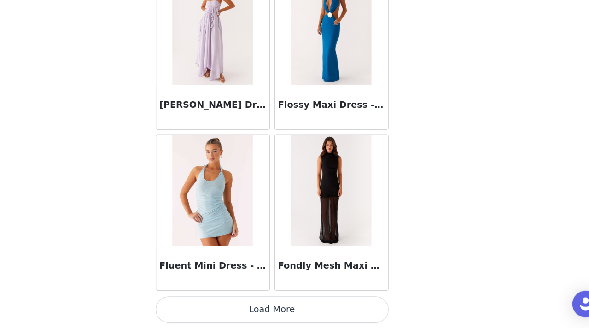
click at [299, 306] on button "Load More" at bounding box center [294, 312] width 193 height 22
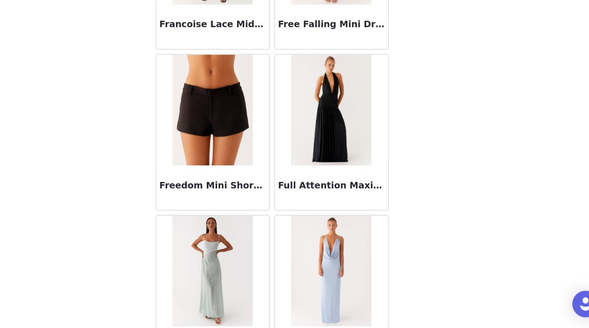
scroll to position [23793, 0]
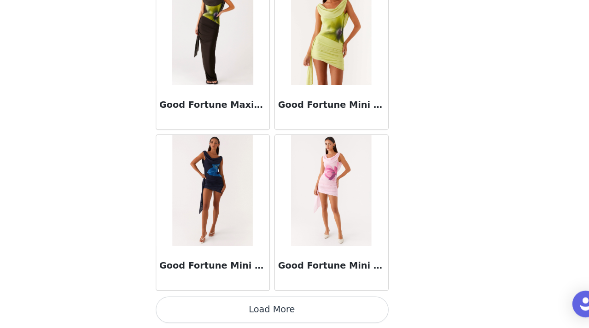
click at [302, 310] on button "Load More" at bounding box center [294, 312] width 193 height 22
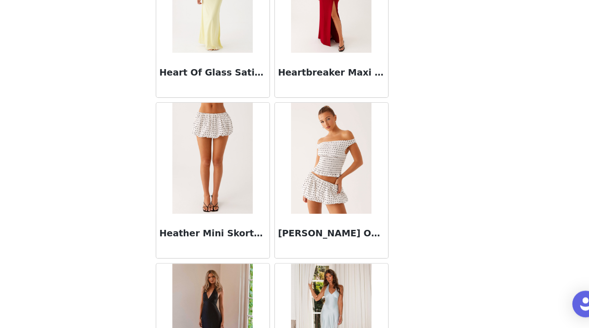
scroll to position [25129, 0]
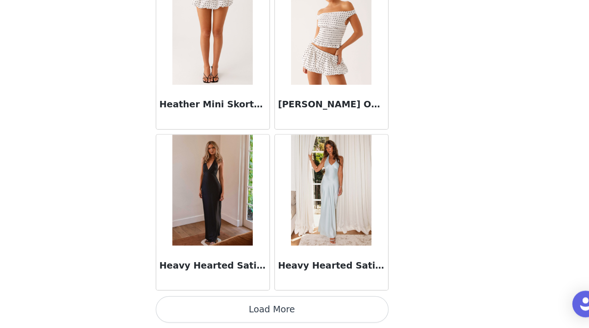
click at [299, 310] on button "Load More" at bounding box center [294, 312] width 193 height 22
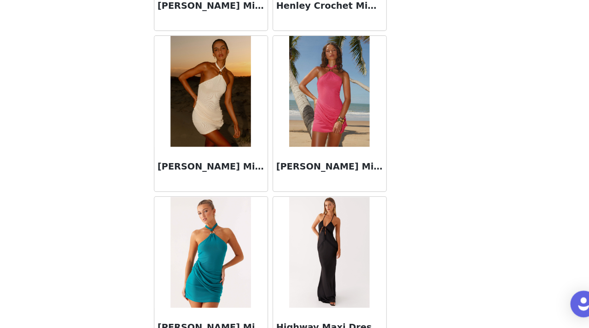
scroll to position [26465, 0]
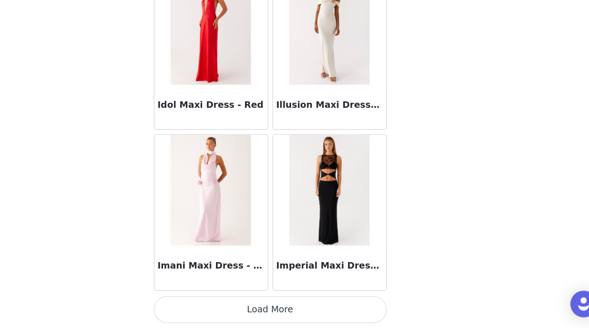
click at [314, 314] on button "Load More" at bounding box center [294, 312] width 193 height 22
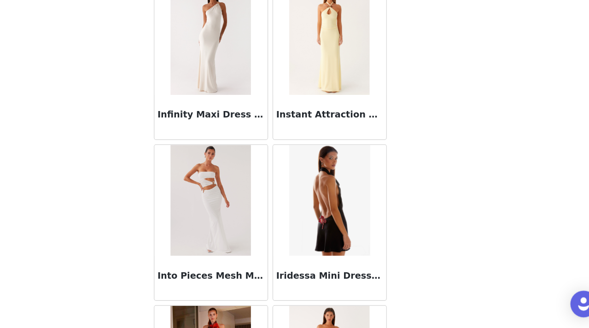
scroll to position [27801, 0]
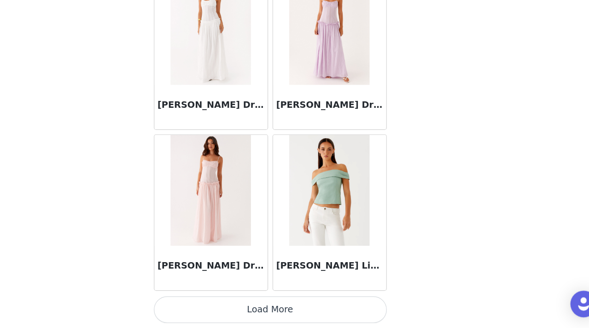
click at [287, 313] on button "Load More" at bounding box center [294, 312] width 193 height 22
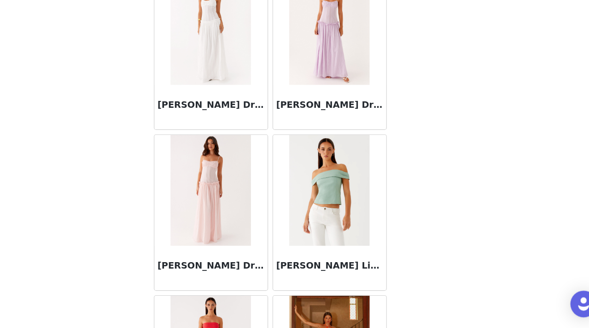
scroll to position [29137, 0]
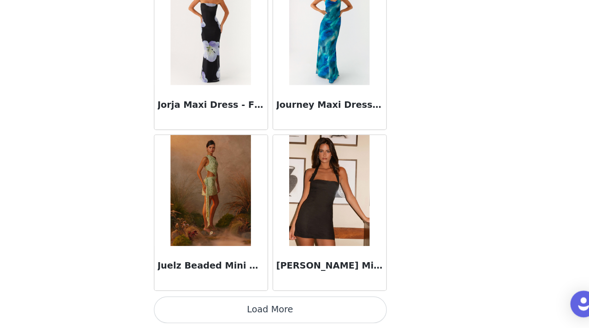
click at [303, 311] on button "Load More" at bounding box center [294, 312] width 193 height 22
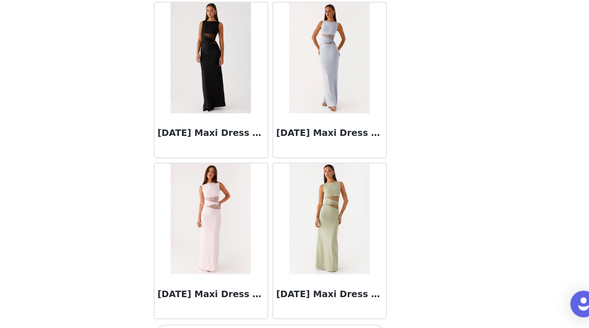
scroll to position [30473, 0]
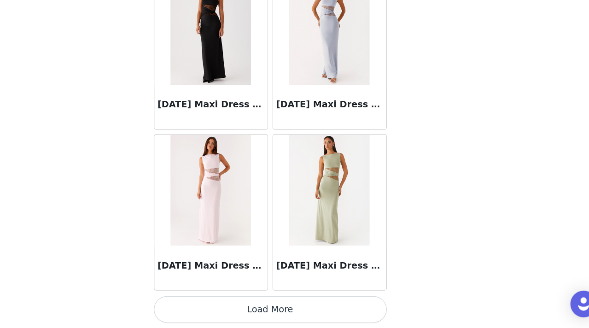
click at [293, 309] on button "Load More" at bounding box center [294, 312] width 193 height 22
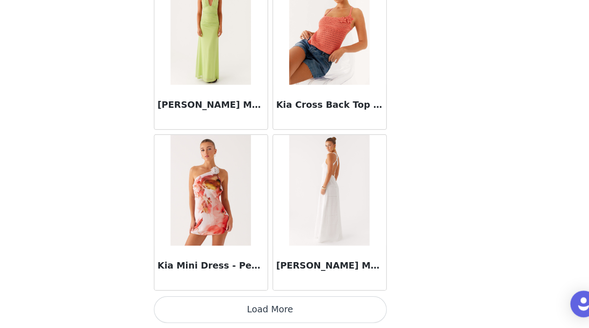
click at [293, 313] on button "Load More" at bounding box center [294, 312] width 193 height 22
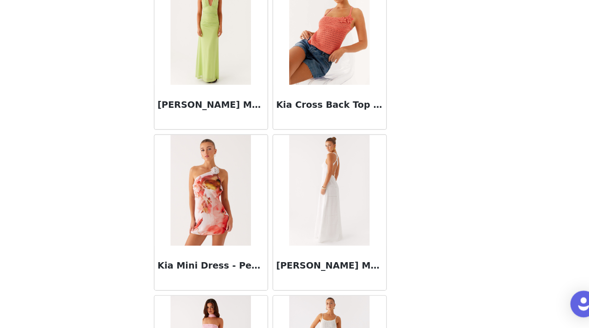
scroll to position [33145, 0]
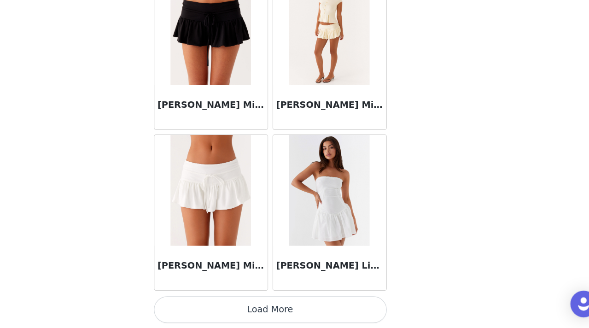
click at [296, 309] on button "Load More" at bounding box center [294, 312] width 193 height 22
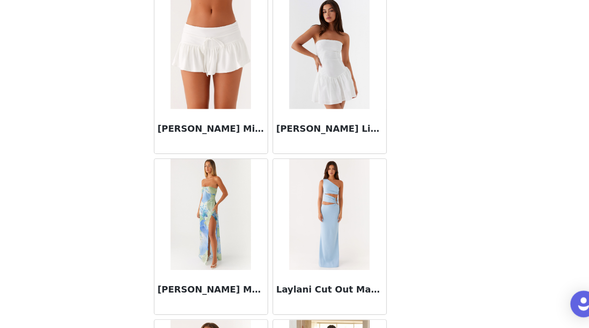
scroll to position [34481, 0]
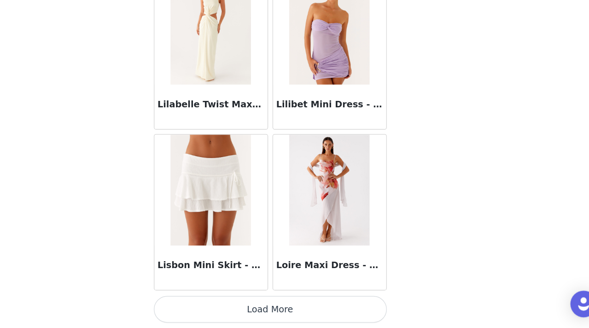
click at [287, 307] on button "Load More" at bounding box center [294, 312] width 193 height 22
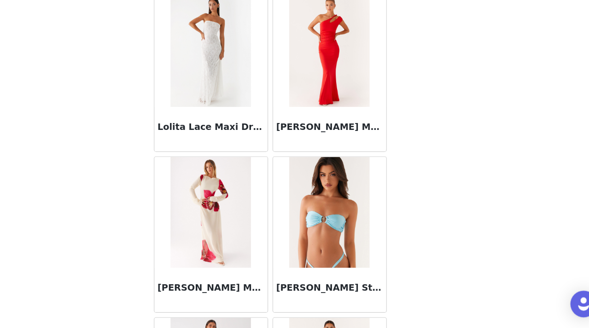
scroll to position [35817, 0]
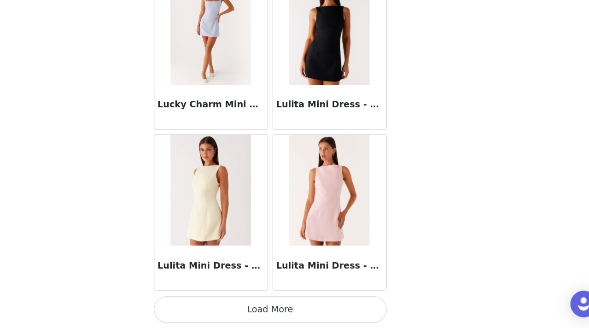
click at [289, 307] on button "Load More" at bounding box center [294, 312] width 193 height 22
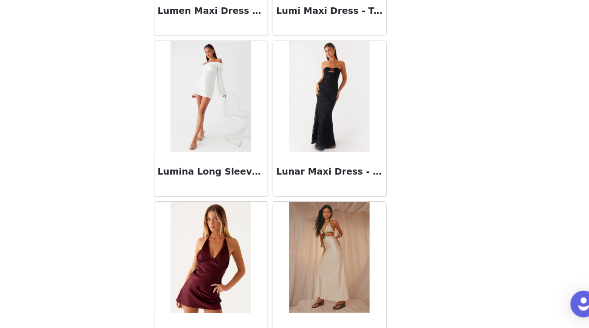
scroll to position [37153, 0]
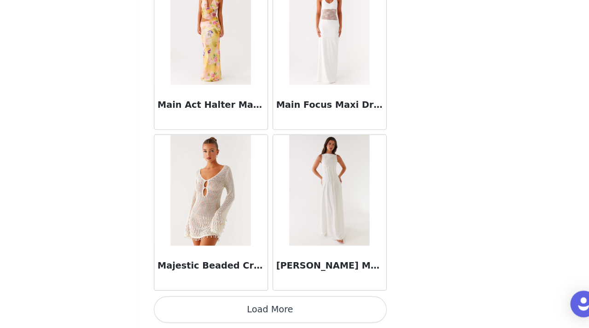
click at [293, 309] on button "Load More" at bounding box center [294, 312] width 193 height 22
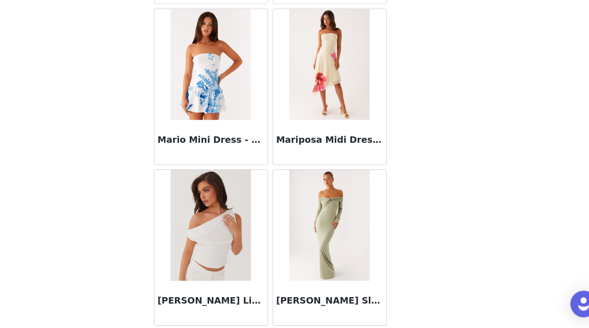
scroll to position [38489, 0]
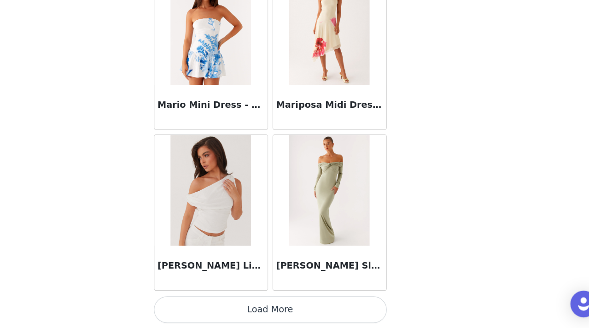
click at [302, 312] on button "Load More" at bounding box center [294, 312] width 193 height 22
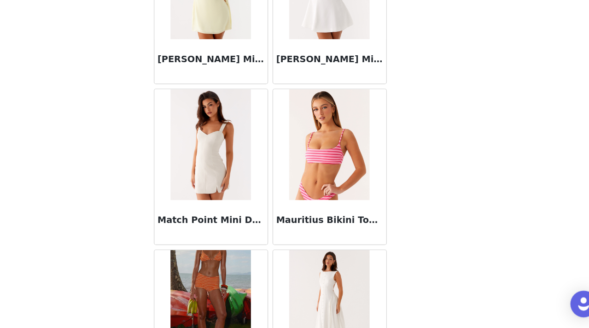
scroll to position [39825, 0]
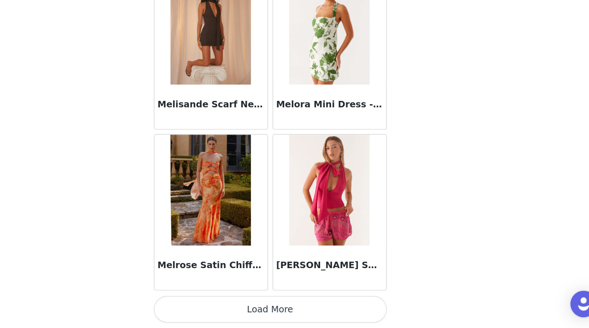
click at [299, 309] on button "Load More" at bounding box center [294, 312] width 193 height 22
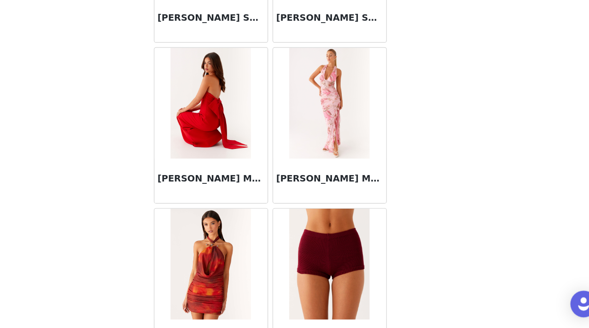
scroll to position [41161, 0]
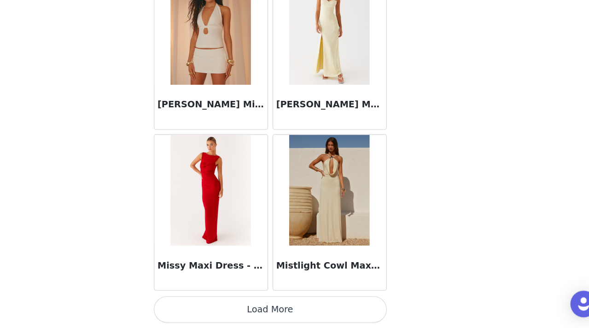
click at [290, 307] on button "Load More" at bounding box center [294, 312] width 193 height 22
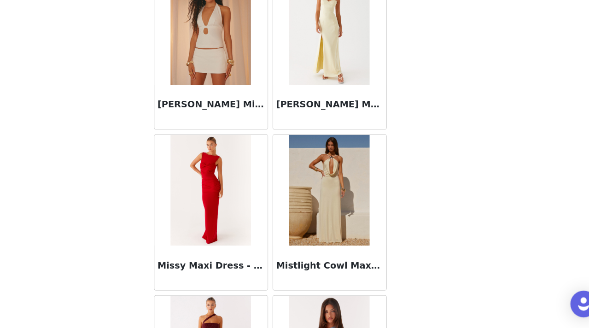
scroll to position [42497, 0]
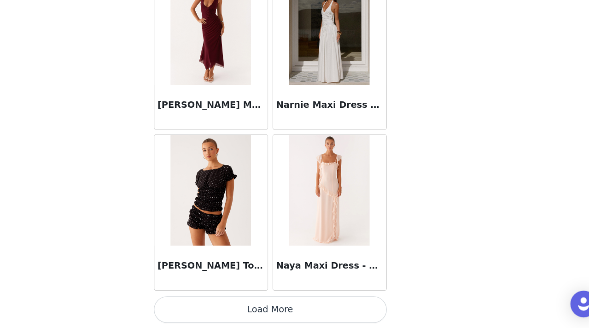
click at [294, 309] on button "Load More" at bounding box center [294, 312] width 193 height 22
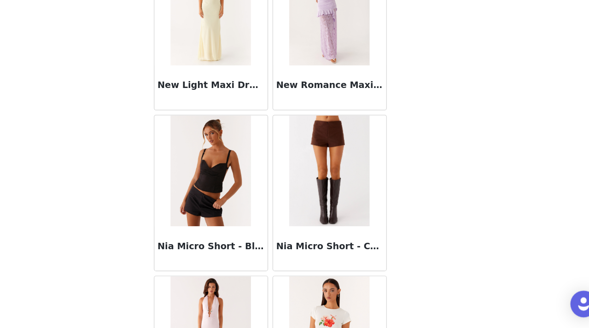
scroll to position [43833, 0]
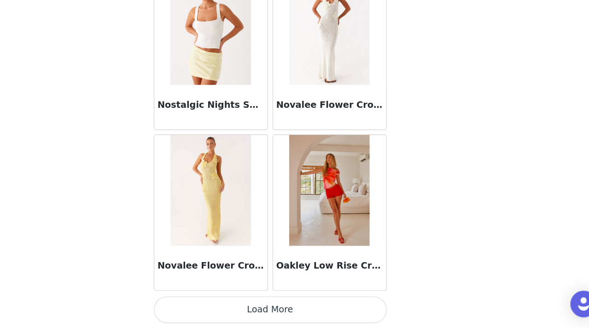
click at [300, 311] on button "Load More" at bounding box center [294, 312] width 193 height 22
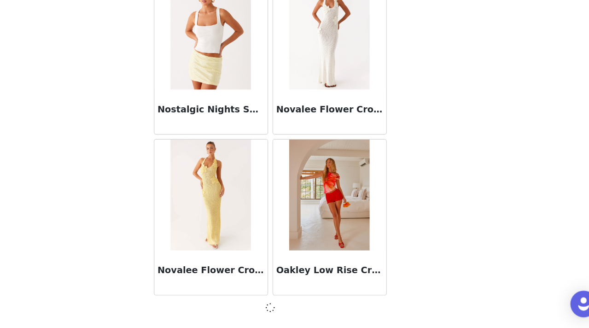
scroll to position [43829, 0]
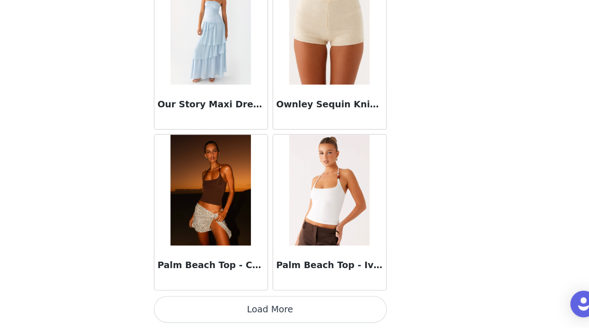
click at [297, 308] on button "Load More" at bounding box center [294, 312] width 193 height 22
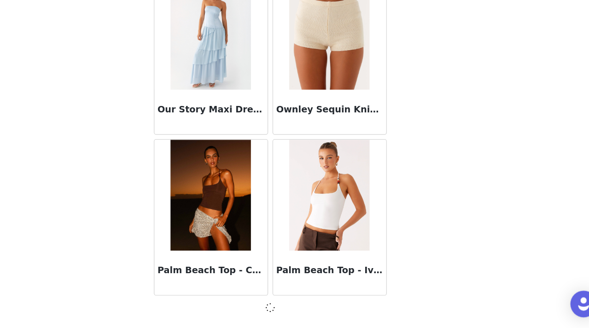
scroll to position [45165, 0]
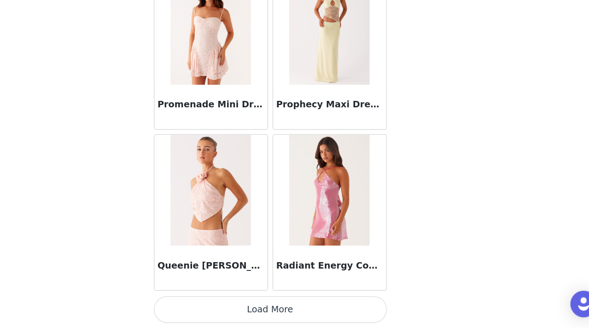
click at [294, 317] on button "Load More" at bounding box center [294, 312] width 193 height 22
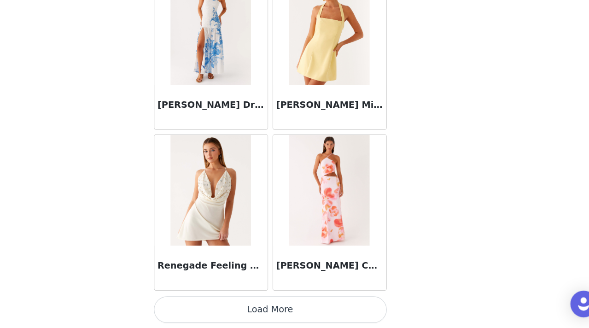
click at [293, 312] on button "Load More" at bounding box center [294, 312] width 193 height 22
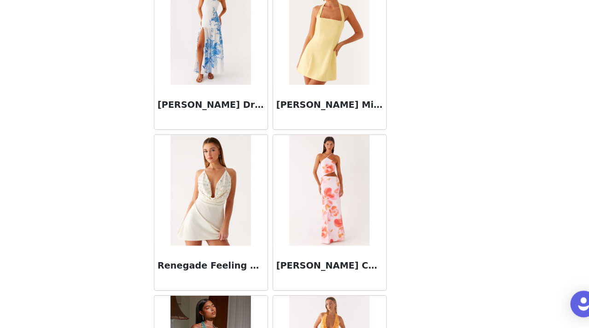
scroll to position [49177, 0]
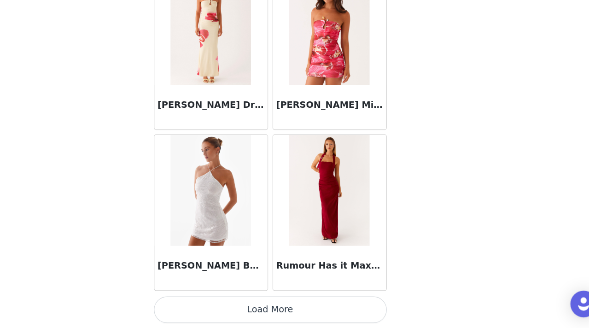
click at [297, 307] on button "Load More" at bounding box center [294, 312] width 193 height 22
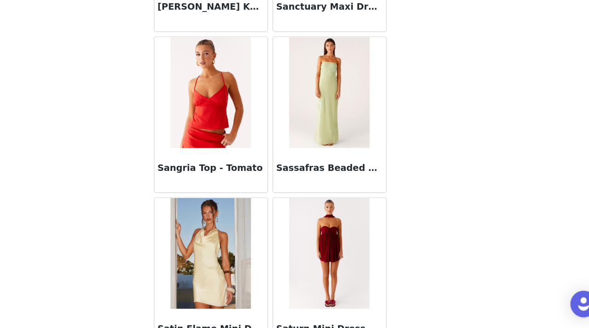
scroll to position [50513, 0]
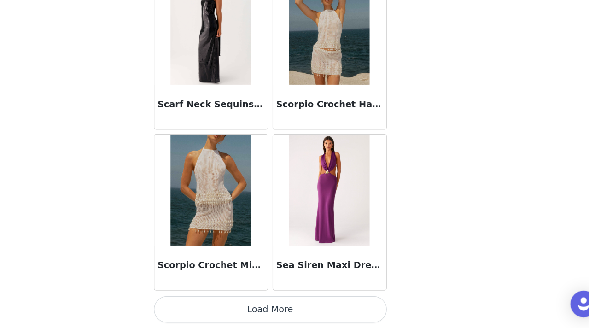
click at [292, 306] on button "Load More" at bounding box center [294, 312] width 193 height 22
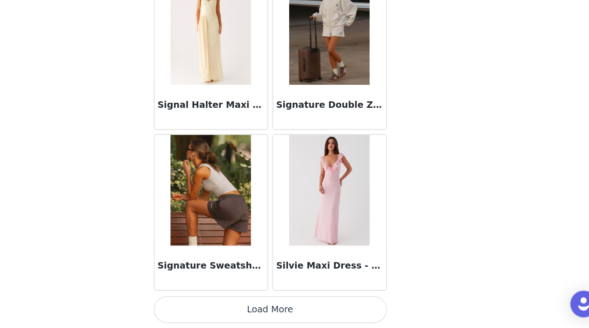
click at [295, 313] on button "Load More" at bounding box center [294, 312] width 193 height 22
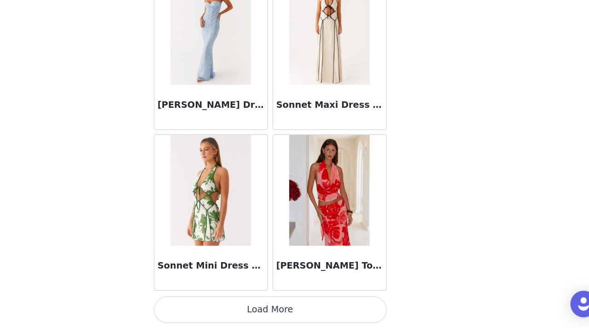
click at [302, 311] on button "Load More" at bounding box center [294, 312] width 193 height 22
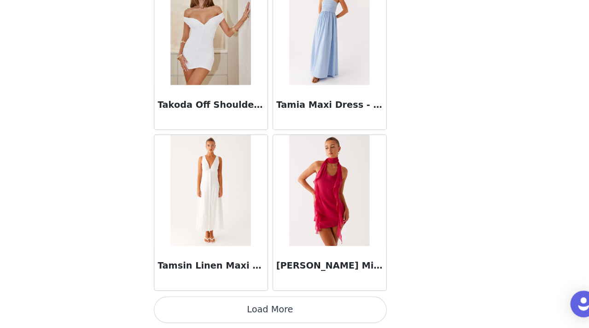
click at [302, 314] on button "Load More" at bounding box center [294, 312] width 193 height 22
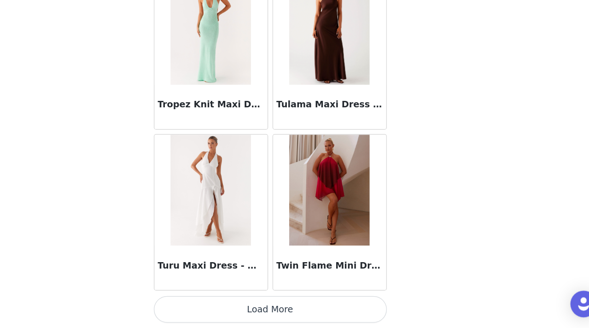
click at [297, 312] on button "Load More" at bounding box center [294, 312] width 193 height 22
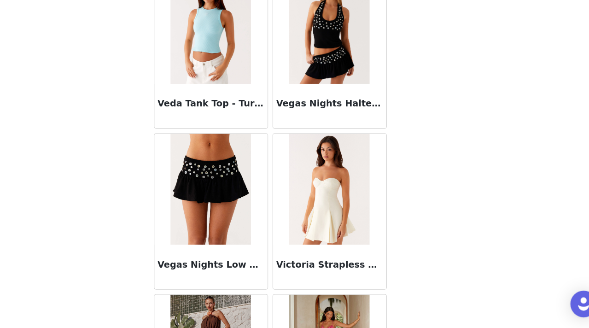
click at [346, 92] on img at bounding box center [343, 79] width 67 height 92
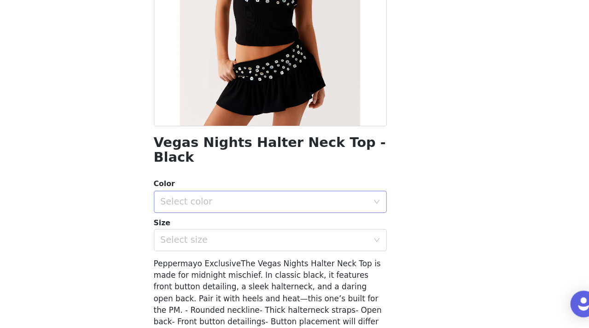
click at [309, 218] on div "Select color" at bounding box center [290, 222] width 172 height 9
click at [305, 226] on li "Black" at bounding box center [294, 230] width 193 height 15
click at [298, 250] on div "Select size" at bounding box center [290, 254] width 172 height 9
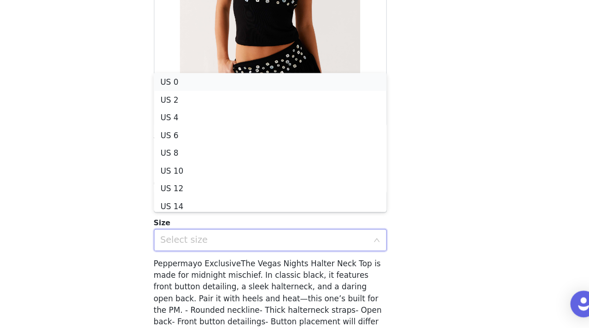
click at [303, 127] on li "US 0" at bounding box center [294, 123] width 193 height 15
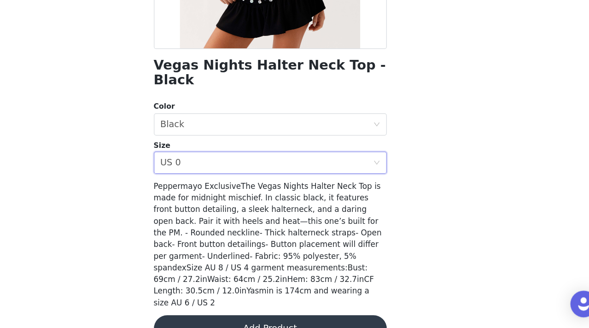
click at [299, 317] on button "Add Product" at bounding box center [294, 328] width 193 height 22
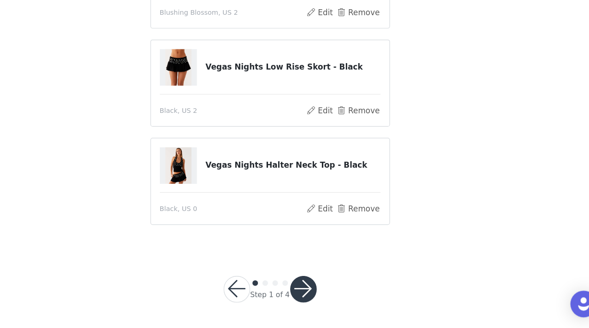
click at [325, 294] on button "button" at bounding box center [322, 295] width 22 height 22
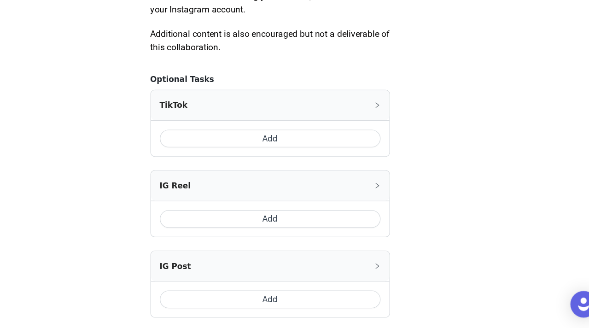
scroll to position [509, 0]
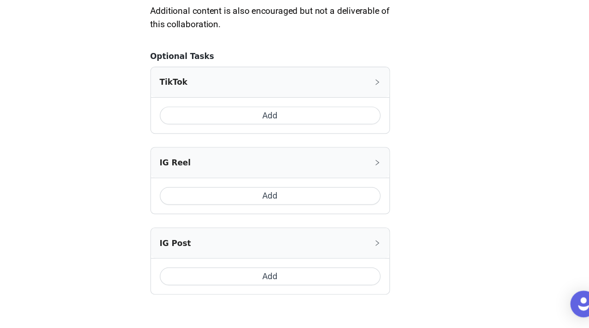
click at [318, 152] on button "Add" at bounding box center [294, 151] width 183 height 15
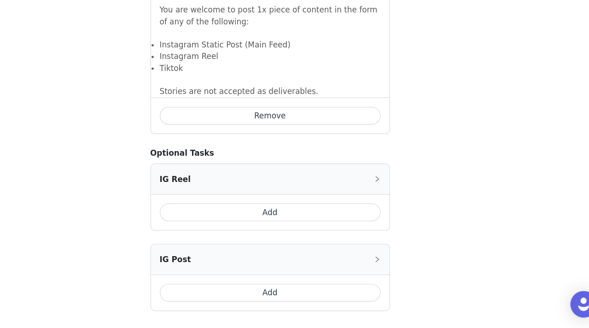
click at [322, 232] on button "Add" at bounding box center [294, 231] width 183 height 15
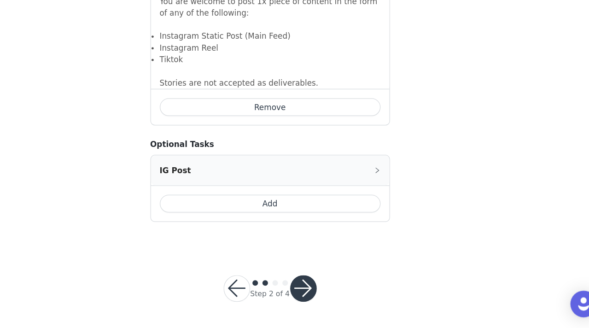
click at [321, 293] on button "button" at bounding box center [322, 295] width 22 height 22
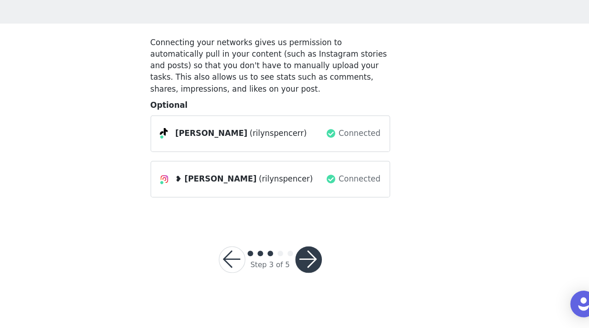
click at [325, 269] on button "button" at bounding box center [327, 271] width 22 height 22
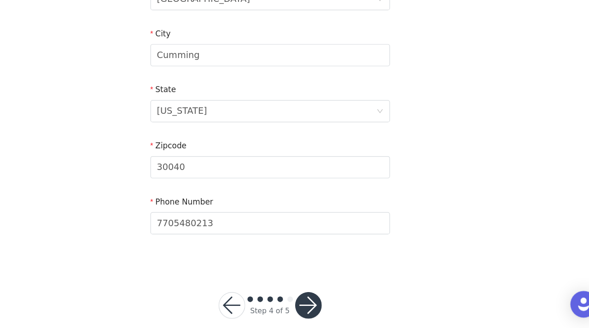
scroll to position [291, 0]
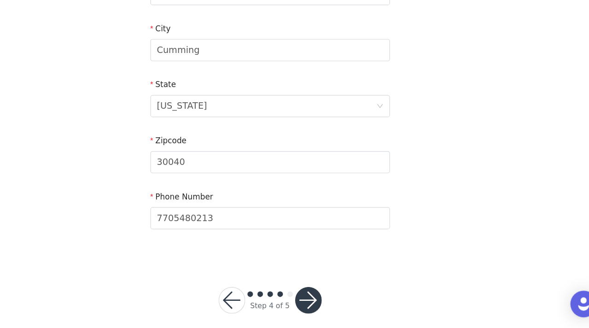
click at [329, 305] on button "button" at bounding box center [327, 304] width 22 height 22
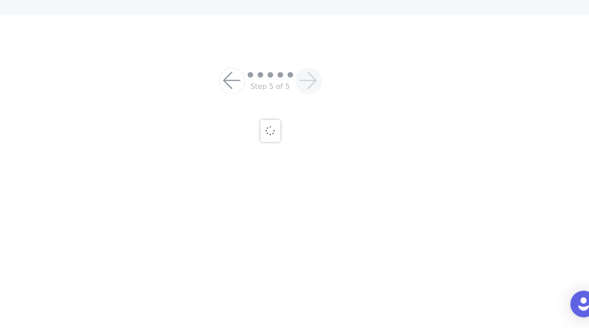
scroll to position [98, 0]
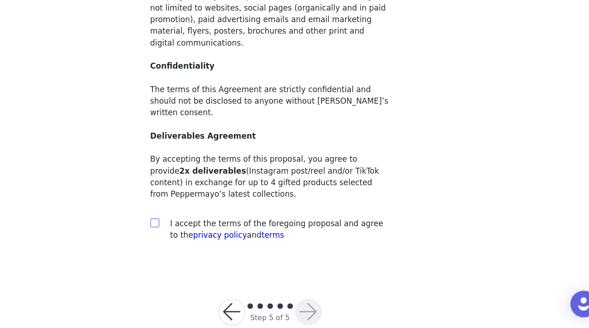
click at [199, 237] on input "checkbox" at bounding box center [198, 240] width 6 height 6
checkbox input "true"
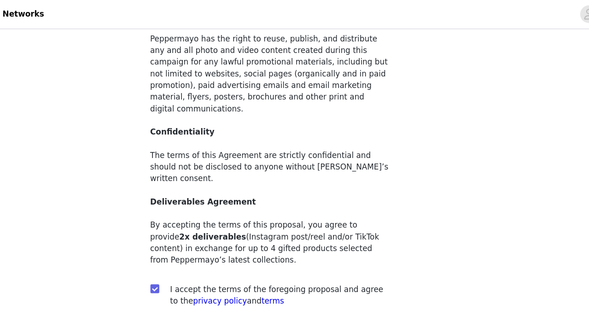
scroll to position [0, 0]
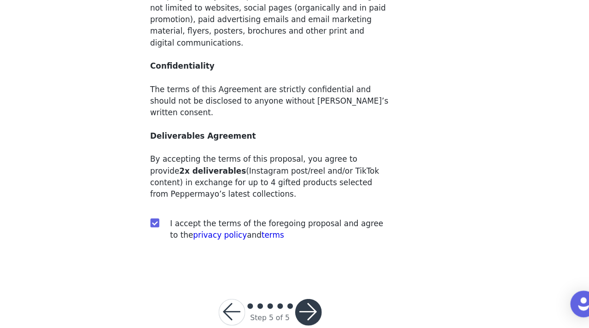
click at [325, 304] on button "button" at bounding box center [327, 315] width 22 height 22
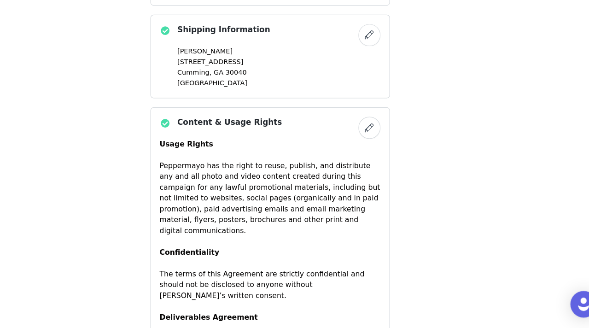
scroll to position [899, 0]
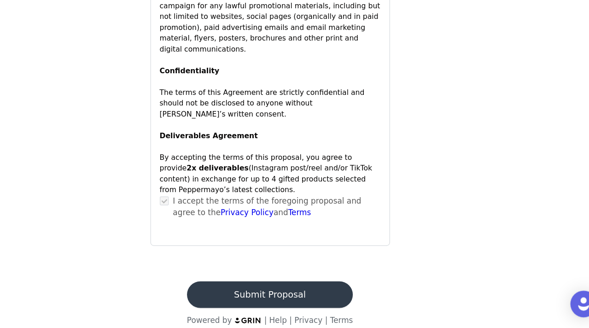
click at [306, 296] on button "Submit Proposal" at bounding box center [295, 300] width 138 height 22
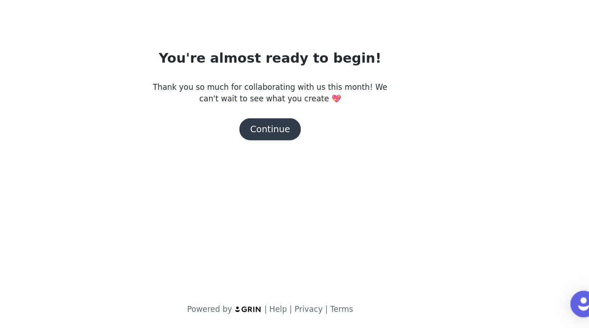
click at [297, 163] on button "Continue" at bounding box center [295, 162] width 52 height 18
